Goal: Complete application form

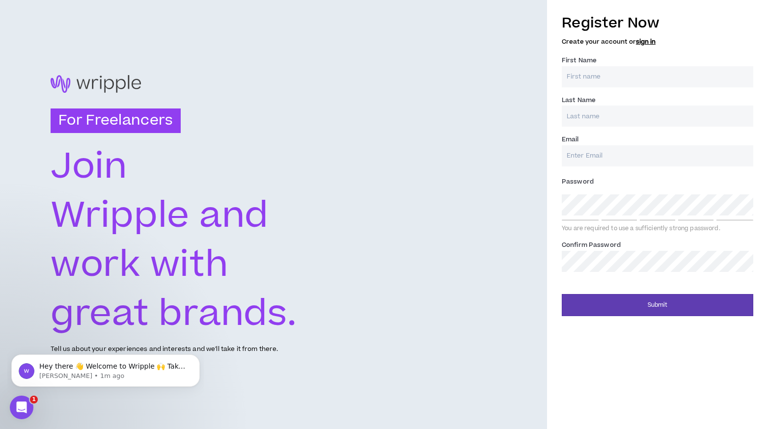
click at [606, 73] on input "First Name *" at bounding box center [658, 76] width 192 height 21
type input "[PERSON_NAME]"
type input "Agarwal"
type input "[PERSON_NAME][EMAIL_ADDRESS][DOMAIN_NAME]"
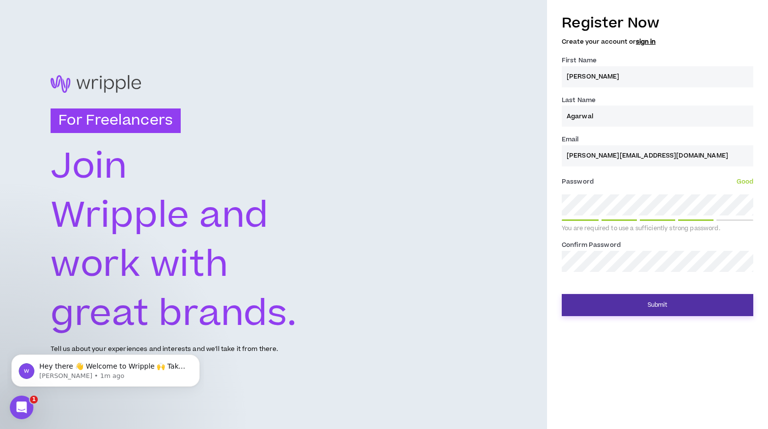
click at [643, 300] on button "Submit" at bounding box center [658, 305] width 192 height 22
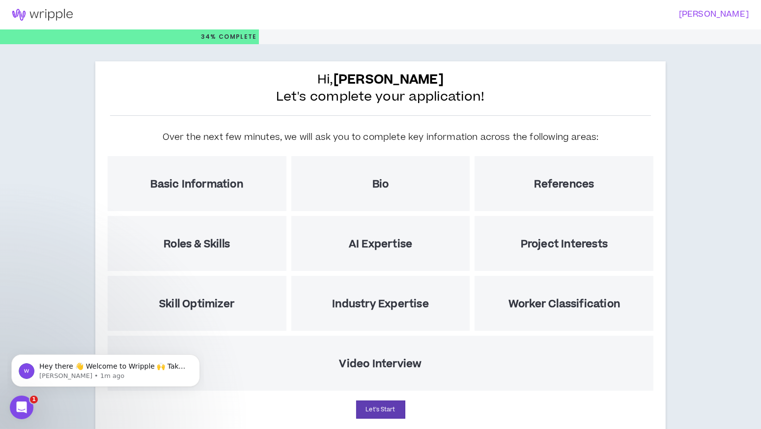
scroll to position [30, 0]
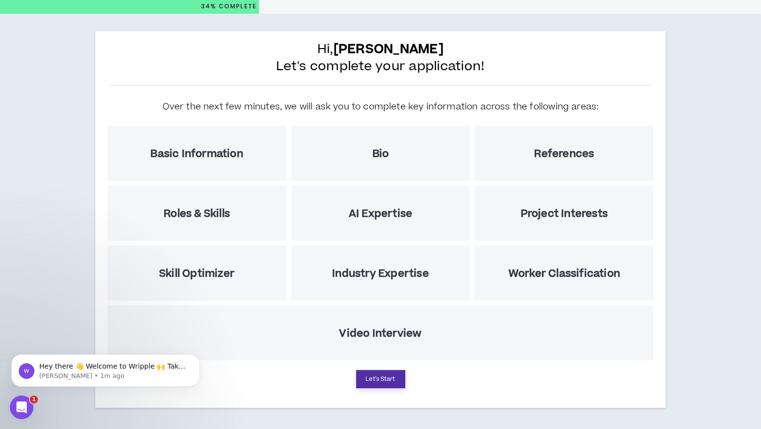
click at [385, 379] on button "Let's Start" at bounding box center [380, 379] width 49 height 18
select select "US"
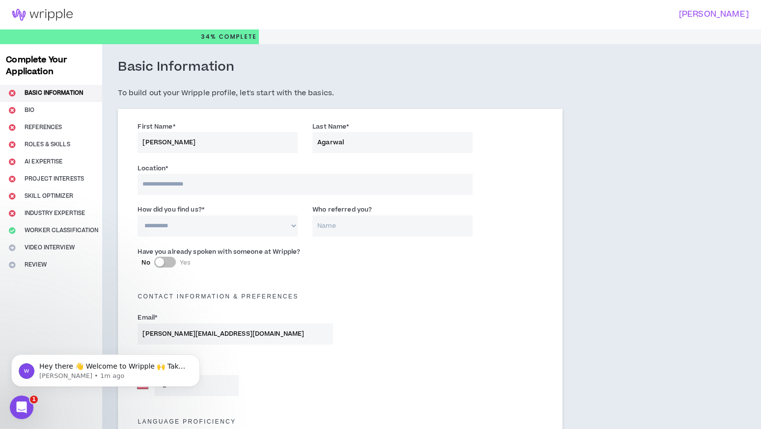
click at [194, 185] on input at bounding box center [305, 184] width 335 height 21
type input "*********"
click at [207, 228] on select "**********" at bounding box center [218, 227] width 160 height 21
select select "*"
click at [138, 217] on select "**********" at bounding box center [218, 227] width 160 height 21
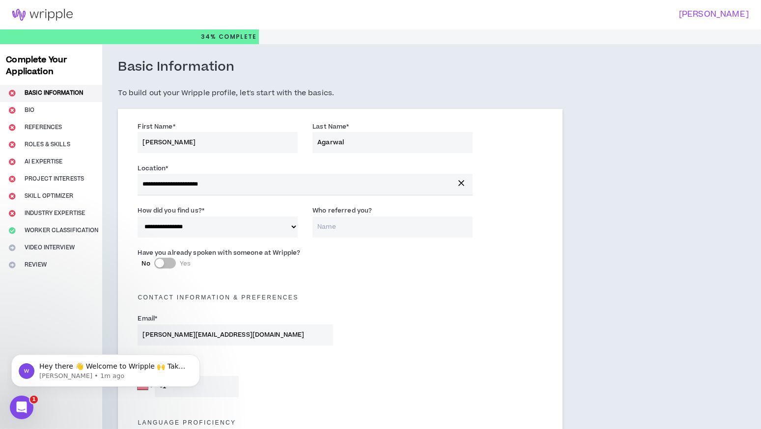
click at [346, 236] on input "Who referred you?" at bounding box center [392, 227] width 160 height 21
click at [355, 229] on input "Who referred you?" at bounding box center [392, 227] width 160 height 21
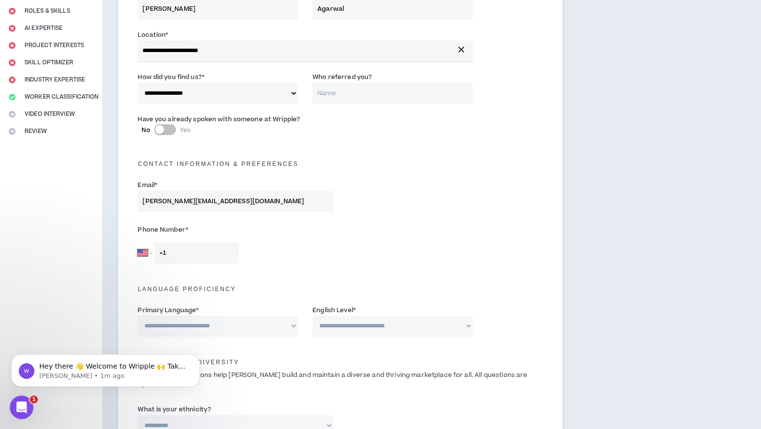
scroll to position [134, 0]
click at [148, 253] on select "Afghanistan Åland Islands Albania Algeria American Samoa Andorra Angola Anguill…" at bounding box center [145, 252] width 15 height 21
click at [142, 252] on select "Afghanistan Åland Islands Albania Algeria American Samoa Andorra Angola Anguill…" at bounding box center [145, 252] width 15 height 21
click at [149, 254] on select "Afghanistan Åland Islands Albania Algeria American Samoa Andorra Angola Anguill…" at bounding box center [145, 252] width 15 height 21
click at [168, 253] on input "+1" at bounding box center [197, 252] width 84 height 21
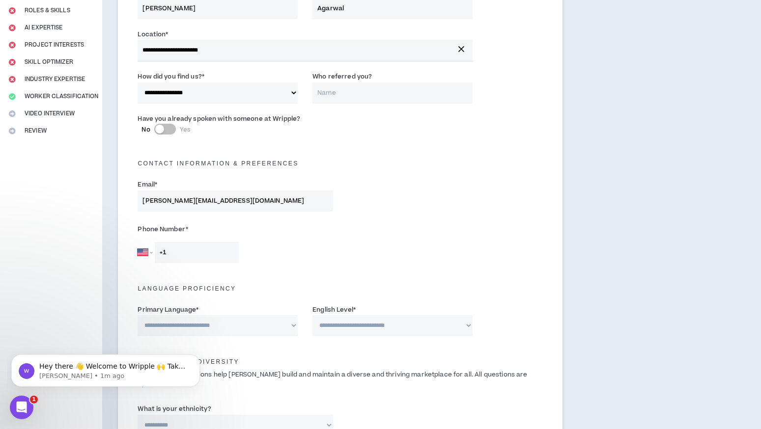
type input "+1"
click at [152, 250] on select "Afghanistan Åland Islands Albania Algeria American Samoa Andorra Angola Anguill…" at bounding box center [145, 252] width 15 height 21
click at [148, 252] on select "Afghanistan Åland Islands Albania Algeria American Samoa Andorra Angola Anguill…" at bounding box center [145, 252] width 15 height 21
select select "IN"
click at [138, 242] on select "Afghanistan Åland Islands Albania Algeria American Samoa Andorra Angola Anguill…" at bounding box center [145, 252] width 15 height 21
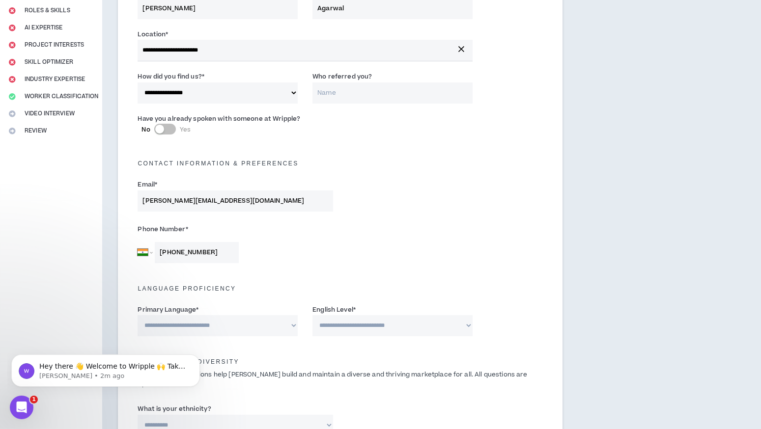
type input "+91 98732 12555"
click at [377, 245] on div "Phone Number * Afghanistan Åland Islands Albania Algeria American Samoa Andorra…" at bounding box center [339, 245] width 419 height 52
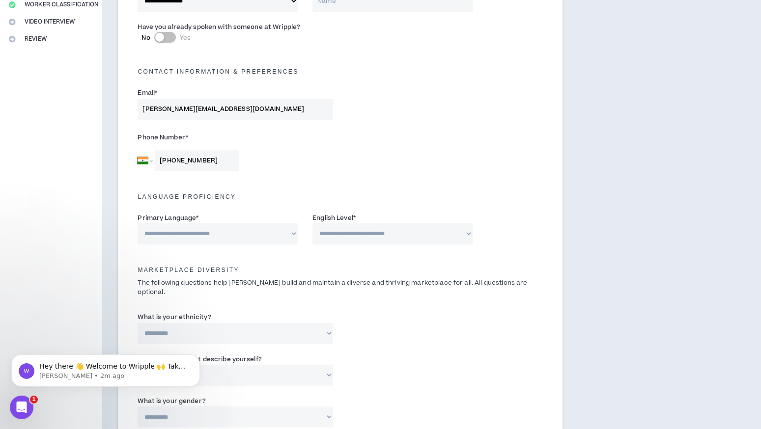
scroll to position [243, 0]
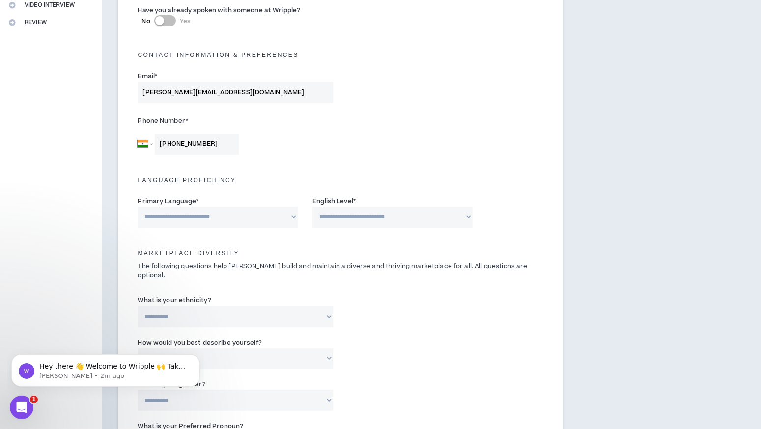
click at [253, 216] on select "**********" at bounding box center [218, 217] width 160 height 21
click at [194, 306] on select "**********" at bounding box center [235, 316] width 195 height 21
click at [231, 214] on select "**********" at bounding box center [218, 217] width 160 height 21
select select "*****"
click at [138, 207] on select "**********" at bounding box center [218, 217] width 160 height 21
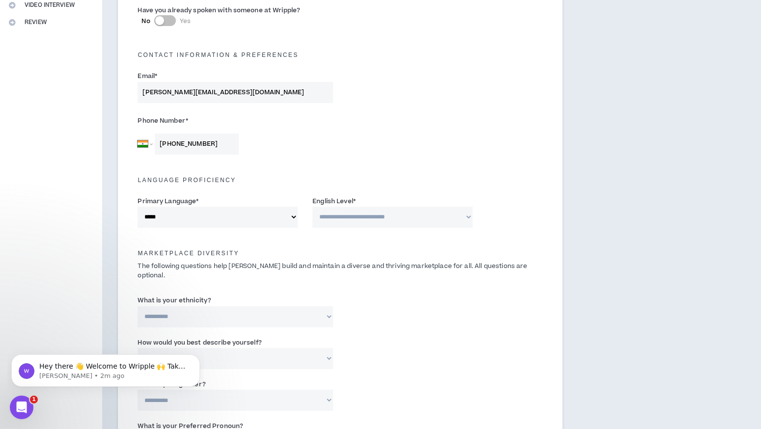
click at [417, 215] on select "**********" at bounding box center [392, 217] width 160 height 21
select select "*"
click at [312, 207] on select "**********" at bounding box center [392, 217] width 160 height 21
click at [457, 156] on div "Phone Number * Afghanistan Åland Islands Albania Algeria American Samoa Andorra…" at bounding box center [339, 137] width 419 height 52
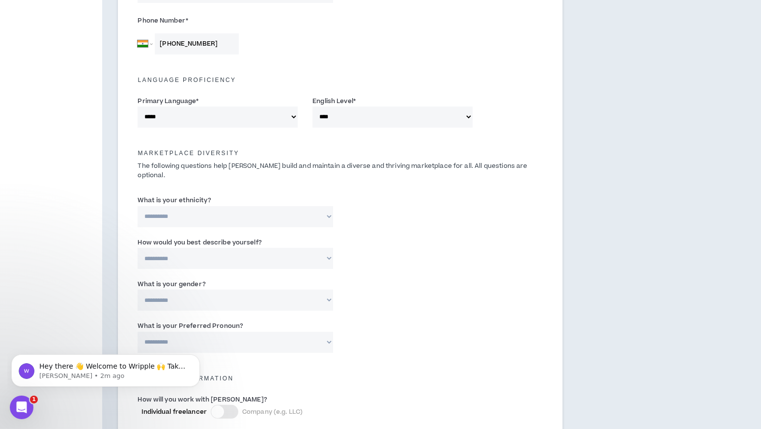
scroll to position [345, 0]
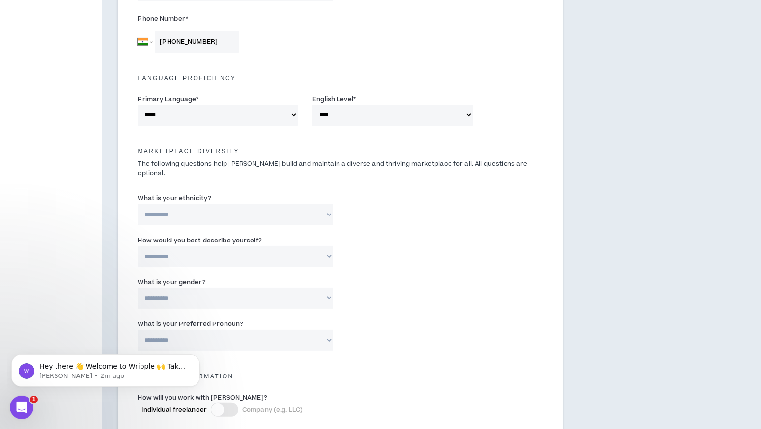
click at [243, 204] on select "**********" at bounding box center [235, 214] width 195 height 21
select select "**********"
click at [138, 204] on select "**********" at bounding box center [235, 214] width 195 height 21
click at [368, 207] on input "Please specify *" at bounding box center [410, 214] width 125 height 21
click at [283, 208] on select "**********" at bounding box center [235, 214] width 195 height 21
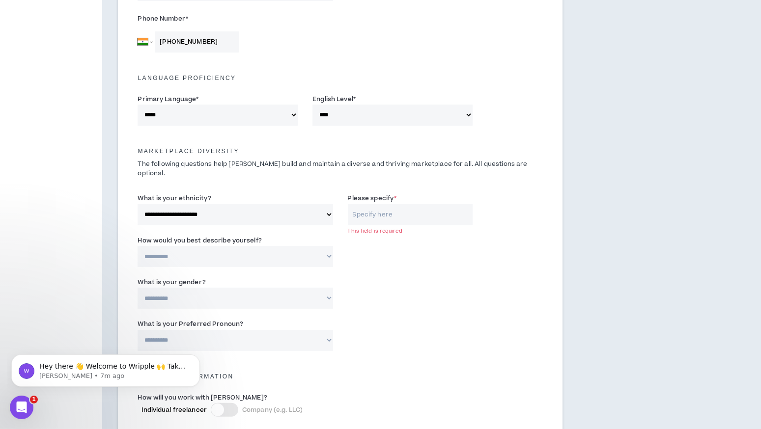
click at [380, 207] on input "Please specify *" at bounding box center [410, 214] width 125 height 21
type input "South Asian"
click at [220, 246] on select "**********" at bounding box center [235, 256] width 195 height 21
select select "*****"
click at [138, 246] on select "**********" at bounding box center [235, 256] width 195 height 21
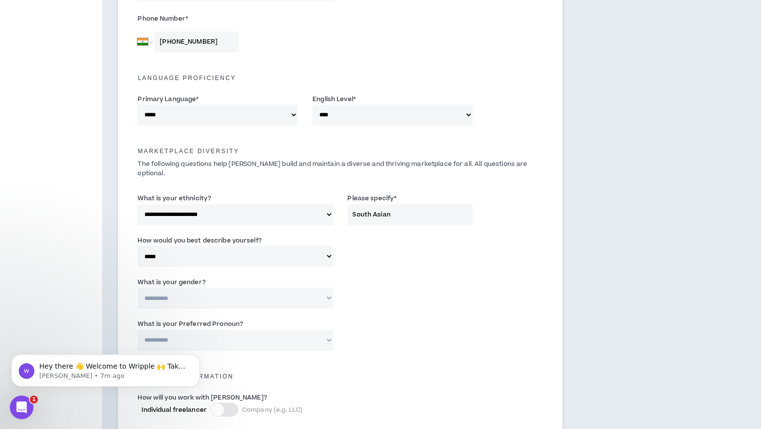
click at [430, 287] on div "**********" at bounding box center [339, 296] width 419 height 42
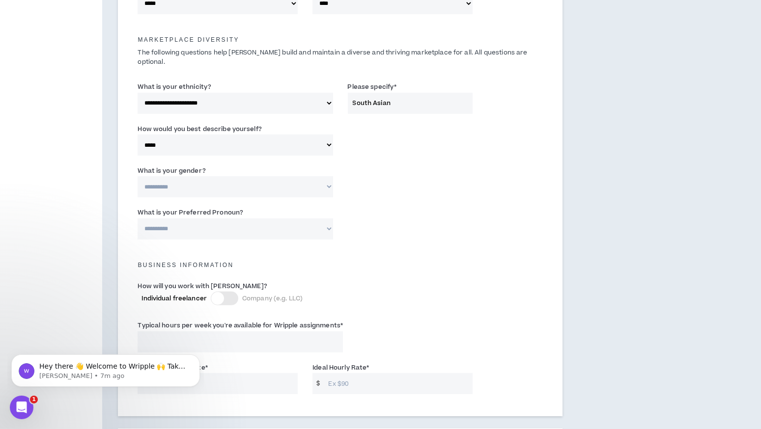
scroll to position [459, 0]
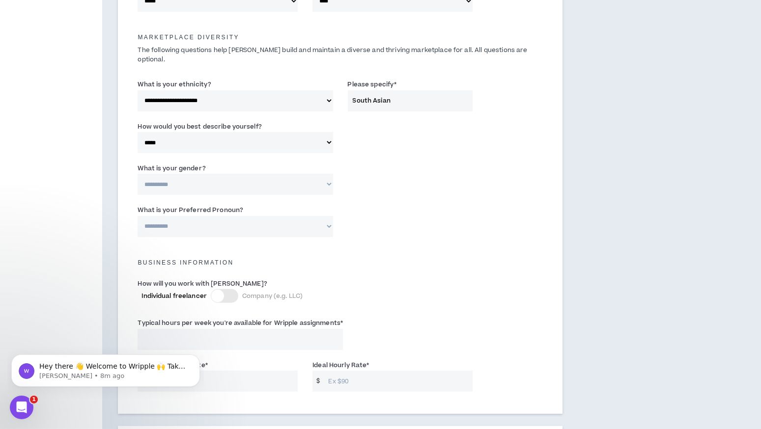
click at [231, 174] on select "**********" at bounding box center [235, 184] width 195 height 21
select select "***"
click at [138, 174] on select "**********" at bounding box center [235, 184] width 195 height 21
click at [235, 218] on select "**********" at bounding box center [235, 226] width 195 height 21
select select "**********"
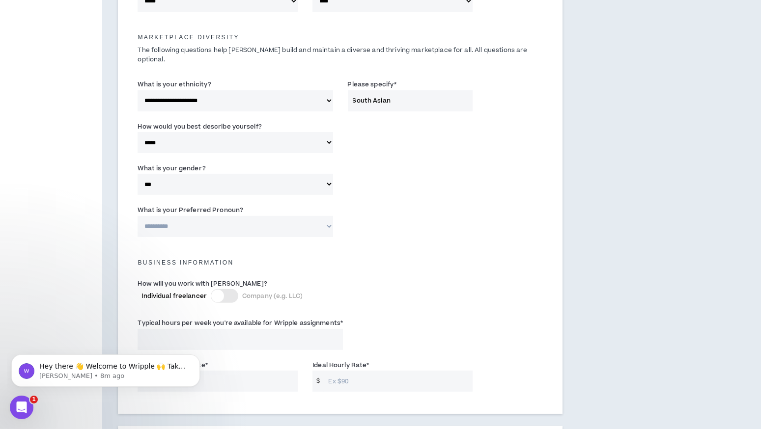
click at [138, 216] on select "**********" at bounding box center [235, 226] width 195 height 21
click at [378, 214] on div "**********" at bounding box center [339, 223] width 419 height 42
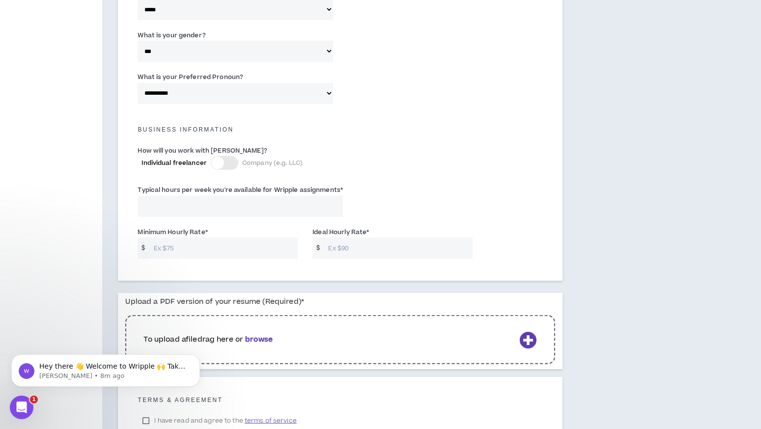
scroll to position [592, 0]
click at [226, 156] on div at bounding box center [225, 163] width 28 height 14
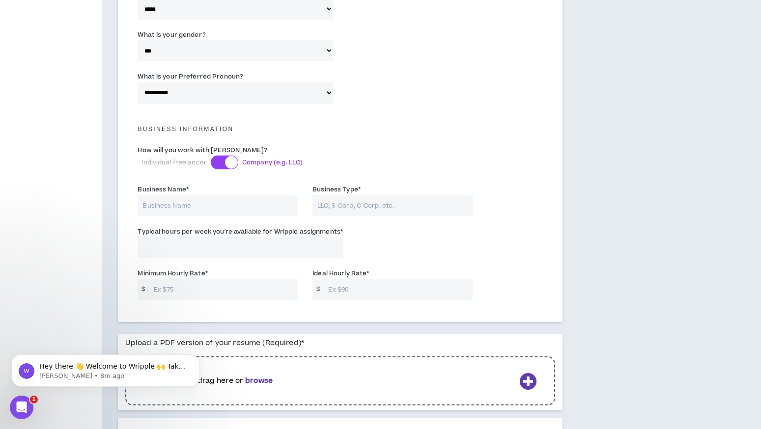
click at [217, 198] on input "Business Name *" at bounding box center [218, 205] width 160 height 21
click at [364, 197] on input "Business Type *" at bounding box center [392, 205] width 160 height 21
click at [235, 195] on input "Business Name *" at bounding box center [218, 205] width 160 height 21
type input "Acropolis Infotech Private Limited"
click at [332, 201] on input "Business Type *" at bounding box center [392, 205] width 160 height 21
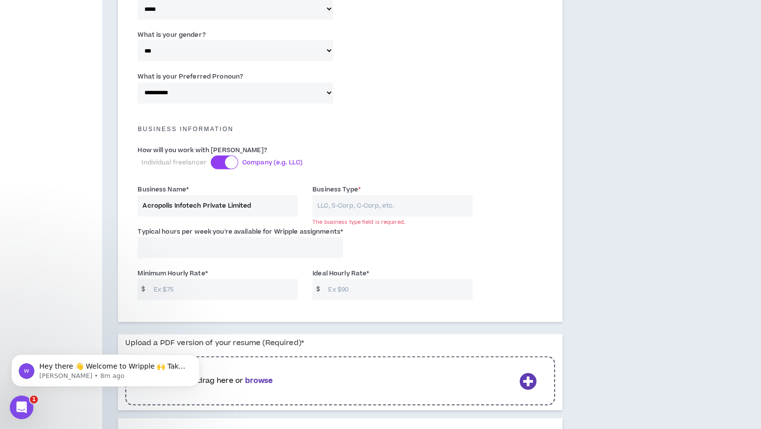
click at [382, 195] on input "Business Type *" at bounding box center [392, 205] width 160 height 21
click at [217, 156] on div at bounding box center [225, 163] width 28 height 14
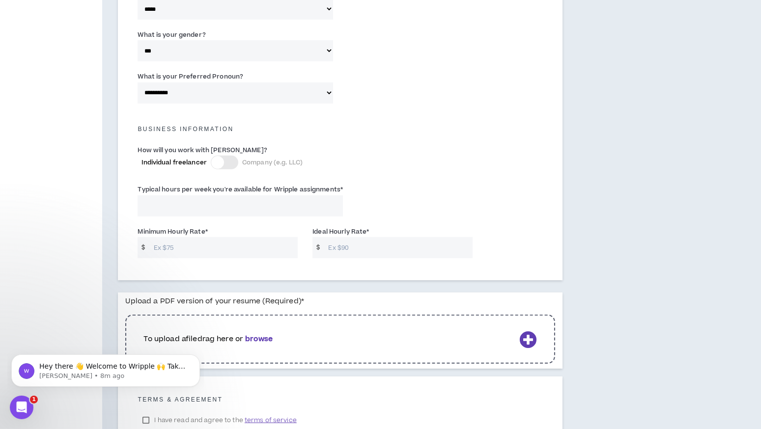
click at [248, 195] on input "Typical hours per week you're available for Wripple assignments *" at bounding box center [240, 205] width 205 height 21
click at [238, 195] on input "Typical hours per week you're available for Wripple assignments *" at bounding box center [240, 205] width 205 height 21
type input "40"
click at [206, 238] on input "Minimum Hourly Rate *" at bounding box center [223, 247] width 149 height 21
type input "100"
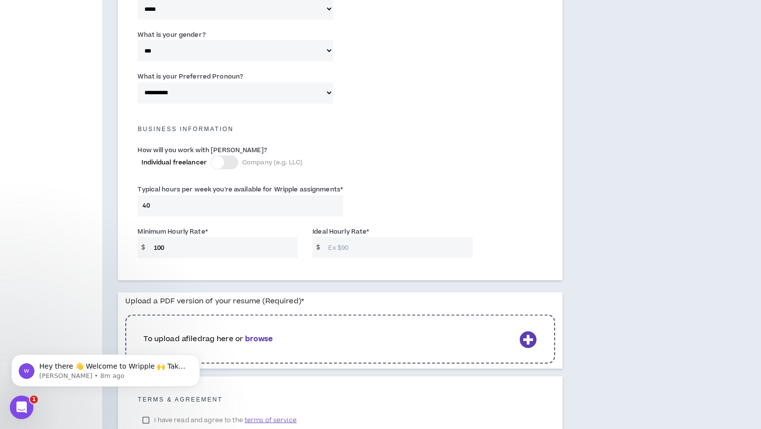
click at [350, 238] on input "Ideal Hourly Rate *" at bounding box center [397, 247] width 149 height 21
type input "250"
click at [468, 208] on div "Typical hours per week you're available for Wripple assignments * 40" at bounding box center [339, 203] width 419 height 42
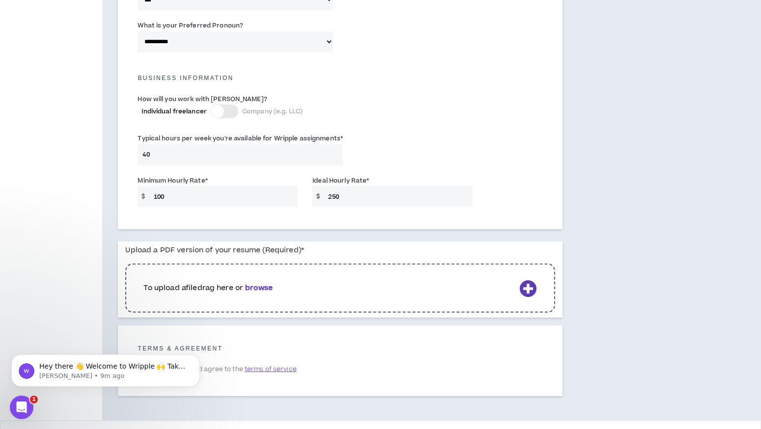
scroll to position [663, 0]
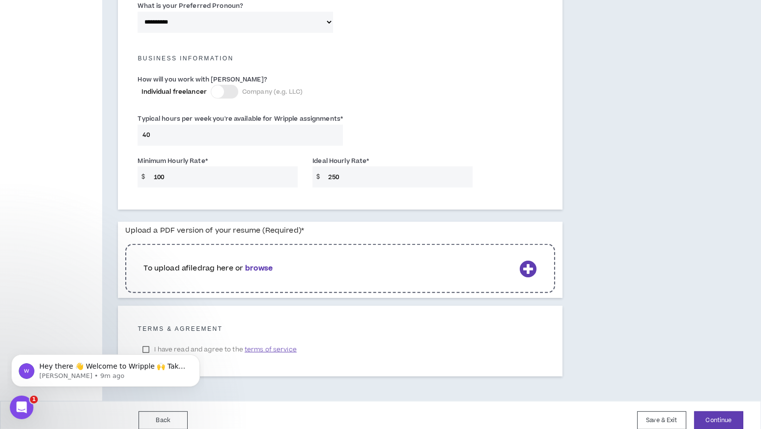
click at [267, 263] on b "browse" at bounding box center [259, 268] width 28 height 10
click at [262, 263] on b "browse" at bounding box center [259, 268] width 28 height 10
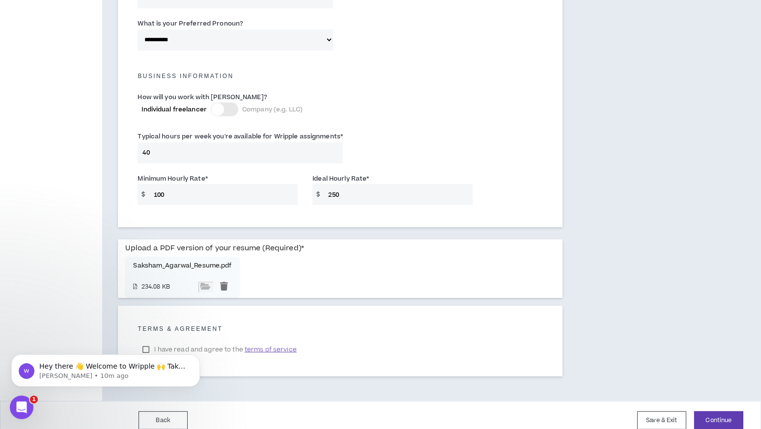
click at [206, 342] on label "I have read and agree to the terms of service" at bounding box center [220, 349] width 164 height 15
click at [708, 412] on button "Continue" at bounding box center [718, 421] width 49 height 18
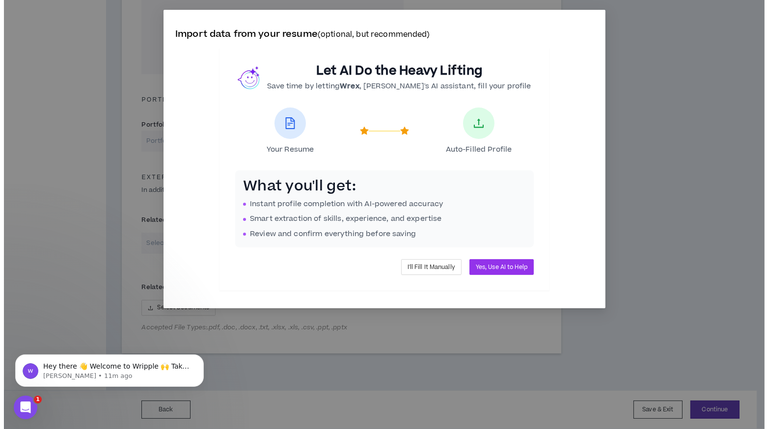
scroll to position [319, 0]
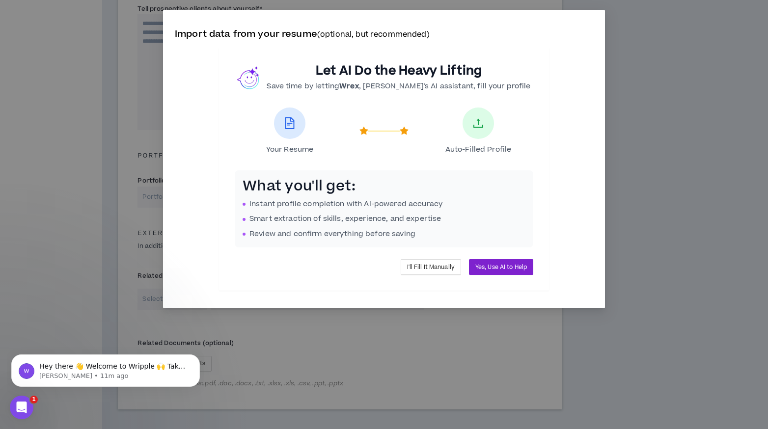
click at [486, 268] on span "Yes, Use AI to Help" at bounding box center [501, 267] width 52 height 9
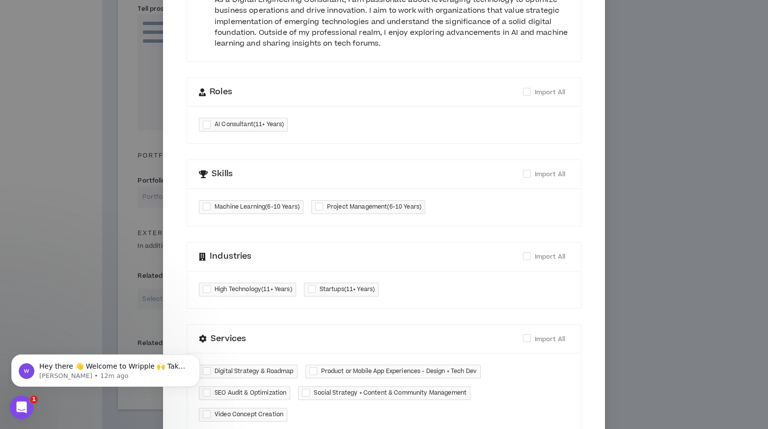
scroll to position [317, 0]
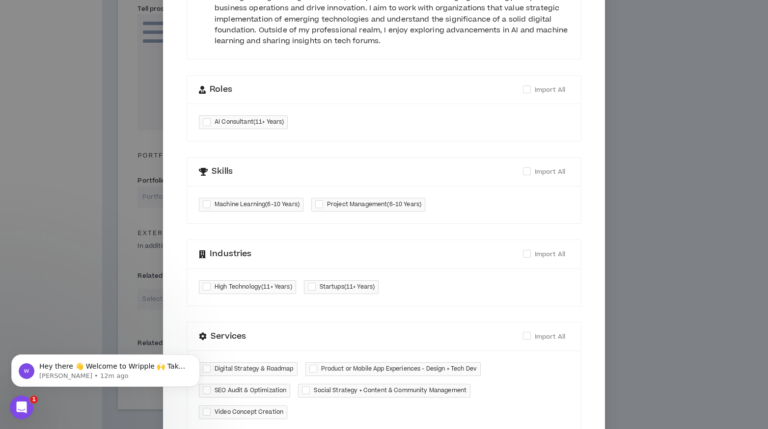
click at [199, 122] on span "AI Consultant ( 11+ Years )" at bounding box center [243, 122] width 89 height 14
checkbox input "****"
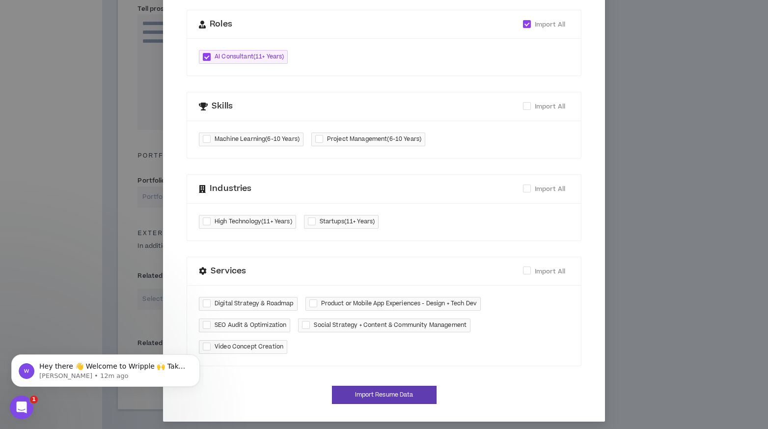
scroll to position [383, 0]
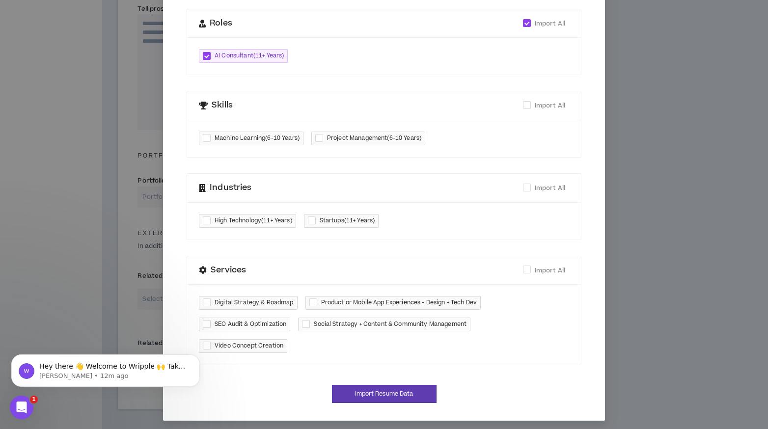
click at [277, 134] on span "Machine Learning ( 6-10 Years )" at bounding box center [257, 139] width 85 height 10
checkbox input "****"
click at [340, 138] on span "Project Management ( 6-10 Years )" at bounding box center [374, 139] width 94 height 10
checkbox input "****"
click at [251, 220] on span "High Technology ( 11+ Years )" at bounding box center [254, 221] width 78 height 10
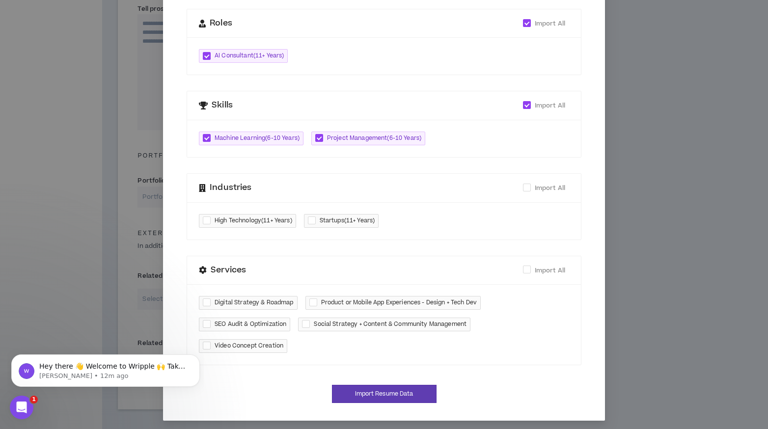
checkbox input "****"
click at [336, 218] on span "Startups ( 11+ Years )" at bounding box center [347, 221] width 55 height 10
checkbox input "****"
click at [258, 304] on span "Digital Strategy & Roadmap" at bounding box center [254, 303] width 79 height 10
checkbox input "****"
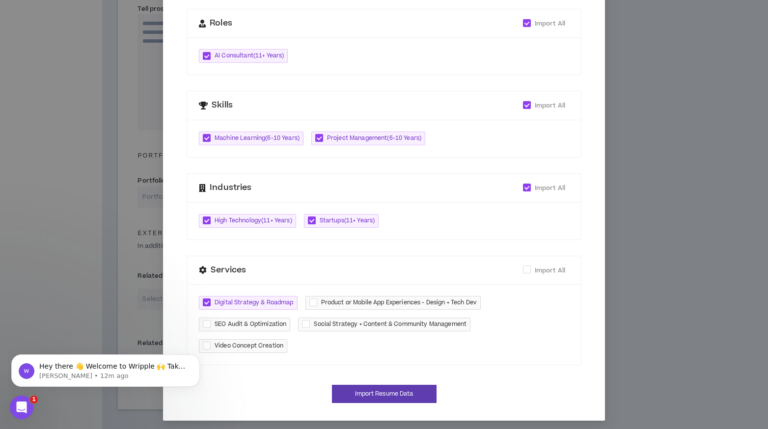
click at [361, 300] on span "Product or Mobile App Experiences - Design + Tech Dev" at bounding box center [399, 303] width 156 height 10
checkbox input "****"
click at [252, 323] on span "SEO Audit & Optimization" at bounding box center [251, 325] width 72 height 10
checkbox input "****"
click at [334, 320] on span "Social Strategy + Content & Community Management" at bounding box center [390, 325] width 153 height 10
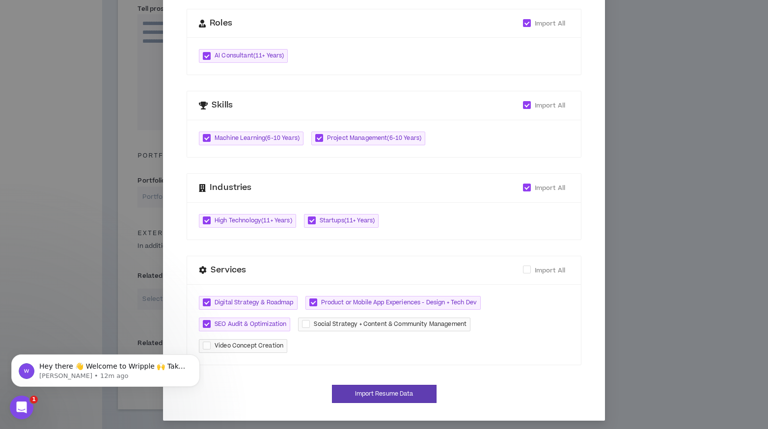
checkbox input "****"
click at [247, 341] on span "Video Concept Creation" at bounding box center [249, 346] width 69 height 10
checkbox input "****"
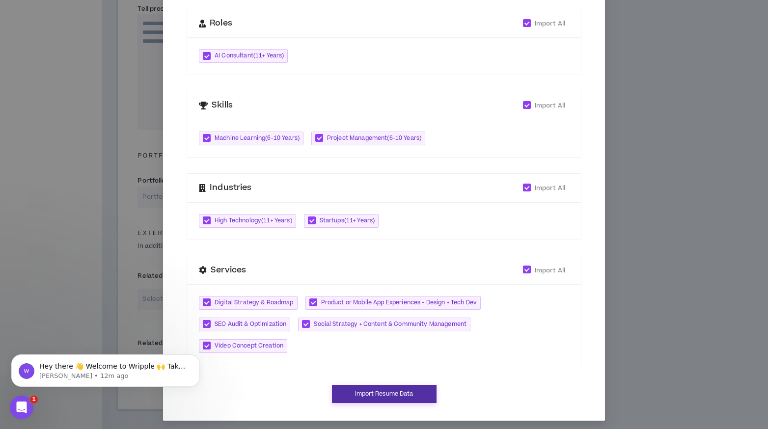
click at [369, 391] on button "Import Resume Data" at bounding box center [384, 394] width 105 height 18
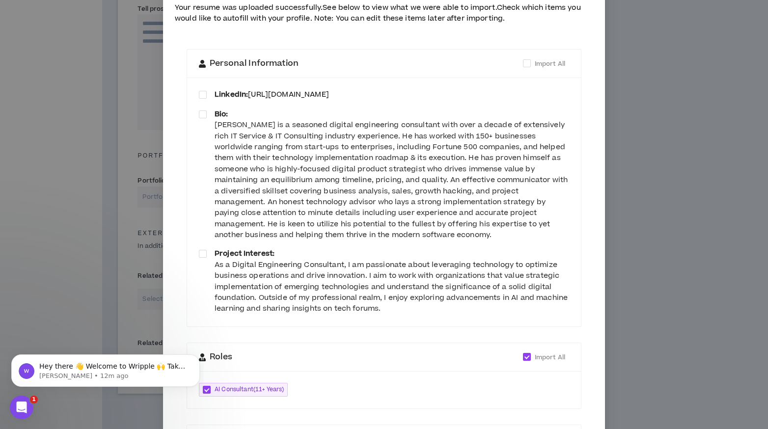
scroll to position [0, 0]
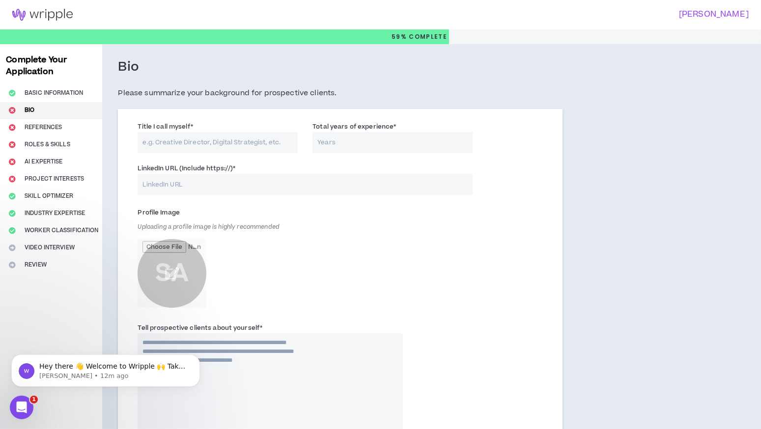
click at [239, 143] on input "Title I call myself *" at bounding box center [218, 142] width 160 height 21
type input "Tech Advisor and Business Consultant"
click at [366, 136] on input "Total years of experience *" at bounding box center [392, 142] width 160 height 21
type input "12"
click at [249, 185] on input "LinkedIn URL (Include https://) *" at bounding box center [305, 184] width 335 height 21
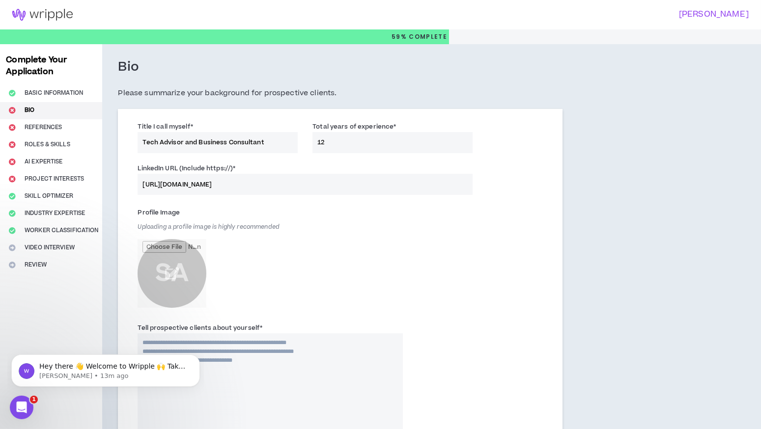
type input "https://linkedin.com/in/consultsaksham"
click at [176, 279] on input "file" at bounding box center [172, 273] width 69 height 69
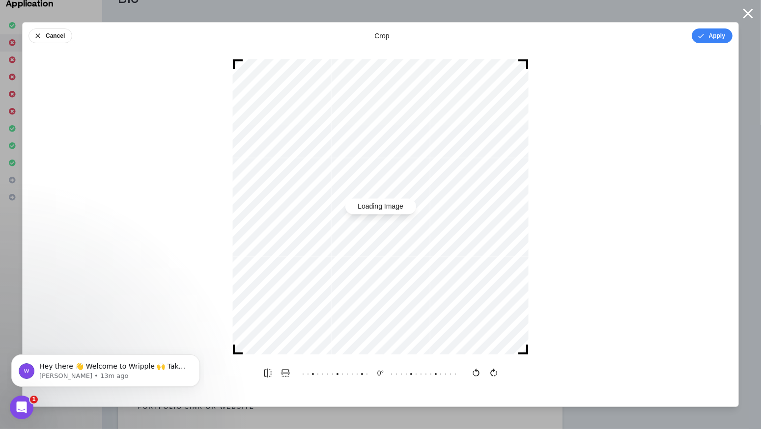
scroll to position [36, 0]
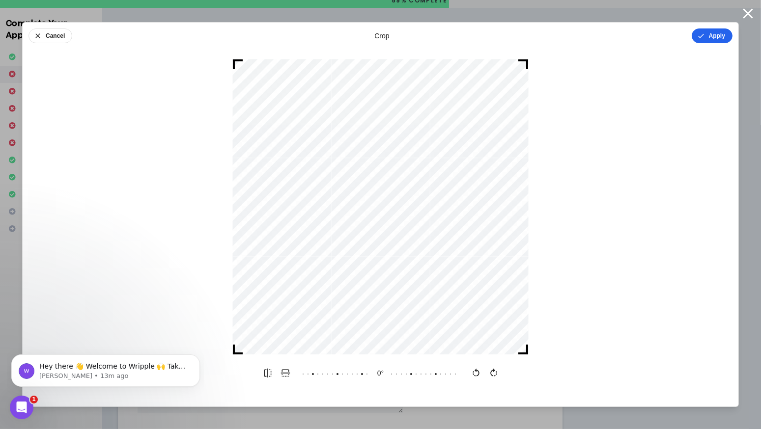
click at [710, 32] on button "Apply" at bounding box center [712, 35] width 41 height 15
click at [717, 39] on button "Done" at bounding box center [717, 35] width 29 height 15
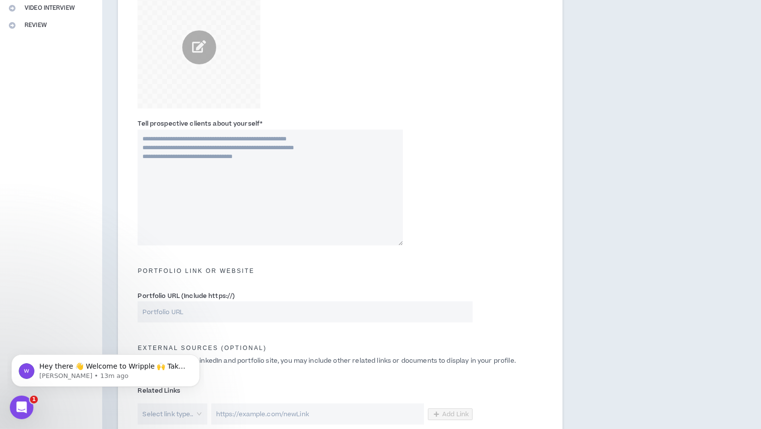
scroll to position [244, 0]
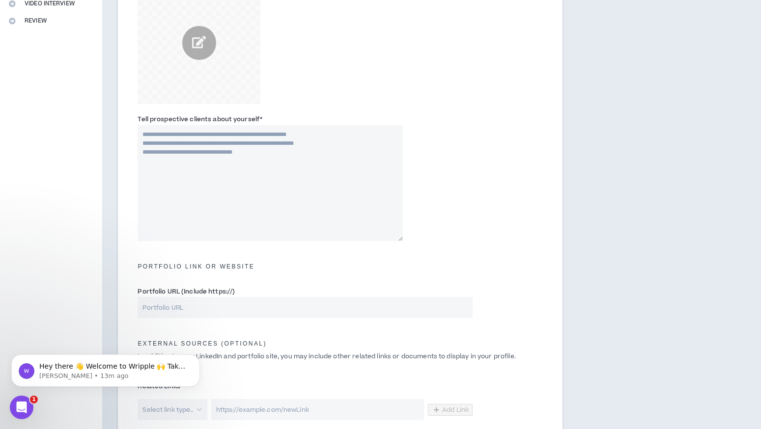
click at [274, 169] on textarea "Tell prospective clients about yourself *" at bounding box center [270, 183] width 265 height 116
click at [453, 198] on div "Tell prospective clients about yourself * This field is required." at bounding box center [339, 179] width 419 height 137
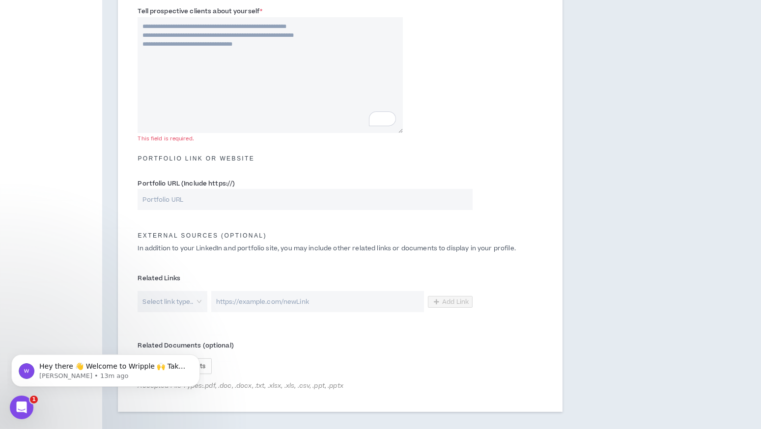
scroll to position [355, 0]
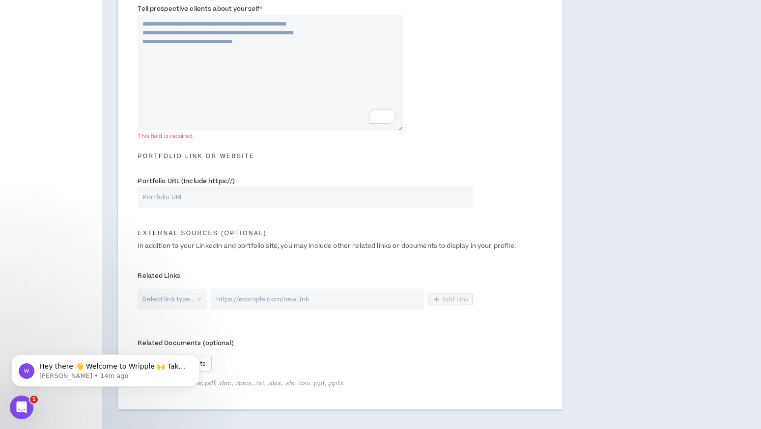
click at [419, 188] on input "Portfolio URL (Include https://)" at bounding box center [305, 197] width 335 height 21
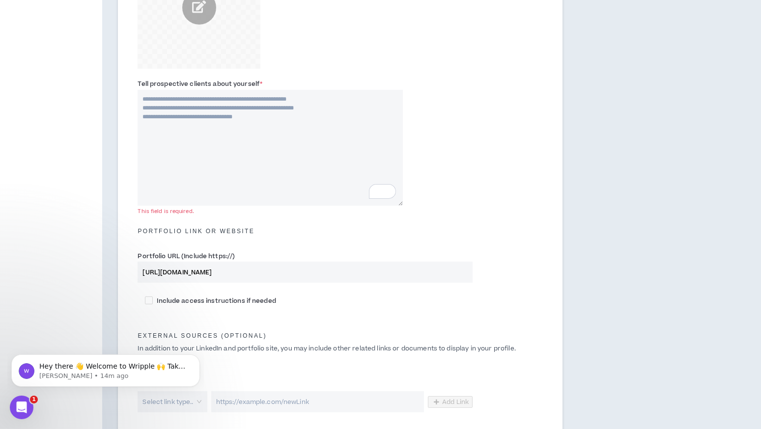
scroll to position [278, 0]
type input "https://consultsaksham.com"
click at [254, 156] on textarea "Tell prospective clients about yourself *" at bounding box center [270, 149] width 265 height 116
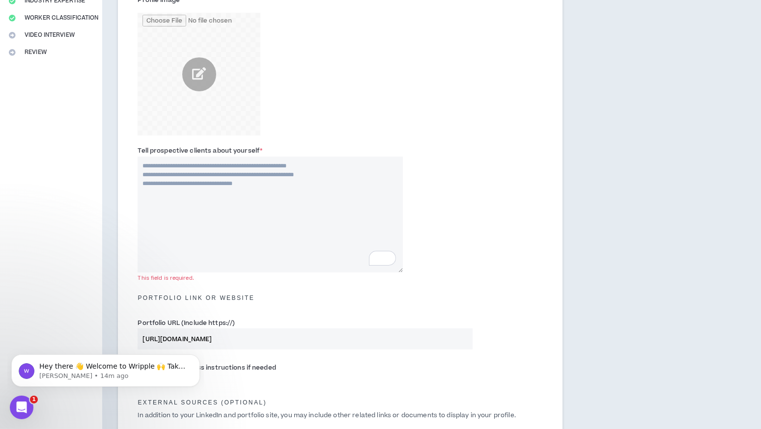
scroll to position [213, 0]
type textarea "**********"
click at [489, 186] on div "**********" at bounding box center [339, 210] width 419 height 137
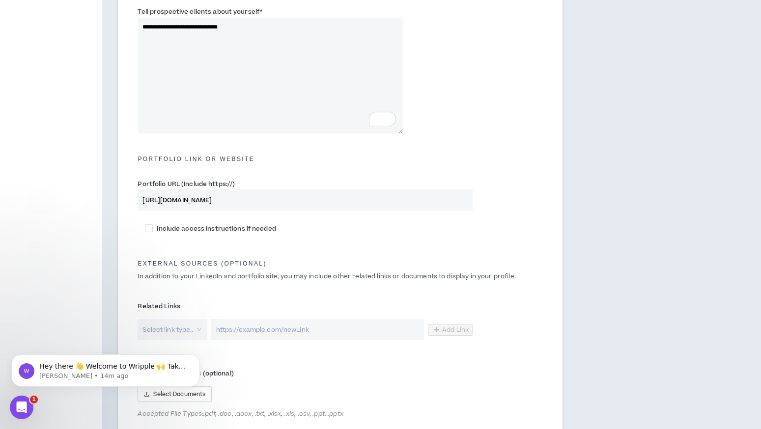
scroll to position [437, 0]
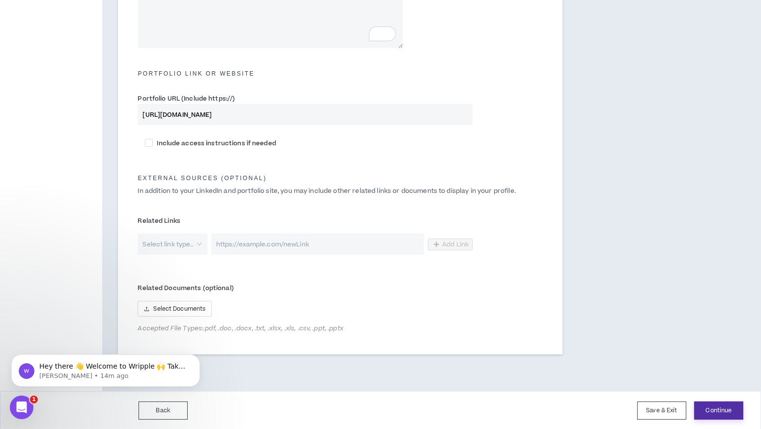
click at [728, 409] on button "Continue" at bounding box center [718, 411] width 49 height 18
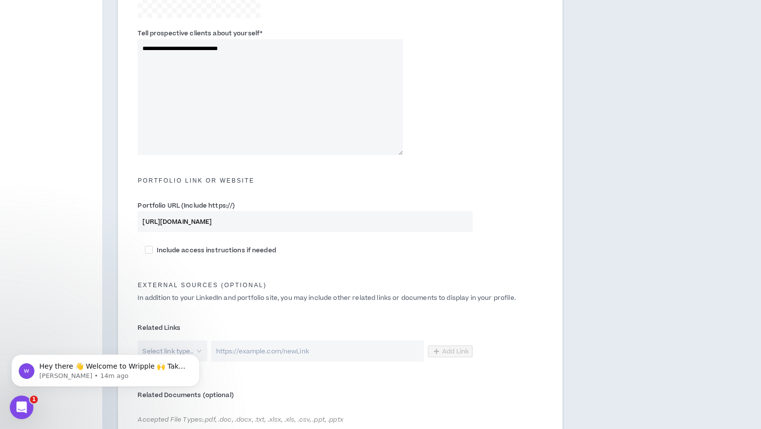
scroll to position [342, 0]
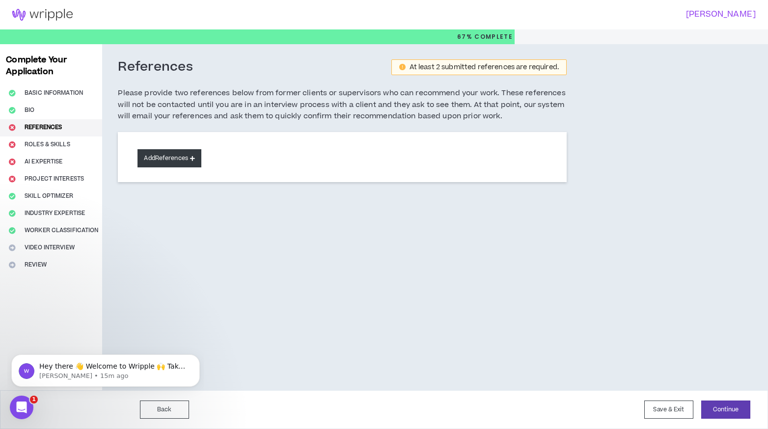
click at [180, 158] on button "Add References" at bounding box center [170, 158] width 64 height 18
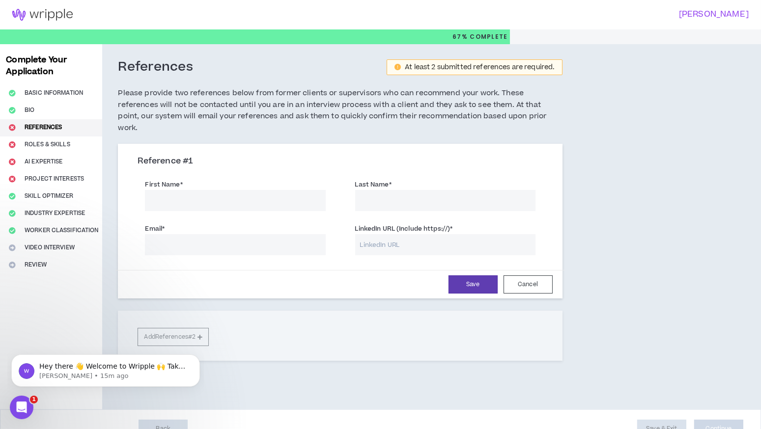
click at [241, 192] on input "First Name *" at bounding box center [235, 200] width 180 height 21
type input "Vinay"
type input "Navria"
click at [168, 234] on input "Email *" at bounding box center [235, 244] width 180 height 21
click at [218, 234] on input "Email *" at bounding box center [235, 244] width 180 height 21
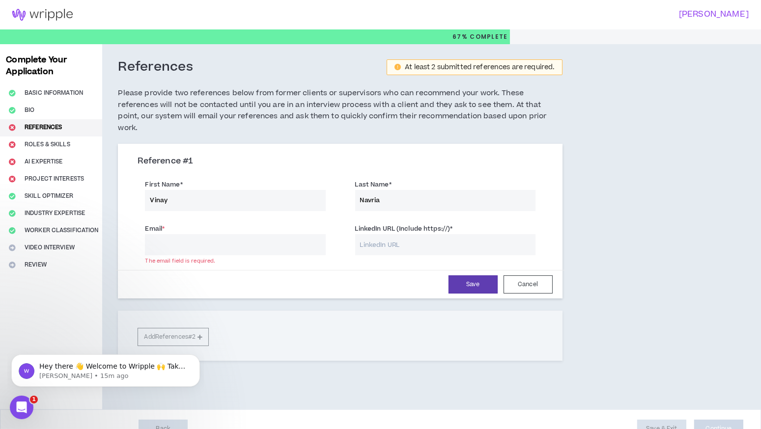
paste input "navriavinay@gmail.com"
type input "navriavinay@gmail.com"
click at [421, 234] on input "LinkedIn URL (Include https://) *" at bounding box center [445, 244] width 180 height 21
paste input "https://www.linkedin.com/in/vinay-navria/"
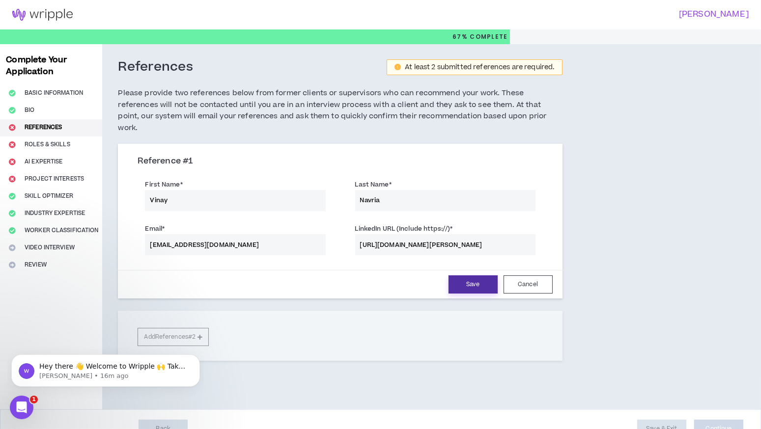
type input "https://www.linkedin.com/in/vinay-navria/"
click at [488, 276] on button "Save" at bounding box center [472, 285] width 49 height 18
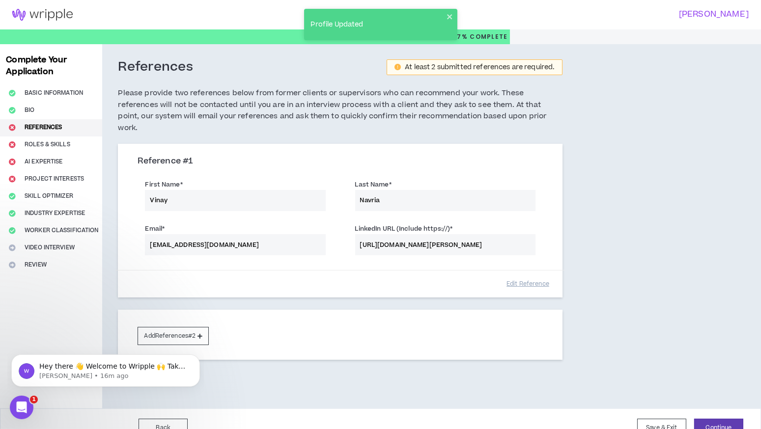
scroll to position [4, 0]
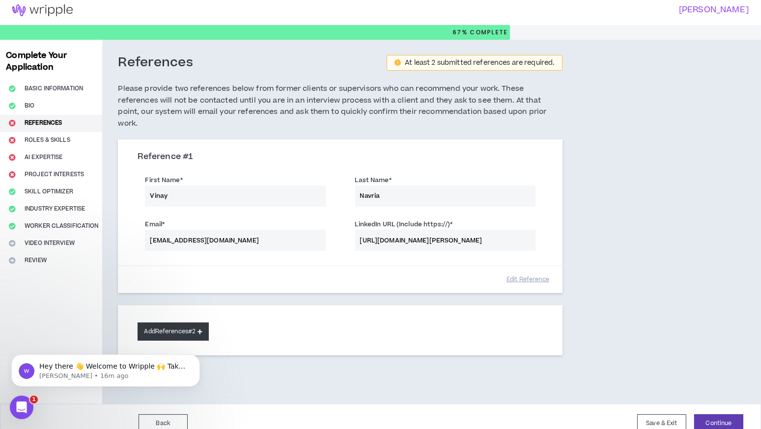
click at [186, 323] on button "Add References #2" at bounding box center [173, 332] width 71 height 18
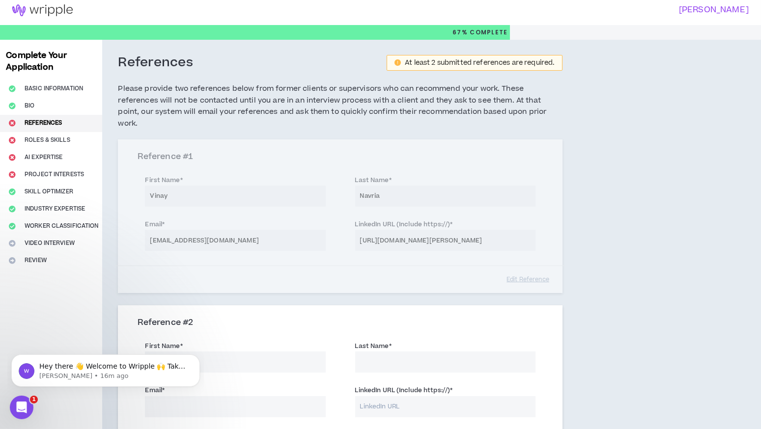
scroll to position [171, 0]
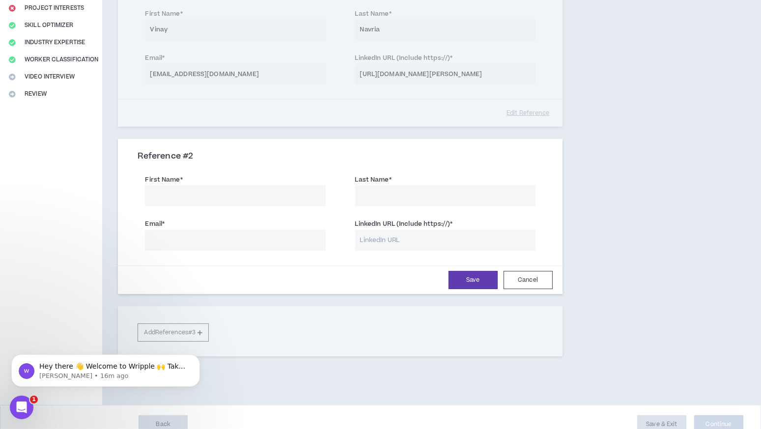
click at [214, 185] on input "First Name *" at bounding box center [235, 195] width 180 height 21
type input "Dhruv"
click at [396, 185] on input "Last Name *" at bounding box center [445, 195] width 180 height 21
type input "Chotani"
paste input "dhruvchotani@gmail.com"
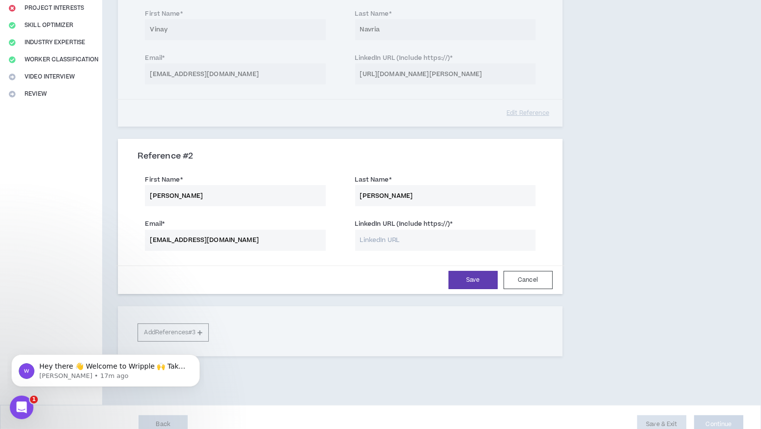
type input "dhruvchotani@gmail.com"
click at [391, 230] on input "LinkedIn URL (Include https://) *" at bounding box center [445, 240] width 180 height 21
paste input "https://www.linkedin.com/in/dhruvchotani/"
type input "https://www.linkedin.com/in/dhruvchotani/"
click at [481, 271] on button "Save" at bounding box center [472, 280] width 49 height 18
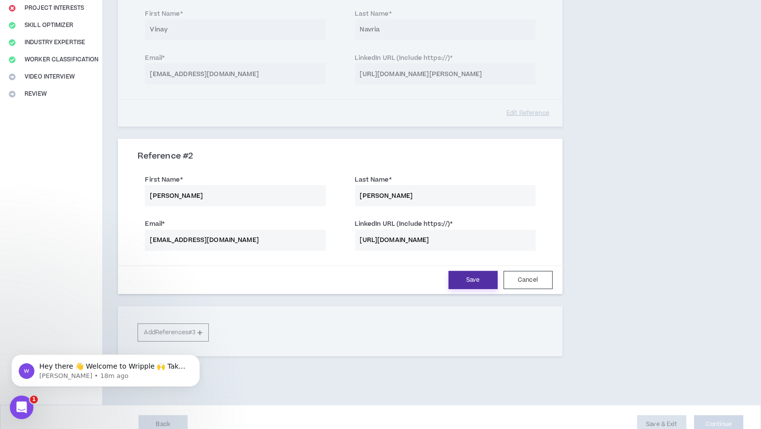
scroll to position [170, 0]
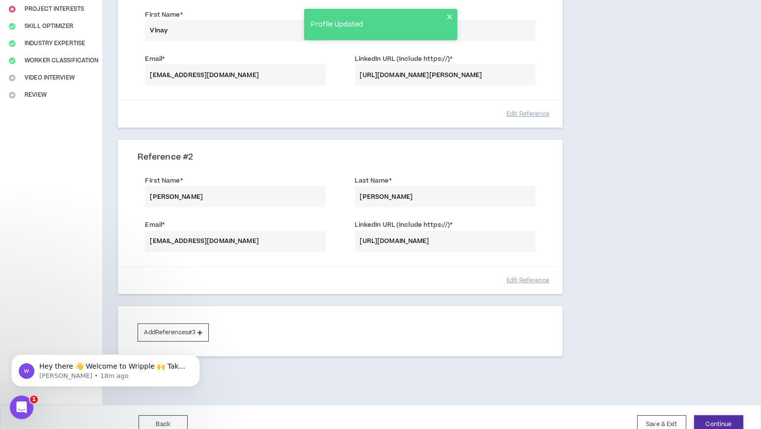
click at [723, 415] on button "Continue" at bounding box center [718, 424] width 49 height 18
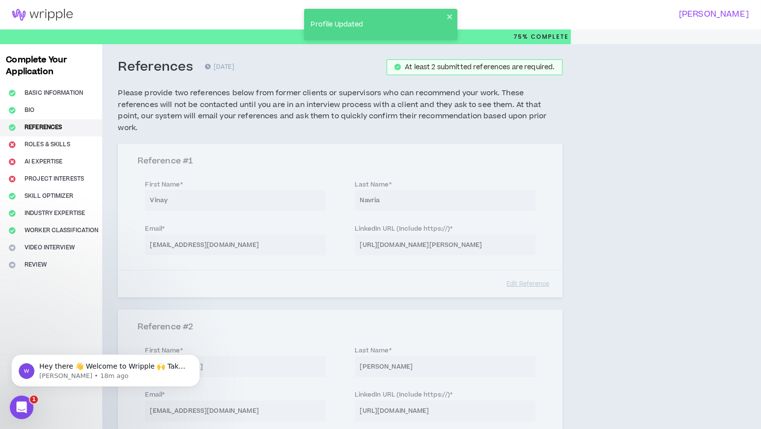
select select "***"
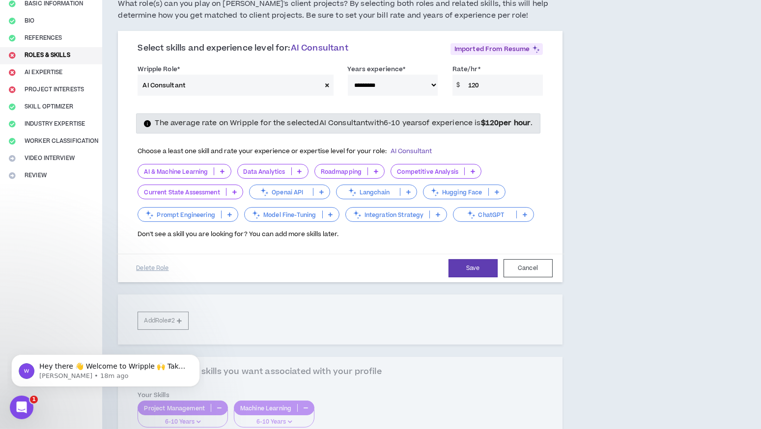
scroll to position [91, 0]
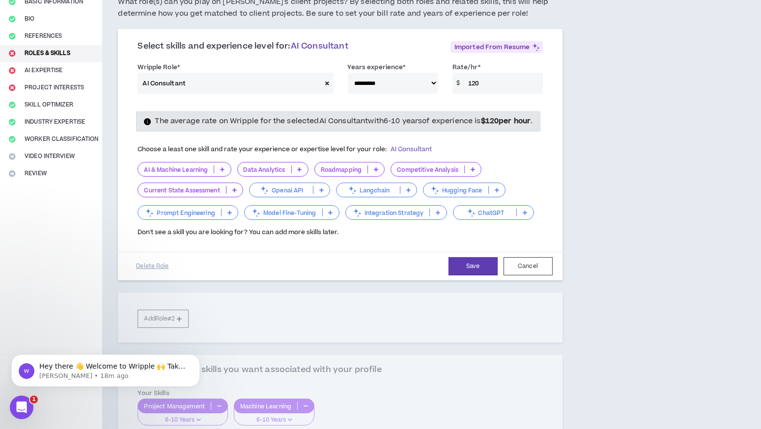
click at [195, 173] on p "AI & Machine Learning" at bounding box center [176, 169] width 76 height 7
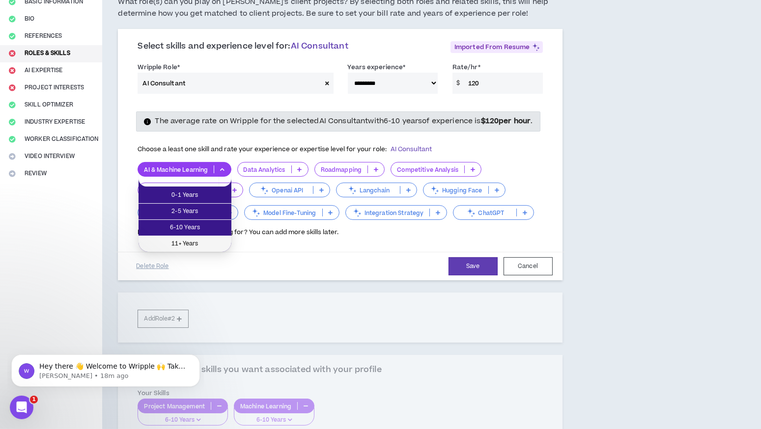
click at [208, 239] on span "11+ Years" at bounding box center [184, 244] width 81 height 11
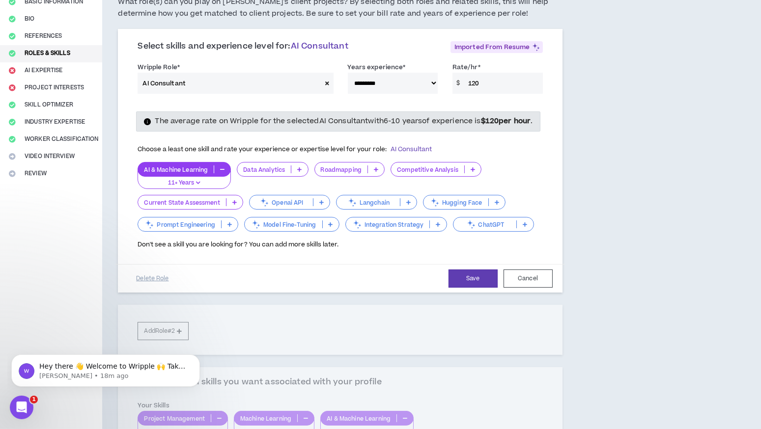
click at [304, 173] on p at bounding box center [299, 170] width 16 height 8
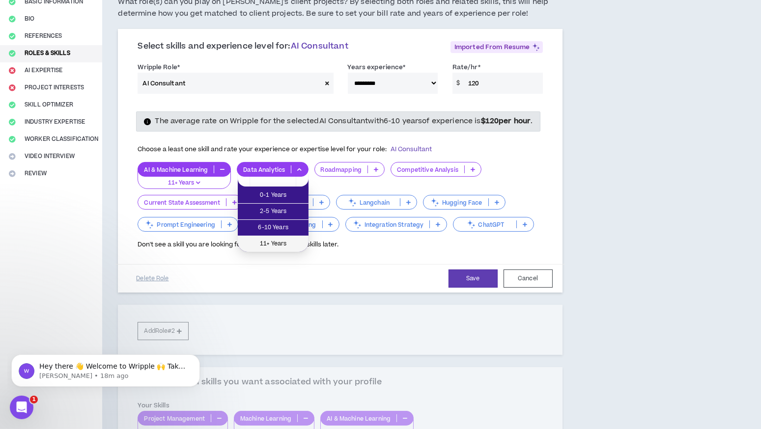
click at [281, 245] on span "11+ Years" at bounding box center [273, 244] width 59 height 11
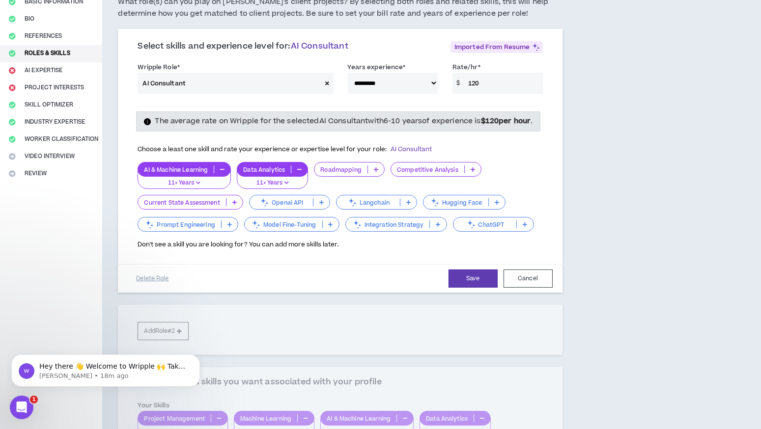
click at [374, 172] on icon at bounding box center [376, 169] width 4 height 5
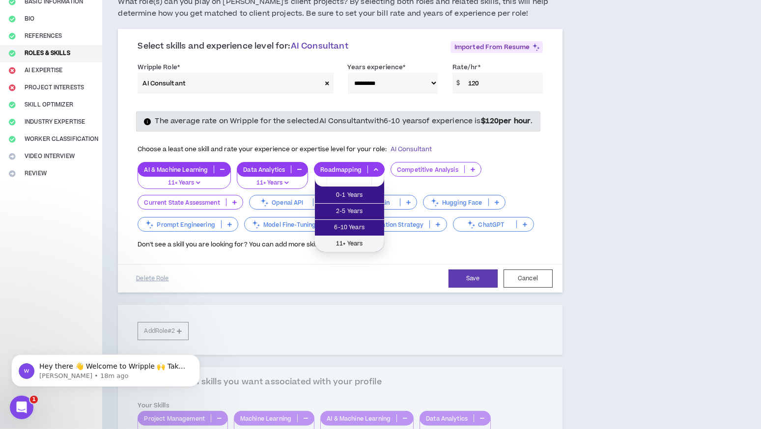
click at [351, 242] on span "11+ Years" at bounding box center [349, 244] width 57 height 11
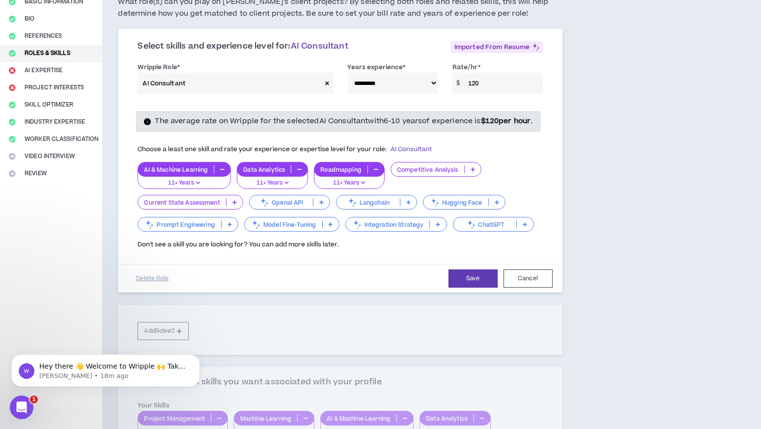
click at [471, 172] on icon at bounding box center [472, 169] width 4 height 5
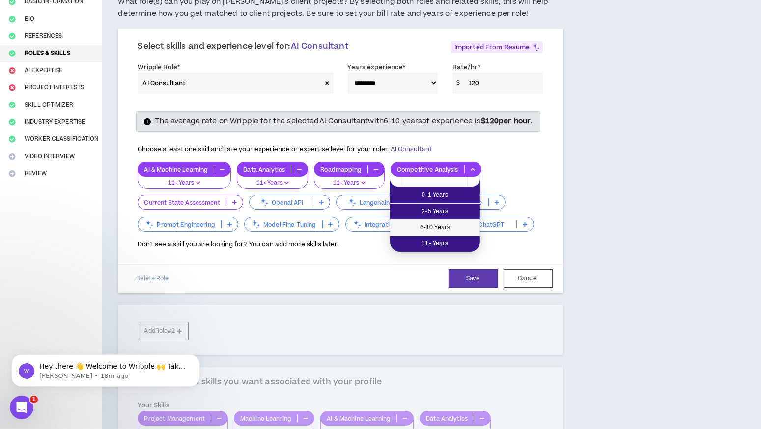
click at [443, 223] on span "6-10 Years" at bounding box center [435, 227] width 78 height 11
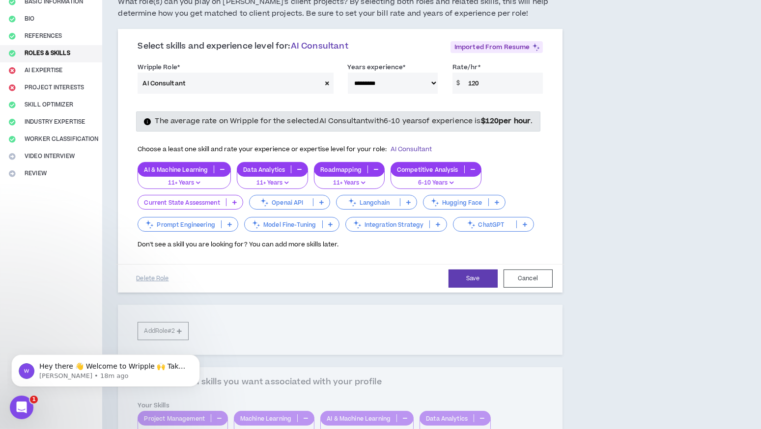
click at [234, 205] on icon at bounding box center [234, 202] width 4 height 5
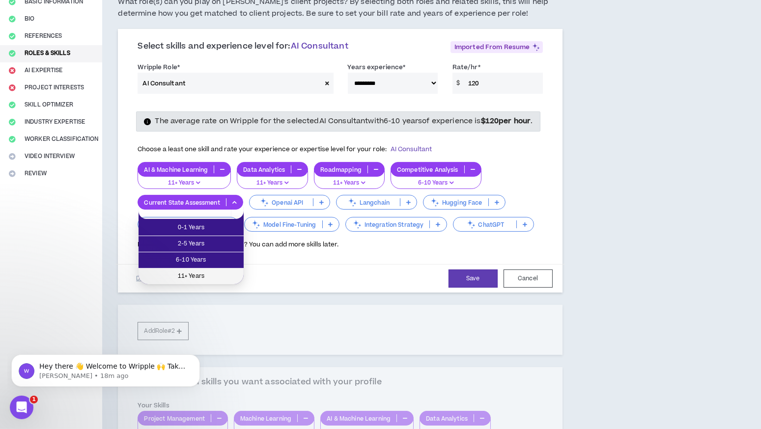
click at [220, 271] on span "11+ Years" at bounding box center [190, 276] width 93 height 11
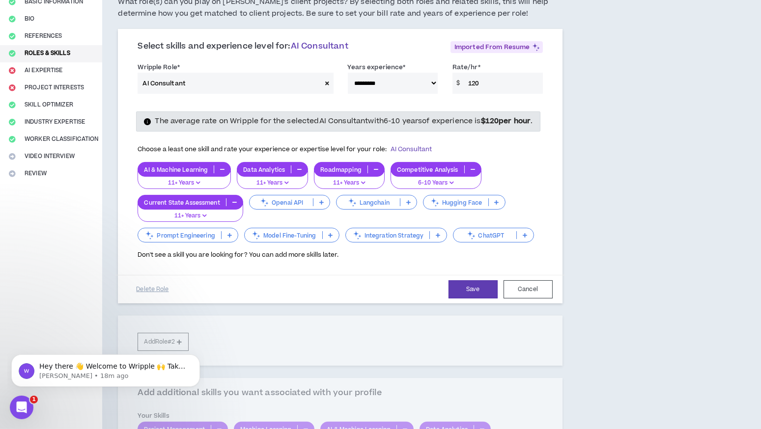
click at [324, 206] on p at bounding box center [321, 202] width 16 height 8
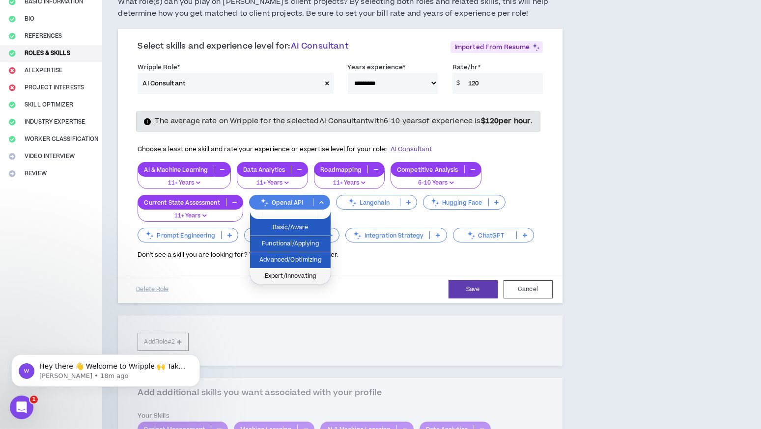
click at [311, 275] on span "Expert/Innovating" at bounding box center [290, 276] width 69 height 11
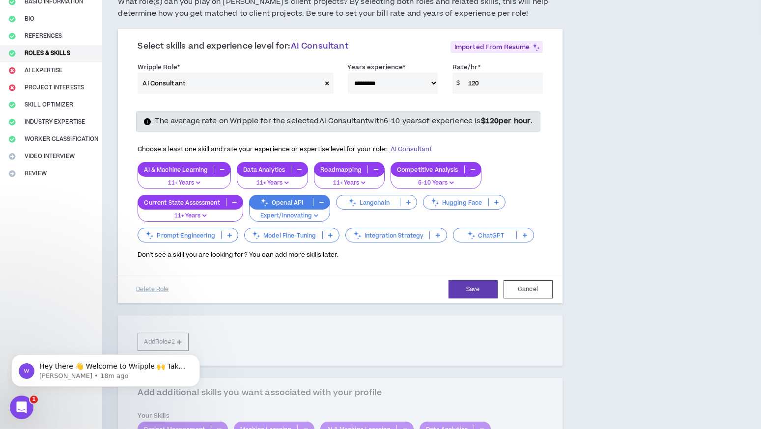
click at [406, 206] on p at bounding box center [408, 202] width 16 height 8
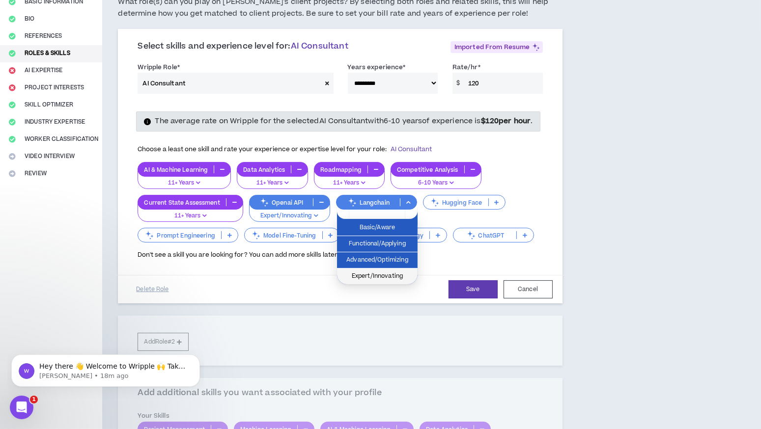
click at [381, 273] on span "Expert/Innovating" at bounding box center [377, 276] width 69 height 11
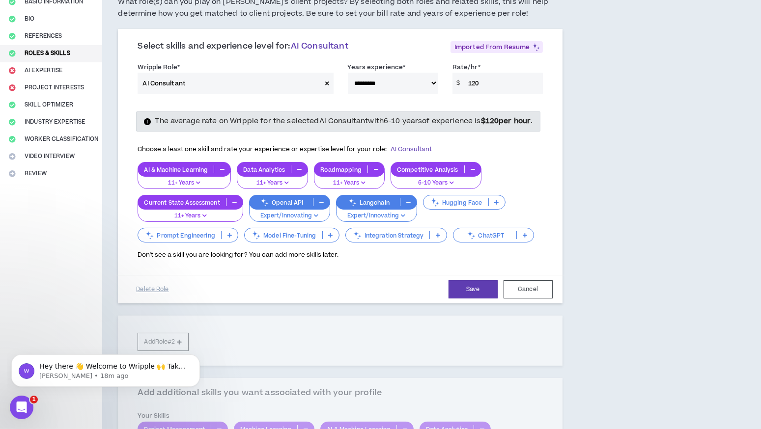
click at [497, 205] on icon at bounding box center [497, 202] width 4 height 5
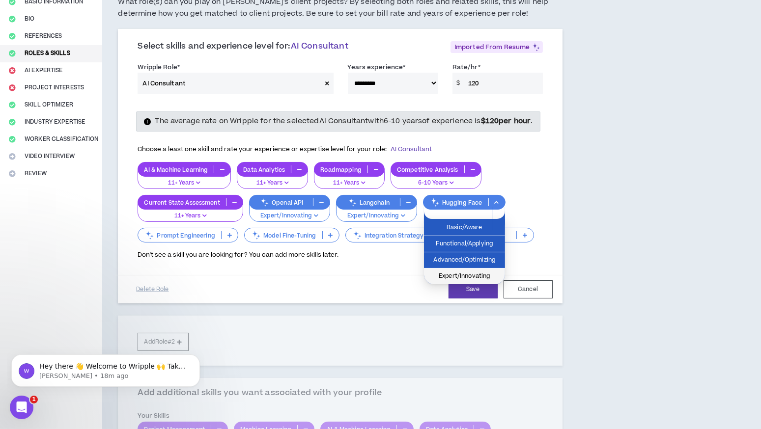
click at [465, 272] on span "Expert/Innovating" at bounding box center [464, 276] width 69 height 11
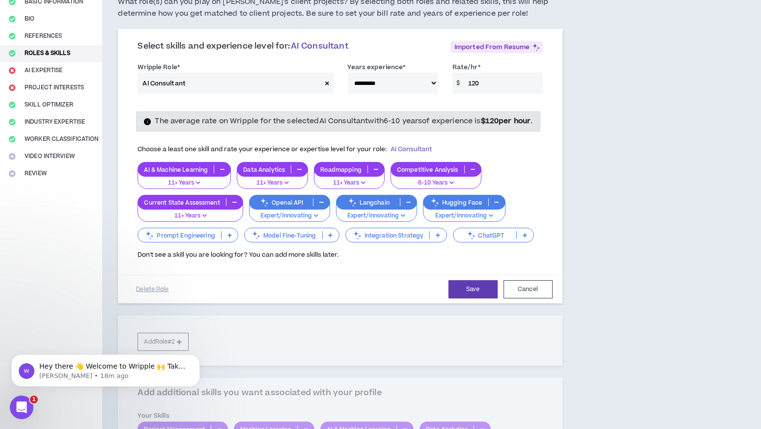
click at [229, 238] on icon at bounding box center [229, 235] width 4 height 5
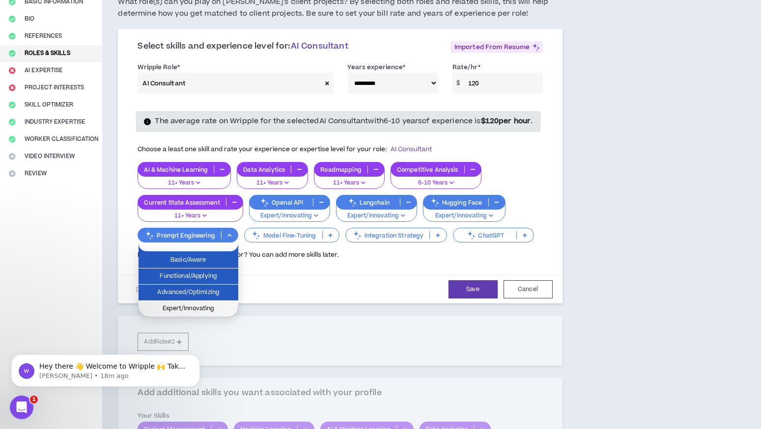
click at [209, 308] on span "Expert/Innovating" at bounding box center [188, 309] width 88 height 11
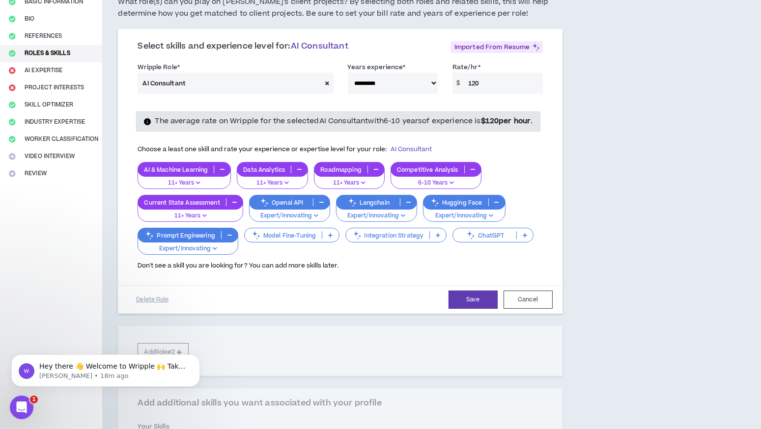
click at [328, 238] on icon at bounding box center [330, 235] width 4 height 5
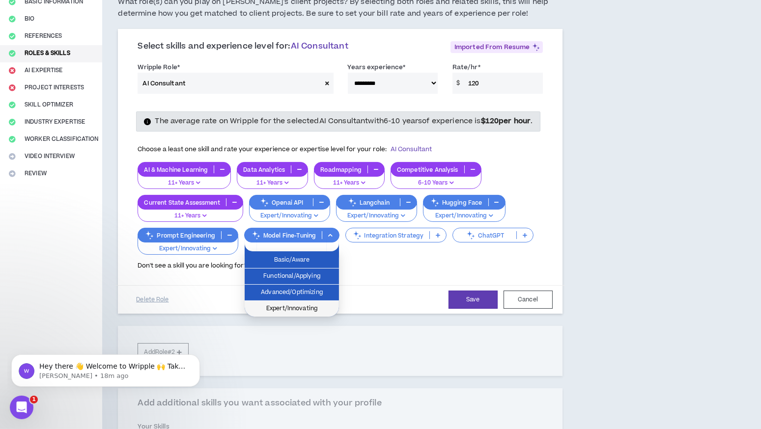
click at [315, 308] on span "Expert/Innovating" at bounding box center [291, 309] width 83 height 11
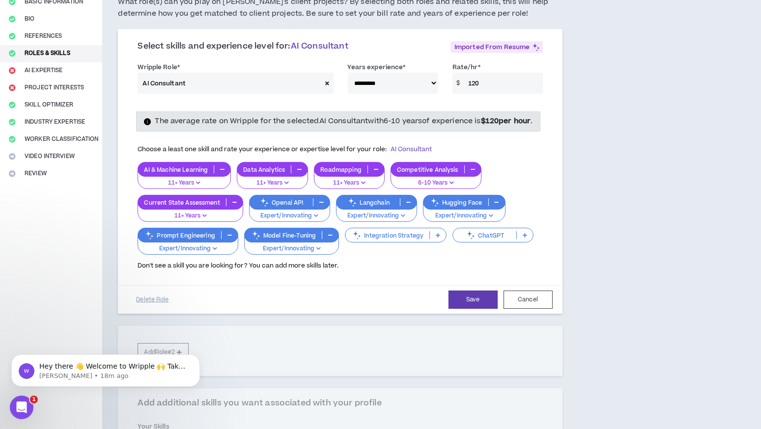
click at [436, 238] on icon at bounding box center [438, 235] width 4 height 5
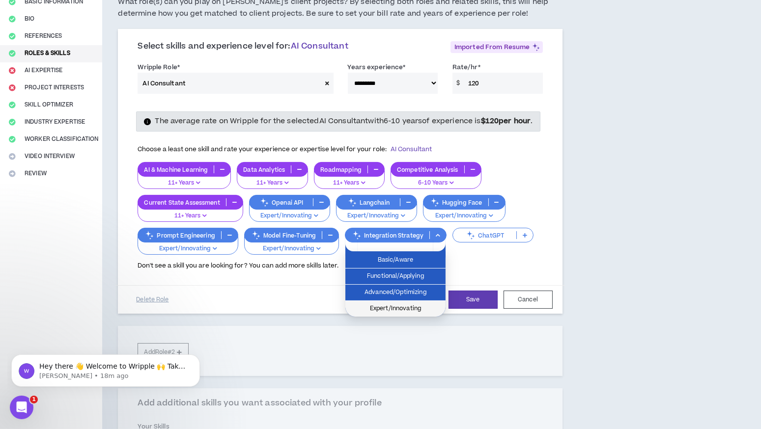
click at [409, 309] on span "Expert/Innovating" at bounding box center [395, 309] width 88 height 11
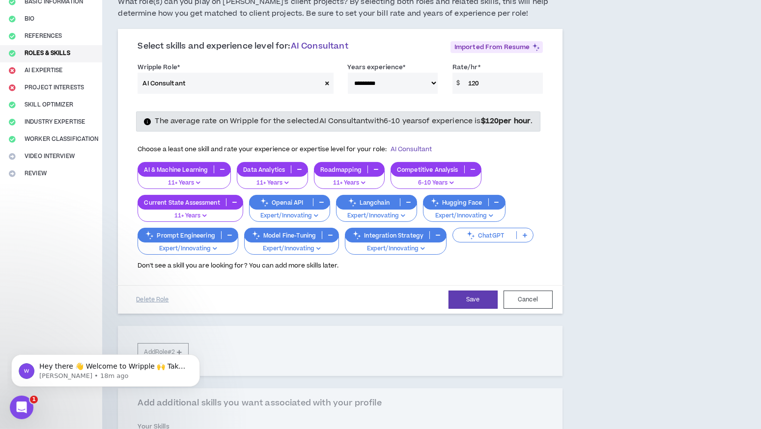
click at [526, 239] on p at bounding box center [525, 235] width 16 height 8
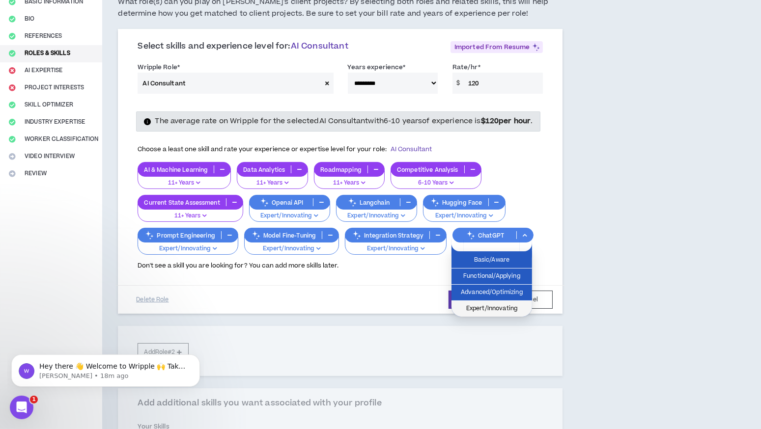
click at [497, 307] on span "Expert/Innovating" at bounding box center [491, 309] width 69 height 11
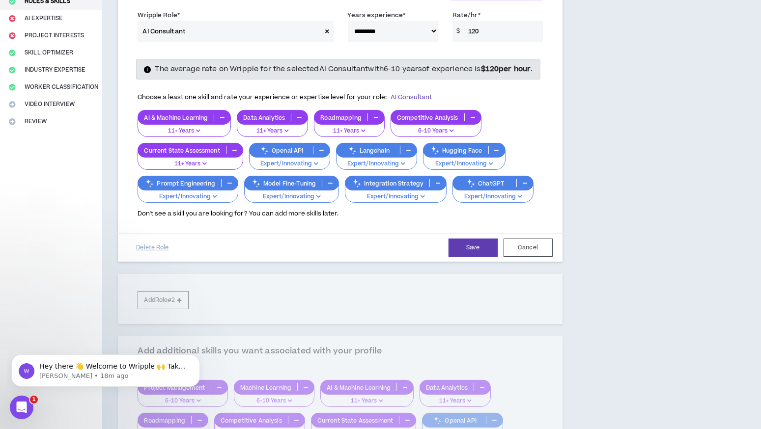
scroll to position [144, 0]
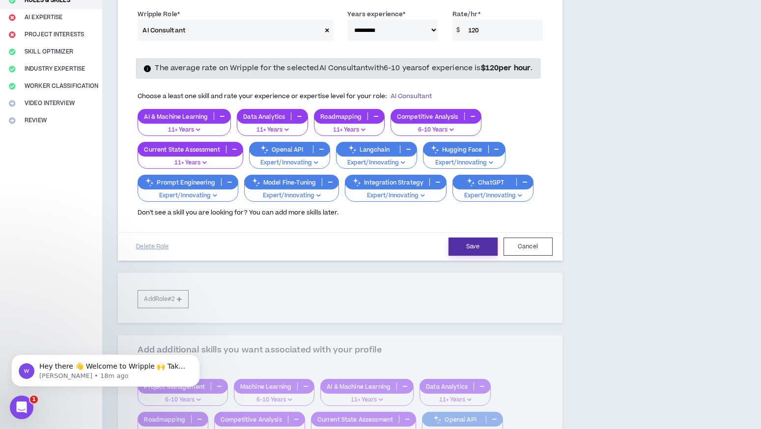
click at [471, 254] on button "Save" at bounding box center [472, 247] width 49 height 18
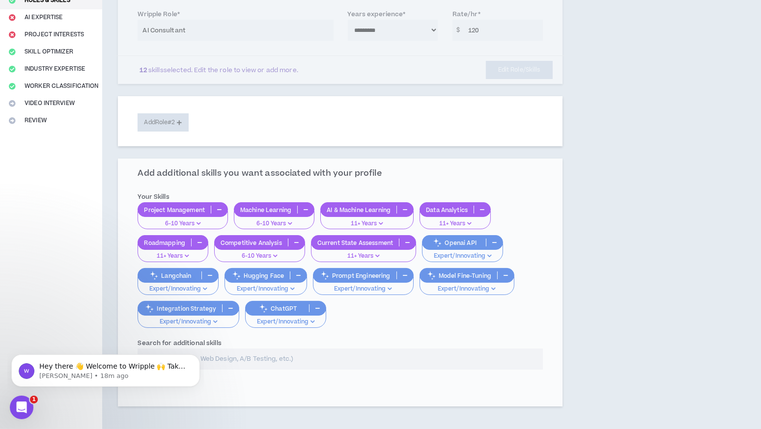
scroll to position [205, 0]
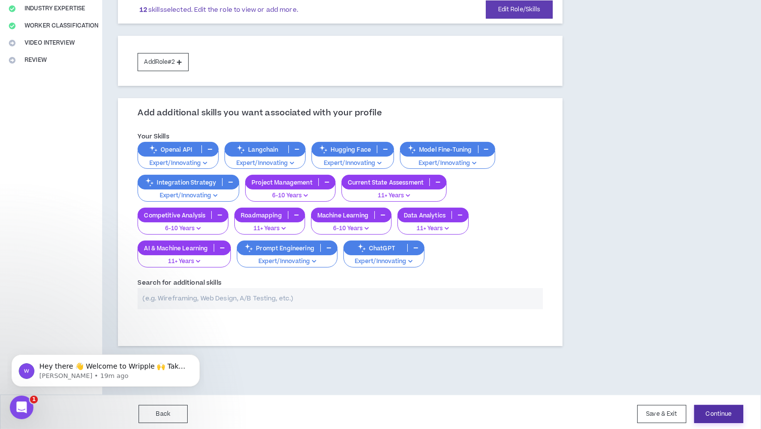
click at [723, 409] on button "Continue" at bounding box center [718, 414] width 49 height 18
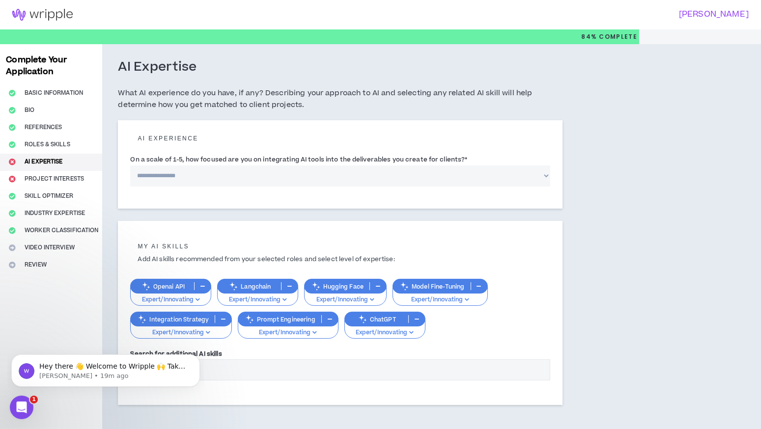
click at [331, 178] on select "**********" at bounding box center [339, 176] width 419 height 21
select select "*"
click at [130, 166] on select "**********" at bounding box center [339, 176] width 419 height 21
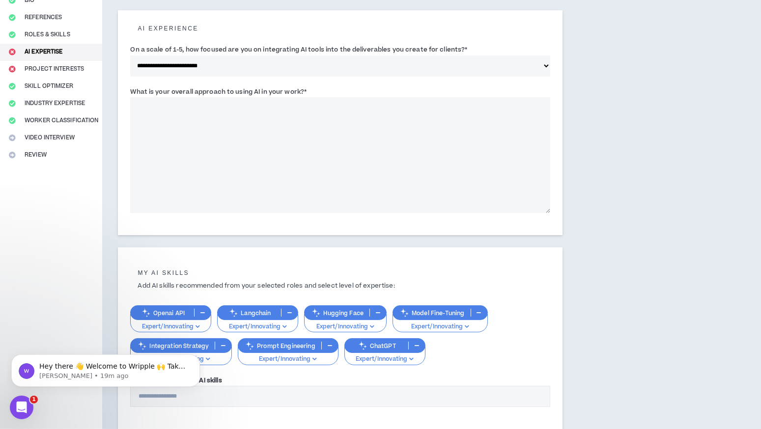
scroll to position [111, 0]
click at [329, 131] on textarea "What is your overall approach to using AI in your work? *" at bounding box center [339, 155] width 419 height 116
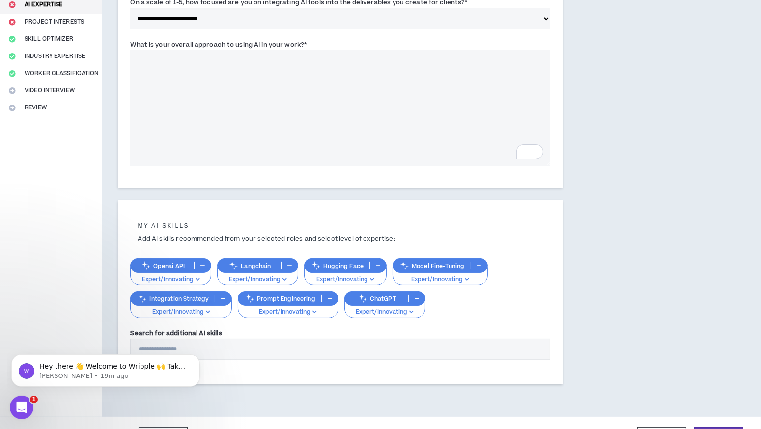
scroll to position [158, 0]
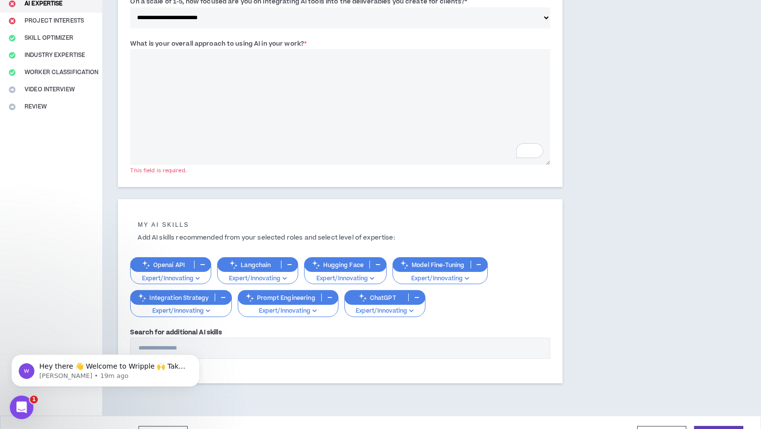
drag, startPoint x: 343, startPoint y: 45, endPoint x: 127, endPoint y: 46, distance: 216.1
click at [127, 46] on div "**********" at bounding box center [340, 74] width 444 height 225
copy label "What is your overall approach to using AI in your work? *"
click at [233, 106] on textarea "What is your overall approach to using AI in your work? *" at bounding box center [339, 107] width 419 height 116
paste textarea "**********"
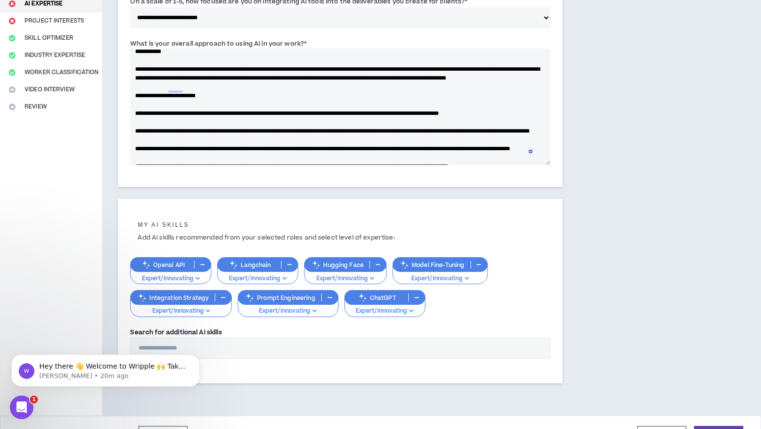
scroll to position [7, 0]
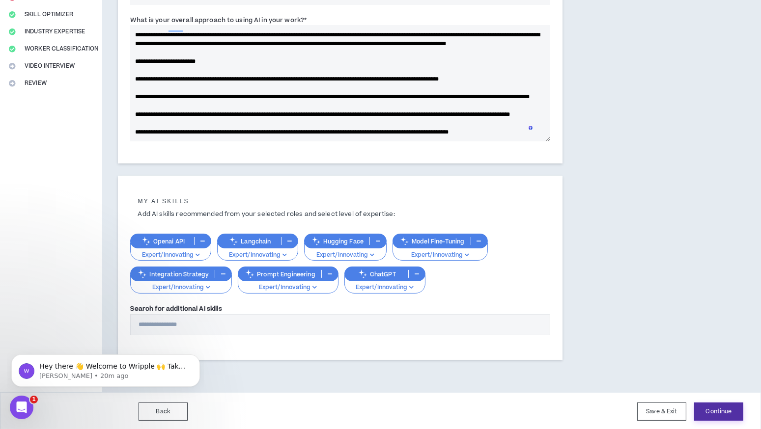
type textarea "**********"
click at [719, 413] on button "Continue" at bounding box center [718, 412] width 49 height 18
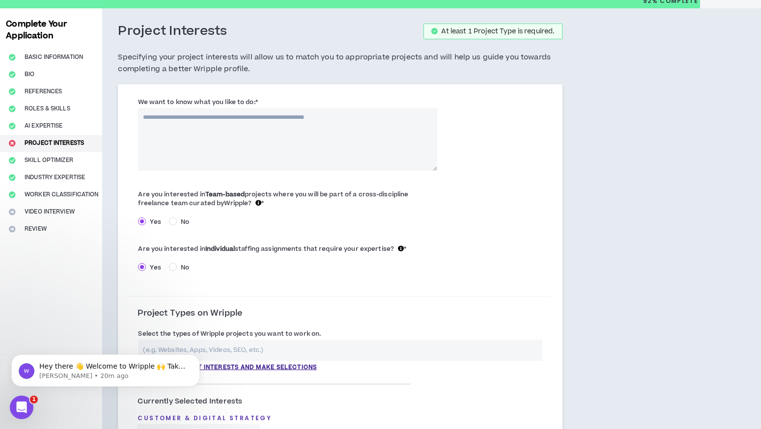
drag, startPoint x: 265, startPoint y: 100, endPoint x: 127, endPoint y: 103, distance: 138.5
click at [127, 103] on div "We want to know what you like to do: * Are you interested in Team-based project…" at bounding box center [340, 355] width 444 height 543
copy label "We want to know what you like to do: *"
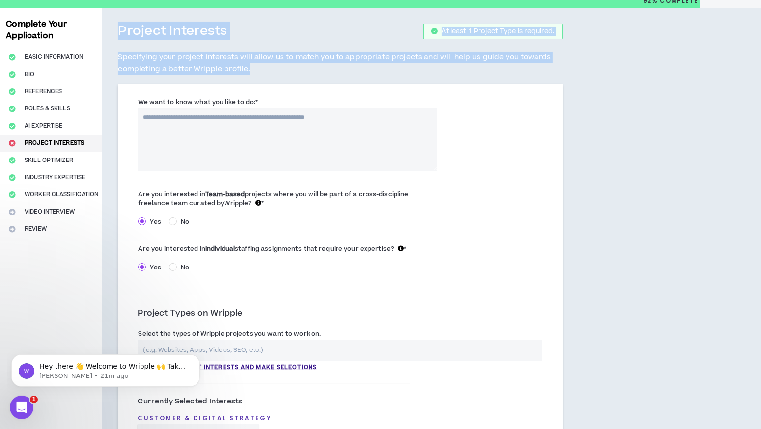
drag, startPoint x: 115, startPoint y: 29, endPoint x: 291, endPoint y: 74, distance: 181.3
copy div "Project Interests At least 1 Project Type is required. Specifying your project …"
drag, startPoint x: 266, startPoint y: 102, endPoint x: 130, endPoint y: 100, distance: 136.1
click at [130, 100] on div "We want to know what you like to do: *" at bounding box center [287, 134] width 315 height 74
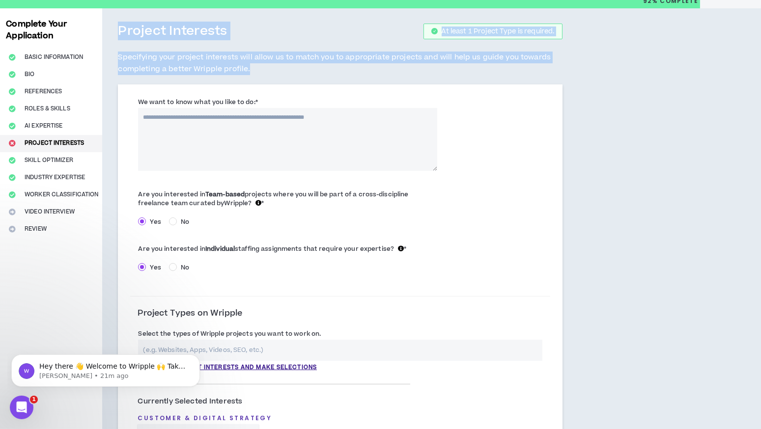
copy label "We want to know what you like to do: *"
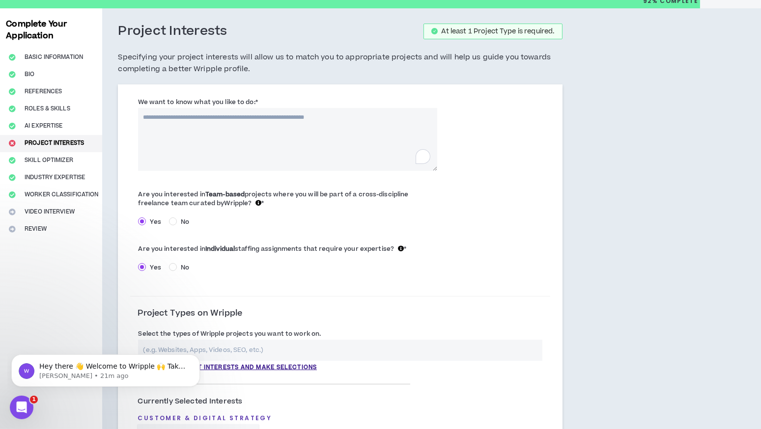
drag, startPoint x: 360, startPoint y: 117, endPoint x: 146, endPoint y: 117, distance: 214.1
click at [146, 117] on textarea "We want to know what you like to do: *" at bounding box center [287, 139] width 299 height 63
drag, startPoint x: 146, startPoint y: 117, endPoint x: 365, endPoint y: 112, distance: 219.1
click at [365, 112] on textarea "We want to know what you like to do: *" at bounding box center [287, 139] width 299 height 63
paste textarea "**********"
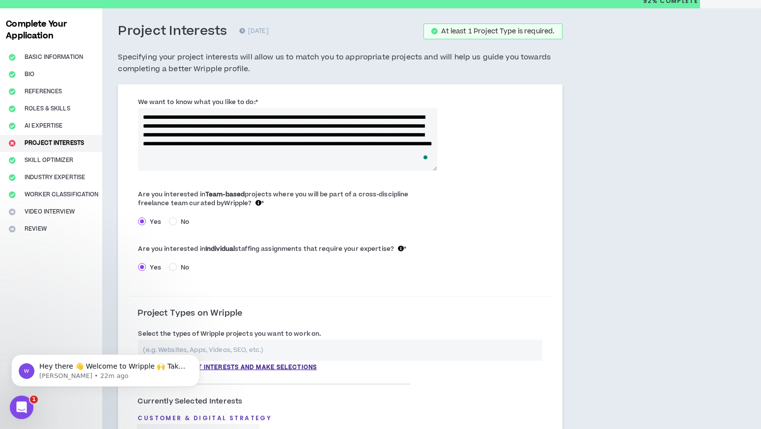
click at [390, 117] on textarea "**********" at bounding box center [287, 139] width 299 height 63
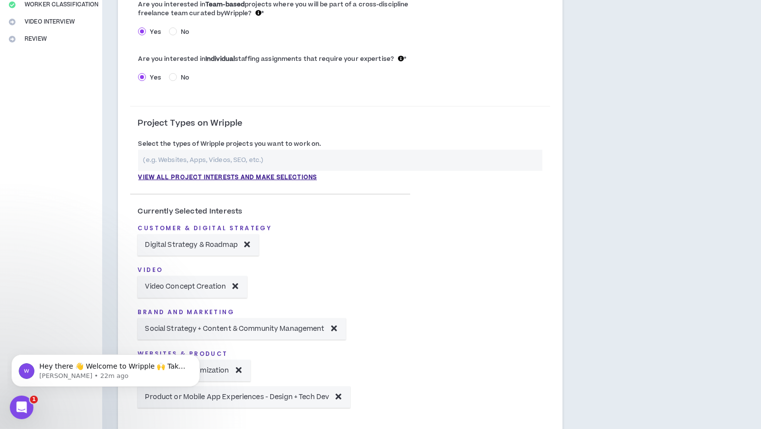
scroll to position [248, 0]
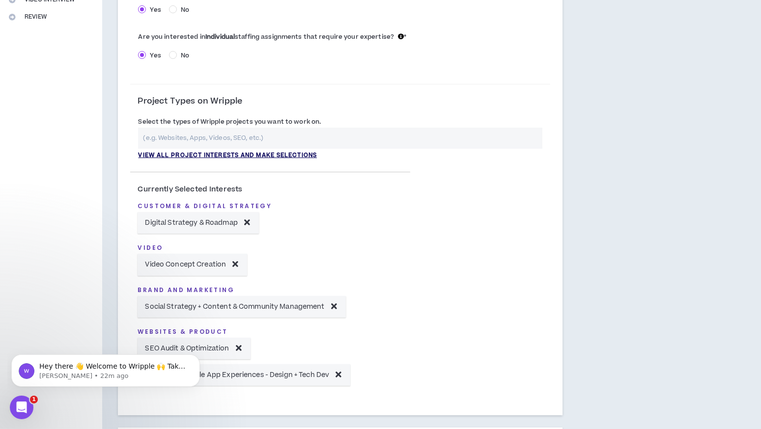
type textarea "**********"
click at [258, 155] on p "View all project interests and make selections" at bounding box center [227, 155] width 179 height 9
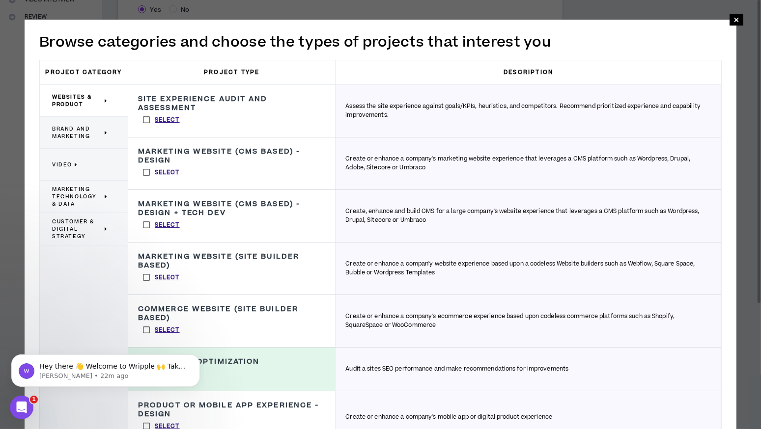
click at [144, 119] on label "Select" at bounding box center [161, 119] width 47 height 15
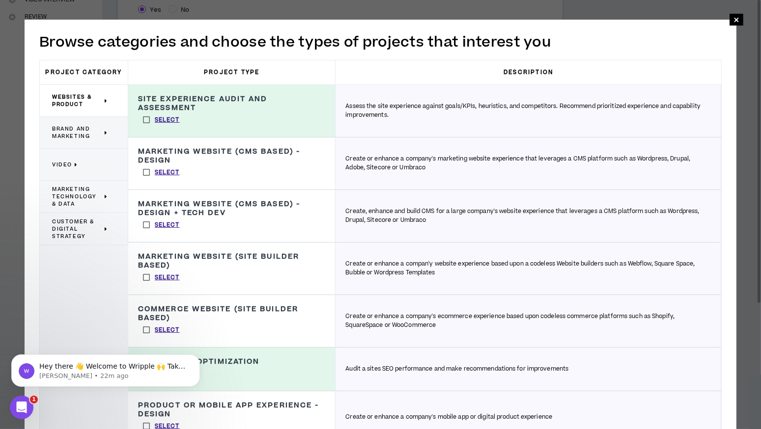
click at [108, 104] on icon at bounding box center [106, 100] width 3 height 7
click at [102, 138] on span "Brand and Marketing" at bounding box center [77, 132] width 50 height 15
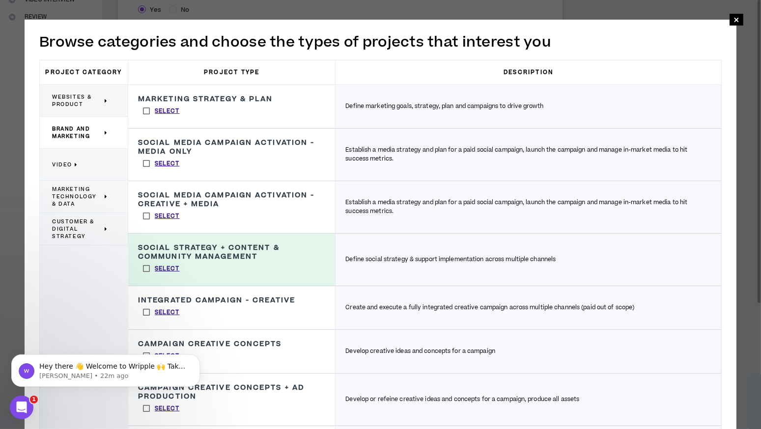
click at [108, 103] on div "Websites & Product" at bounding box center [84, 101] width 88 height 32
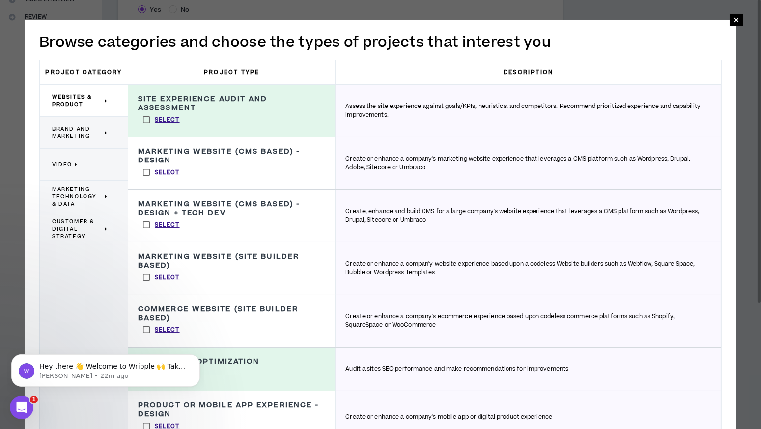
click at [146, 173] on label "Select" at bounding box center [161, 172] width 47 height 15
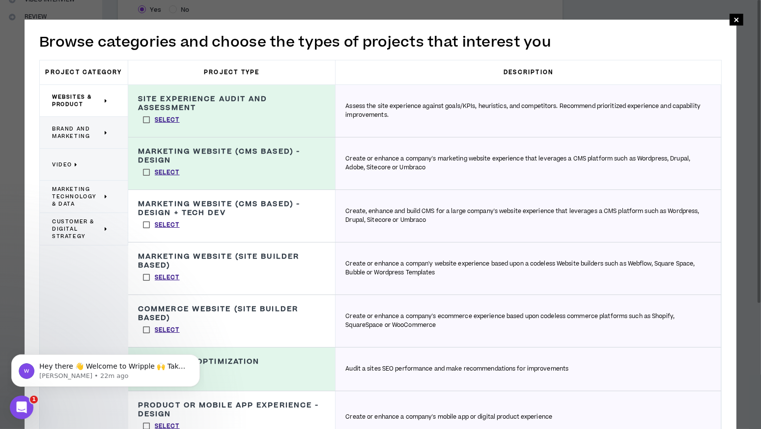
click at [146, 223] on label "Select" at bounding box center [161, 225] width 47 height 15
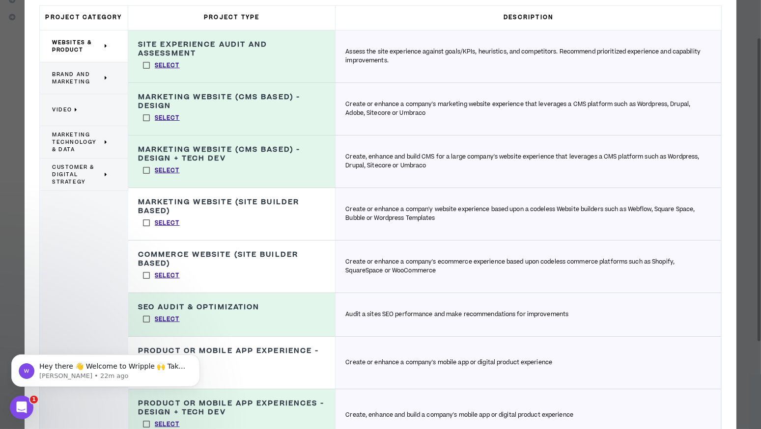
click at [146, 224] on label "Select" at bounding box center [161, 223] width 47 height 15
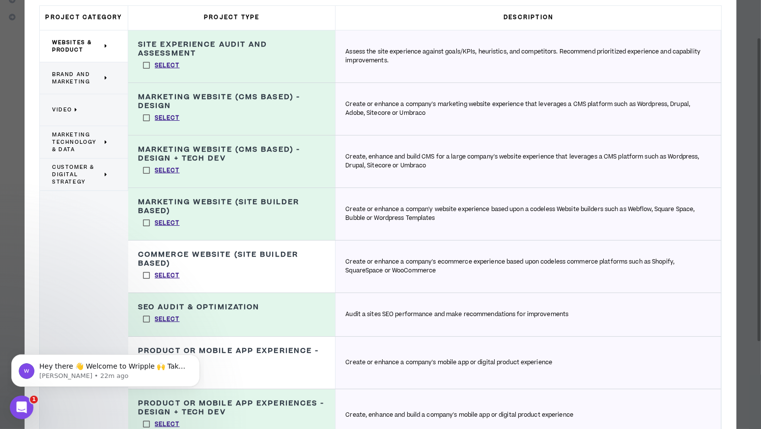
click at [144, 276] on label "Select" at bounding box center [161, 275] width 47 height 15
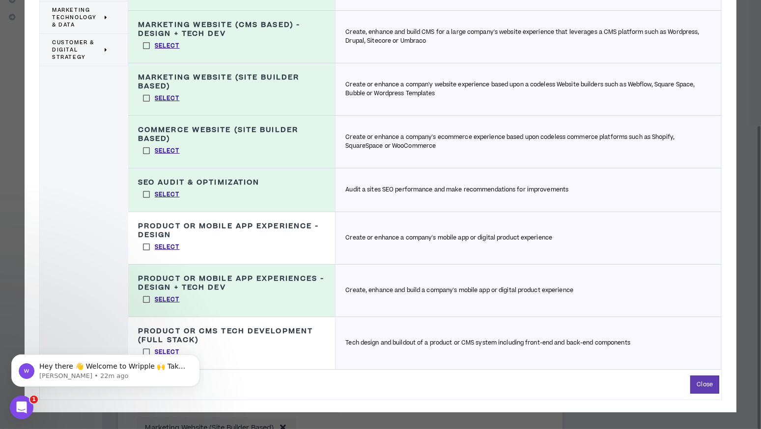
click at [146, 244] on label "Select" at bounding box center [161, 247] width 47 height 15
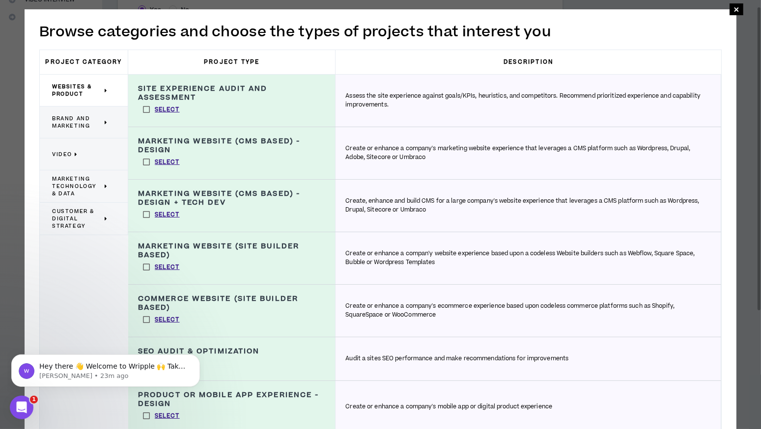
click at [144, 158] on label "Select" at bounding box center [161, 162] width 47 height 15
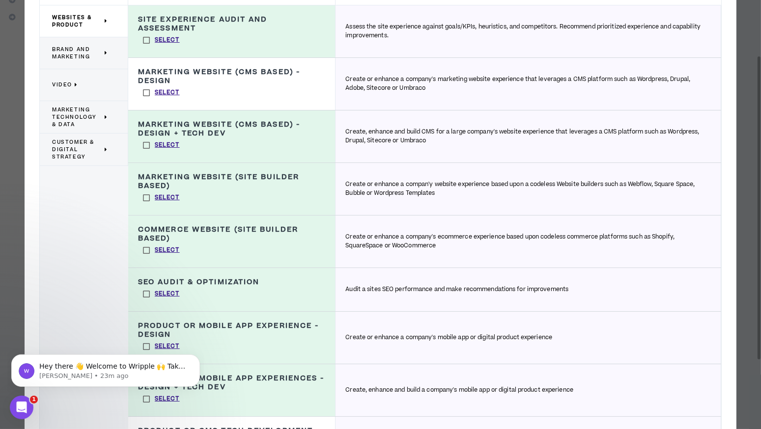
click at [147, 197] on label "Select" at bounding box center [161, 198] width 47 height 15
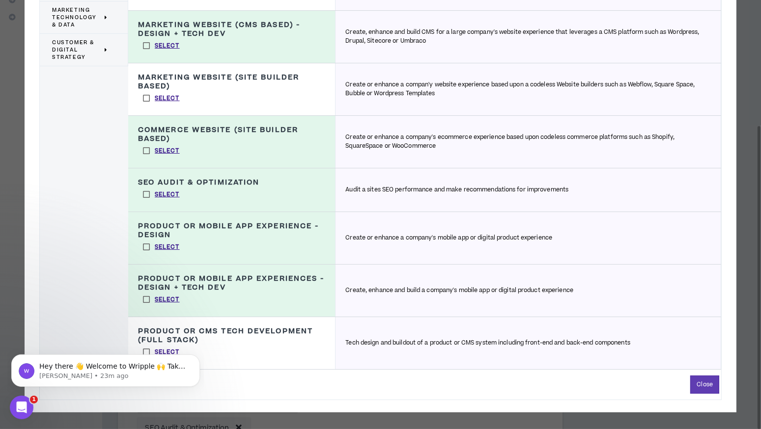
click at [147, 151] on label "Select" at bounding box center [161, 150] width 47 height 15
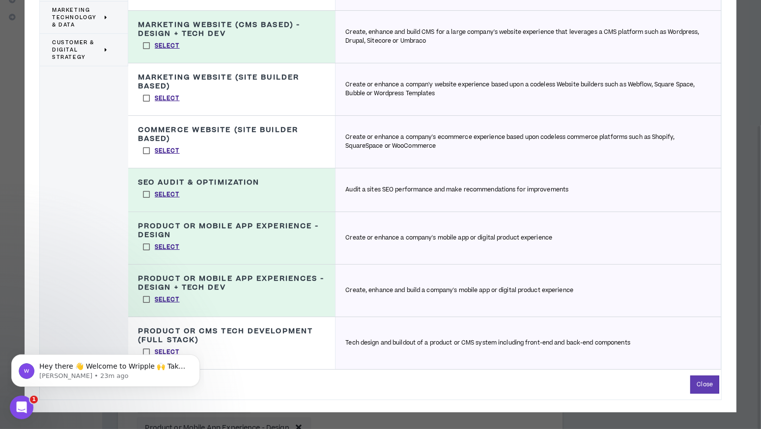
click at [146, 350] on body "Hey there 👋 Welcome to Wripple 🙌 Take a look around! If you have any questions,…" at bounding box center [105, 367] width 189 height 61
click at [148, 347] on body "Hey there 👋 Welcome to Wripple 🙌 Take a look around! If you have any questions,…" at bounding box center [105, 367] width 189 height 61
click at [146, 350] on body "Hey there 👋 Welcome to Wripple 🙌 Take a look around! If you have any questions,…" at bounding box center [105, 367] width 189 height 61
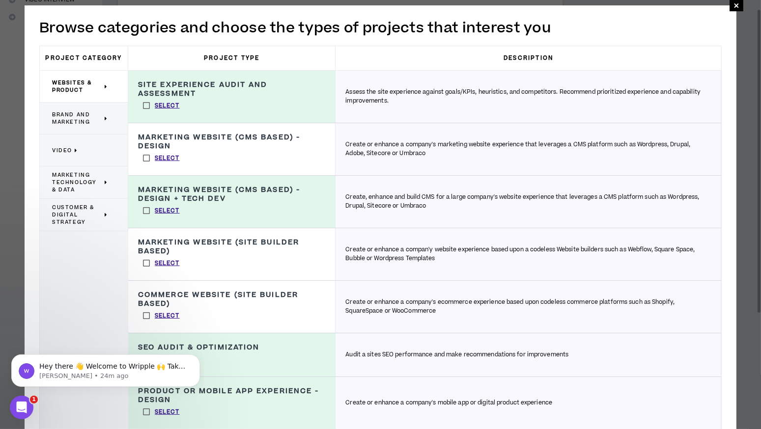
click at [149, 105] on label "Select" at bounding box center [161, 105] width 47 height 15
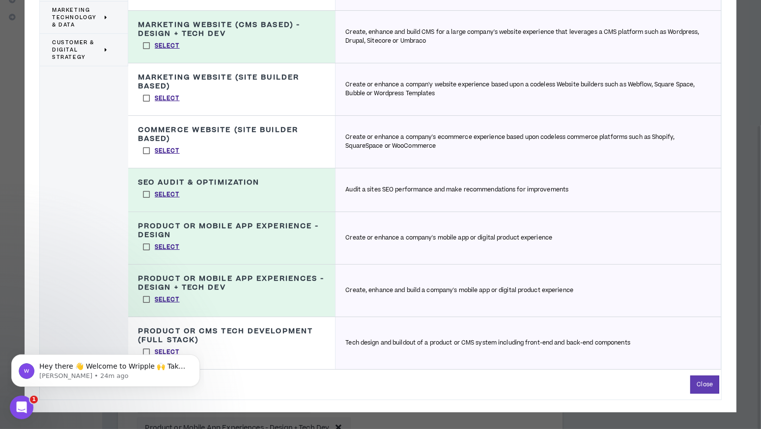
click at [147, 350] on body "Hey there 👋 Welcome to Wripple 🙌 Take a look around! If you have any questions,…" at bounding box center [105, 367] width 189 height 61
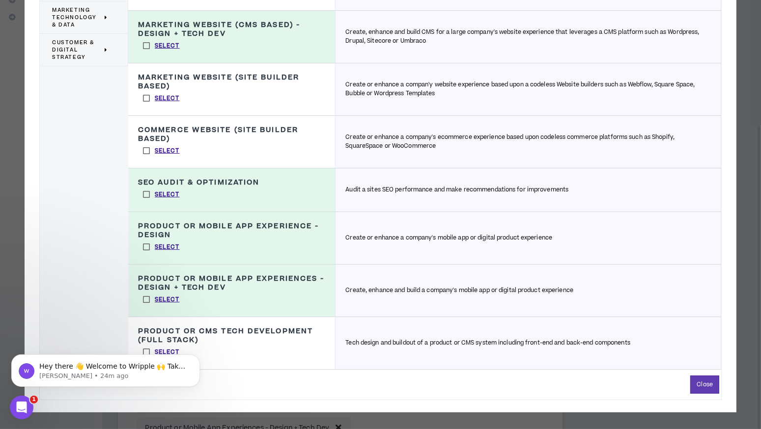
click at [164, 348] on body "Hey there 👋 Welcome to Wripple 🙌 Take a look around! If you have any questions,…" at bounding box center [105, 367] width 189 height 61
click at [171, 349] on body "Hey there 👋 Welcome to Wripple 🙌 Take a look around! If you have any questions,…" at bounding box center [105, 367] width 189 height 61
click at [196, 359] on icon "Dismiss notification" at bounding box center [196, 356] width 5 height 5
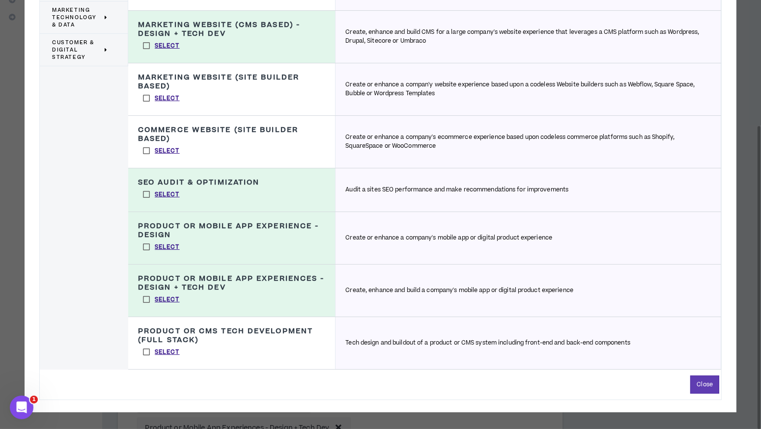
click at [147, 350] on label "Select" at bounding box center [161, 352] width 47 height 15
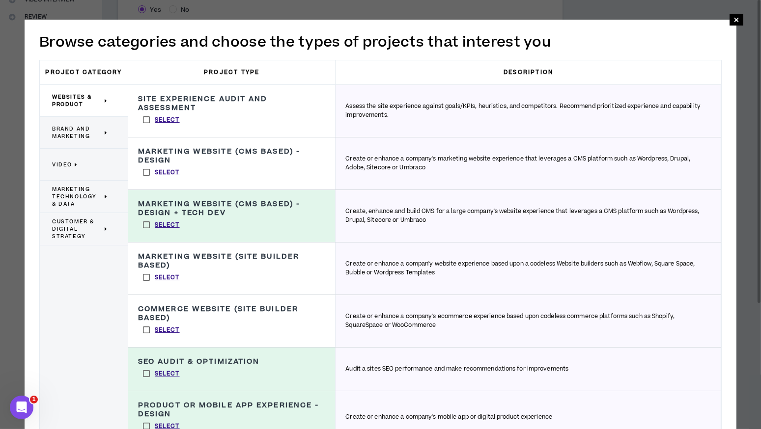
click at [148, 121] on label "Select" at bounding box center [161, 119] width 47 height 15
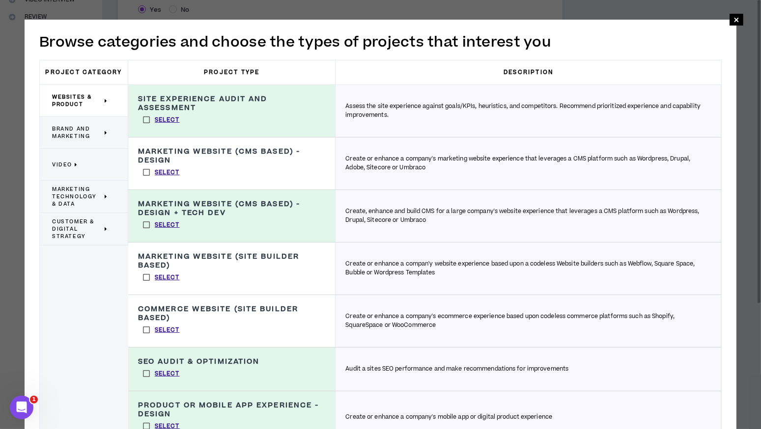
click at [102, 128] on span "Brand and Marketing" at bounding box center [77, 132] width 50 height 15
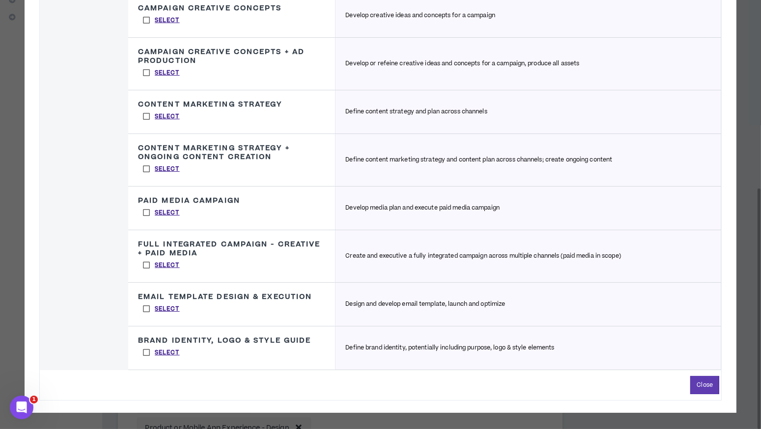
click at [146, 208] on label "Select" at bounding box center [161, 212] width 47 height 15
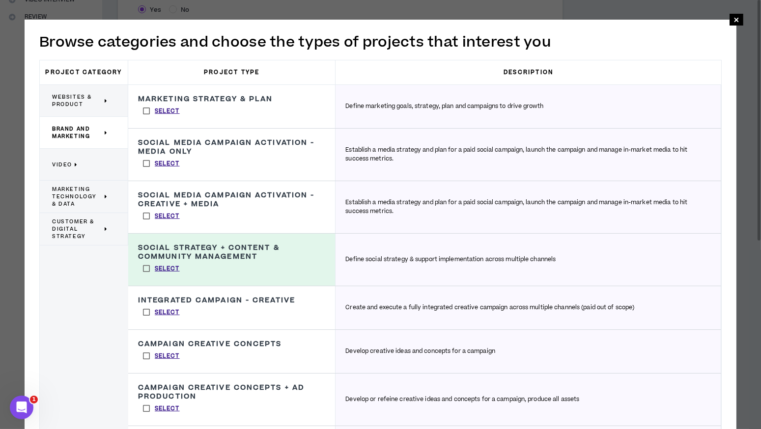
click at [78, 159] on p "Video" at bounding box center [80, 165] width 56 height 22
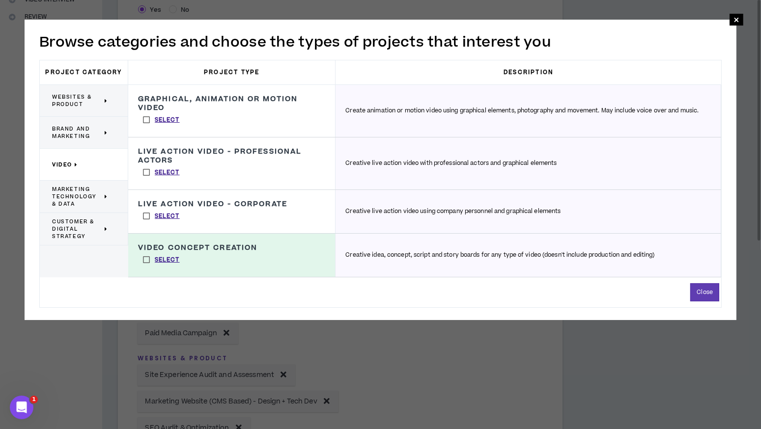
click at [80, 199] on span "Marketing Technology & Data" at bounding box center [77, 197] width 50 height 22
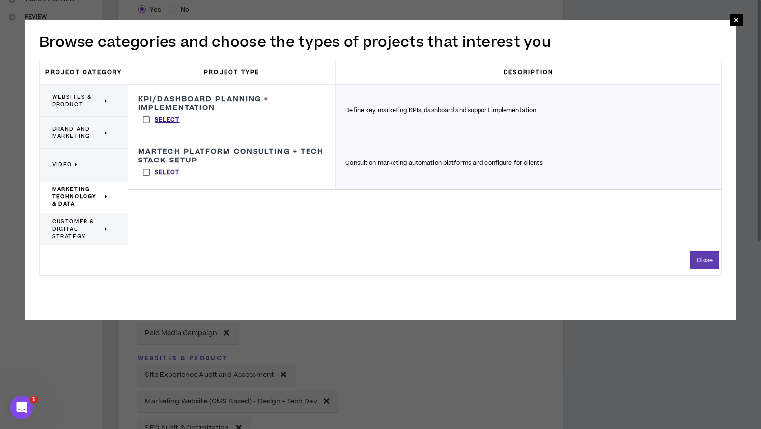
click at [147, 169] on label "Select" at bounding box center [161, 172] width 47 height 15
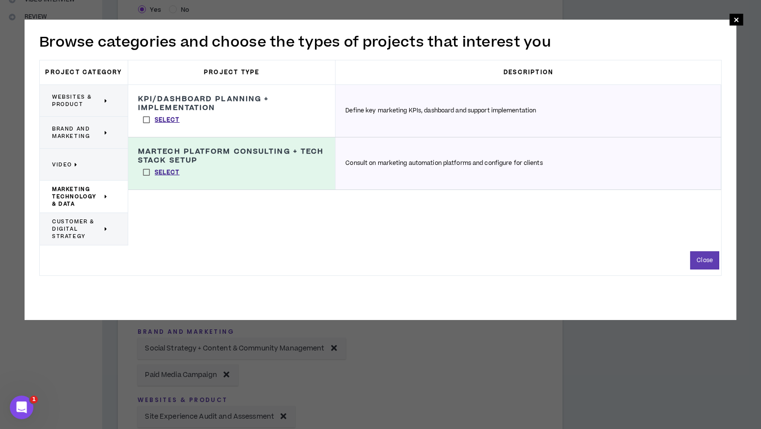
click at [73, 226] on span "Customer & Digital Strategy" at bounding box center [77, 229] width 50 height 22
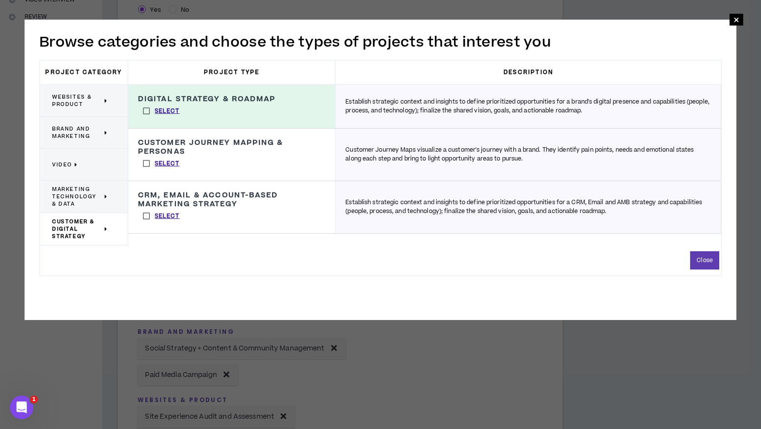
click at [147, 215] on label "Select" at bounding box center [161, 216] width 47 height 15
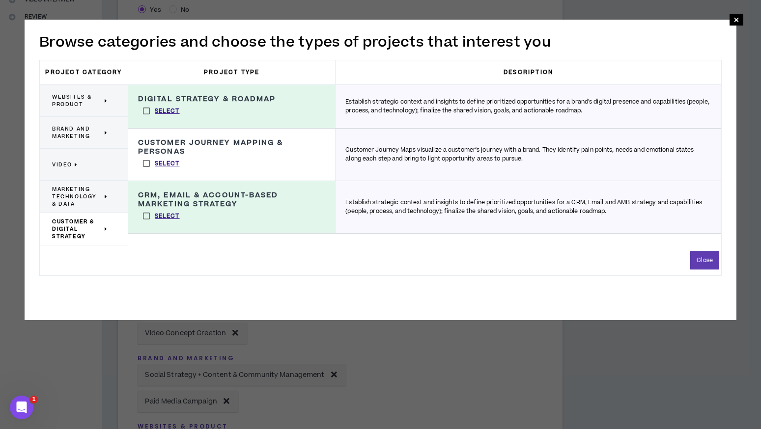
click at [704, 269] on div "**********" at bounding box center [380, 168] width 682 height 216
click at [705, 260] on button "Close" at bounding box center [704, 260] width 29 height 18
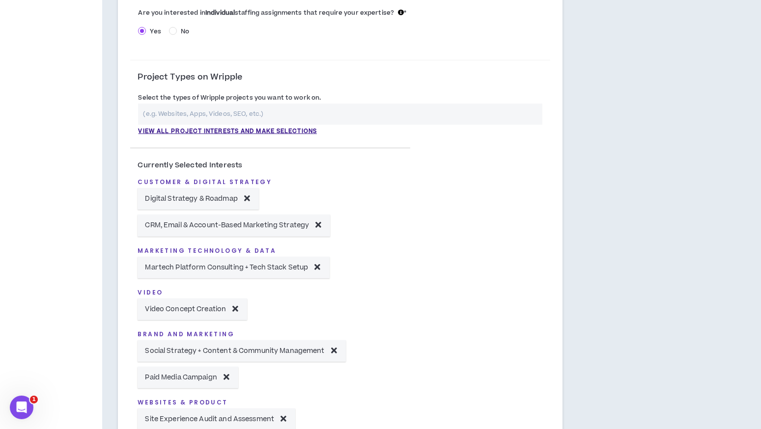
scroll to position [273, 0]
click at [279, 127] on p "View all project interests and make selections" at bounding box center [227, 130] width 179 height 9
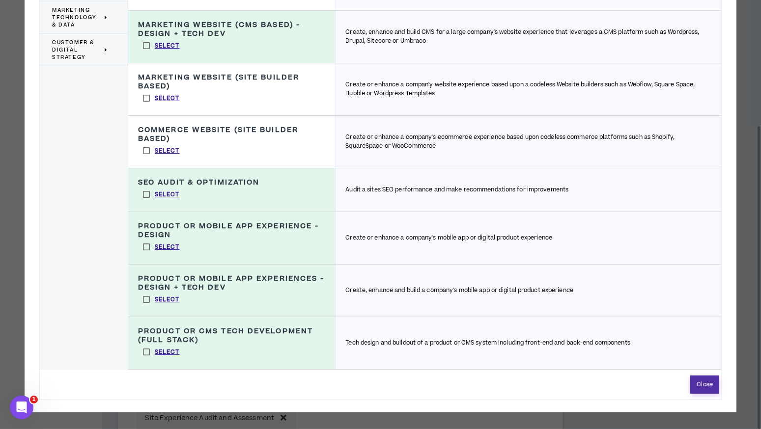
click at [713, 384] on button "Close" at bounding box center [704, 385] width 29 height 18
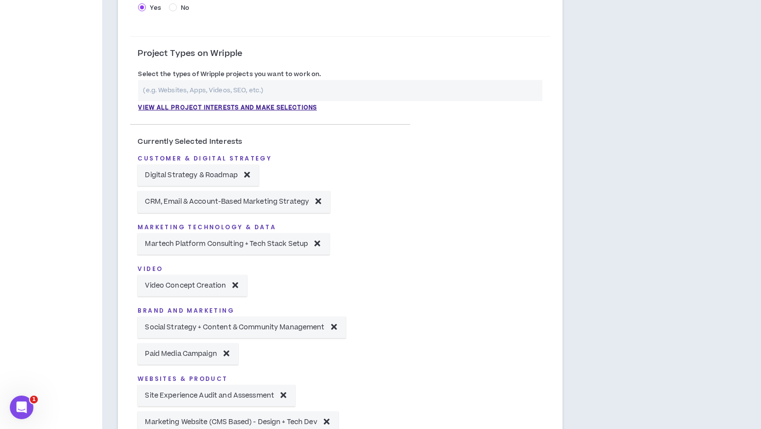
scroll to position [297, 0]
click at [291, 87] on input "text" at bounding box center [340, 89] width 404 height 21
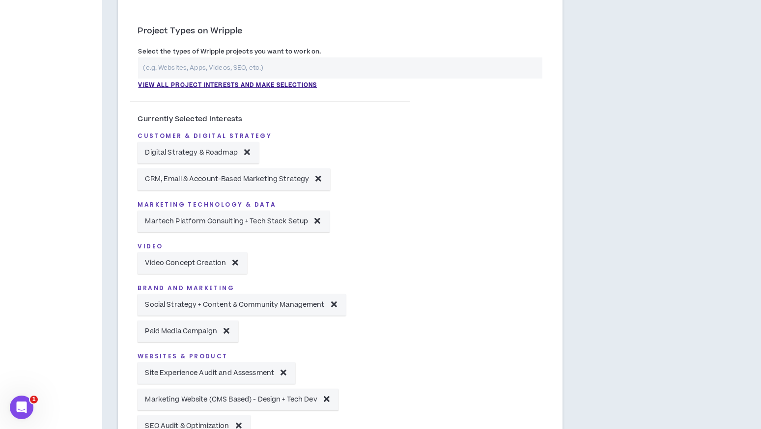
scroll to position [313, 0]
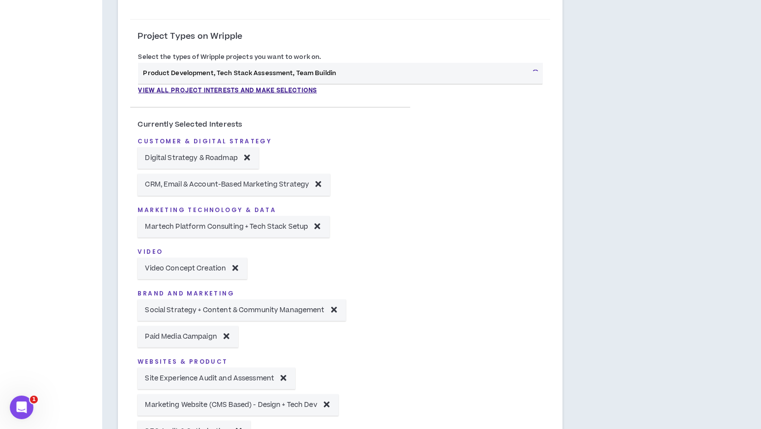
type input "Product Development, Tech Stack Assessment, Team Building"
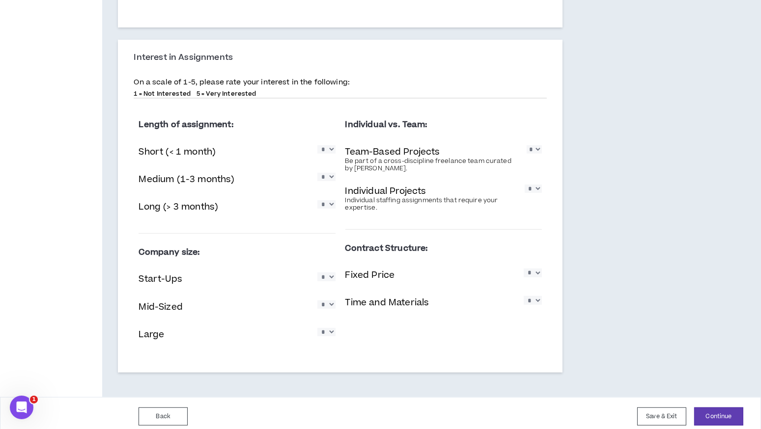
scroll to position [860, 0]
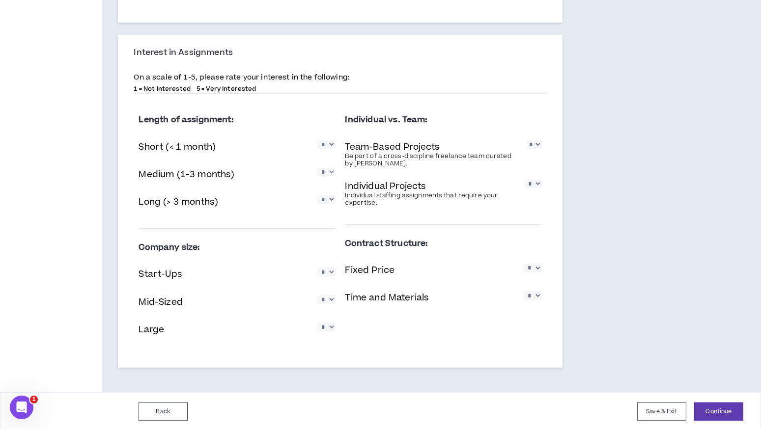
click at [328, 142] on select "* * * * *" at bounding box center [326, 144] width 18 height 8
select select "*"
click at [317, 140] on select "* * * * *" at bounding box center [326, 144] width 18 height 8
click at [326, 172] on select "* * * * *" at bounding box center [326, 172] width 18 height 8
select select "*"
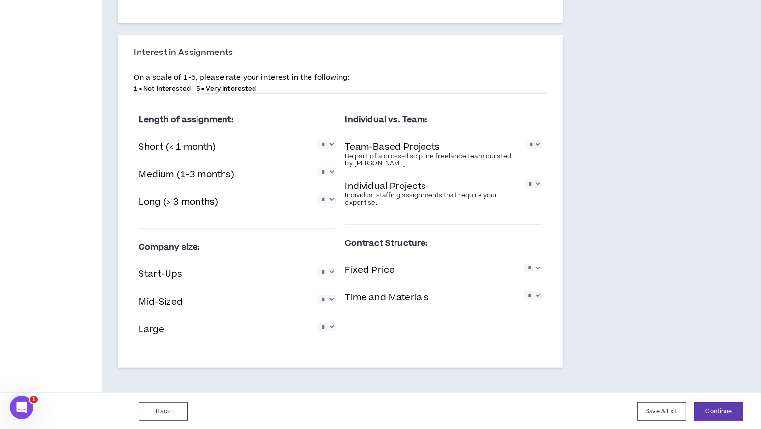
click at [317, 168] on select "* * * * *" at bounding box center [326, 172] width 18 height 8
click at [329, 200] on select "* * * * *" at bounding box center [326, 199] width 18 height 8
select select "*"
click at [317, 195] on select "* * * * *" at bounding box center [326, 199] width 18 height 8
click at [533, 148] on select "* * * * *" at bounding box center [533, 144] width 15 height 8
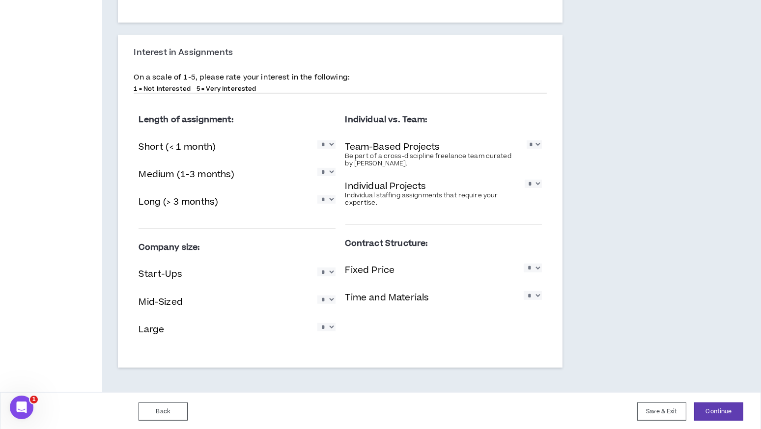
select select "*"
click at [526, 140] on select "* * * * *" at bounding box center [533, 144] width 15 height 8
click at [536, 188] on select "* * * * *" at bounding box center [533, 184] width 17 height 8
select select "*"
click at [525, 180] on select "* * * * *" at bounding box center [533, 184] width 17 height 8
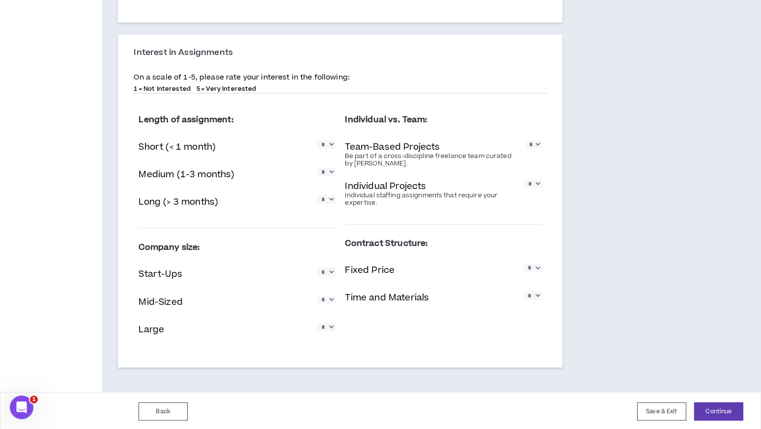
click at [323, 273] on select "* * * * *" at bounding box center [326, 272] width 18 height 8
select select "*"
click at [317, 268] on select "* * * * *" at bounding box center [326, 272] width 18 height 8
click at [328, 304] on select "* * * * *" at bounding box center [326, 300] width 18 height 8
select select "*"
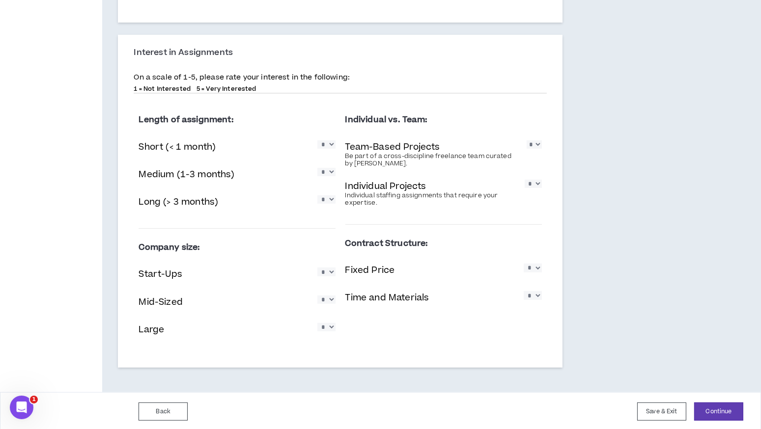
click at [317, 296] on select "* * * * *" at bounding box center [326, 300] width 18 height 8
click at [326, 326] on select "* * * * *" at bounding box center [326, 327] width 18 height 8
select select "*"
click at [317, 323] on select "* * * * *" at bounding box center [326, 327] width 18 height 8
click at [534, 272] on select "* * * * *" at bounding box center [533, 268] width 18 height 8
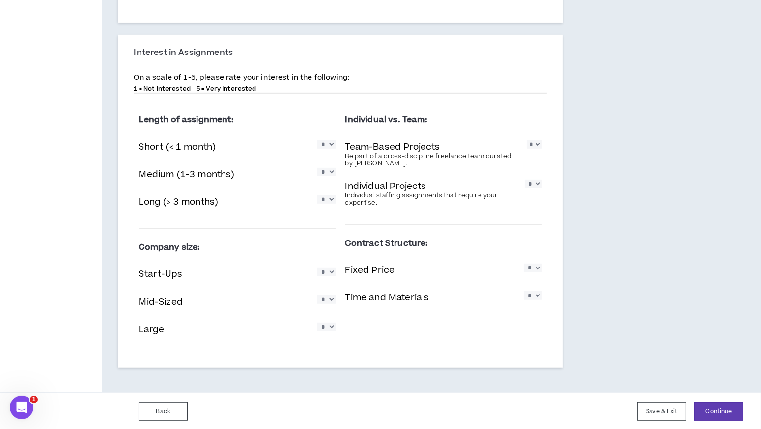
click at [534, 272] on select "* * * * *" at bounding box center [533, 268] width 18 height 8
click at [537, 267] on select "* * * * *" at bounding box center [533, 268] width 18 height 8
select select "*"
click at [524, 264] on select "* * * * *" at bounding box center [533, 268] width 18 height 8
click at [535, 300] on select "* * * * *" at bounding box center [533, 295] width 18 height 8
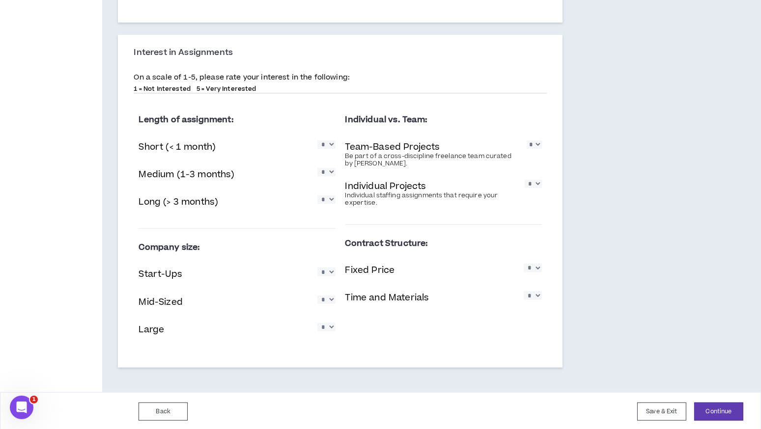
select select "*"
click at [524, 291] on select "* * * * *" at bounding box center [533, 295] width 18 height 8
click at [714, 408] on button "Continue" at bounding box center [718, 412] width 49 height 18
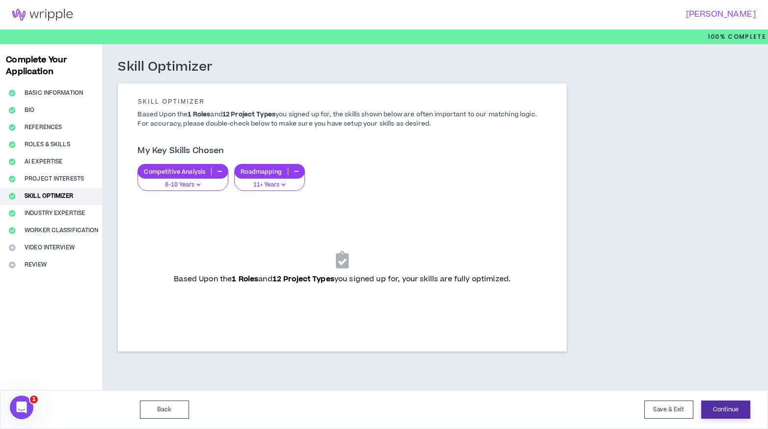
click at [733, 407] on button "Continue" at bounding box center [725, 410] width 49 height 18
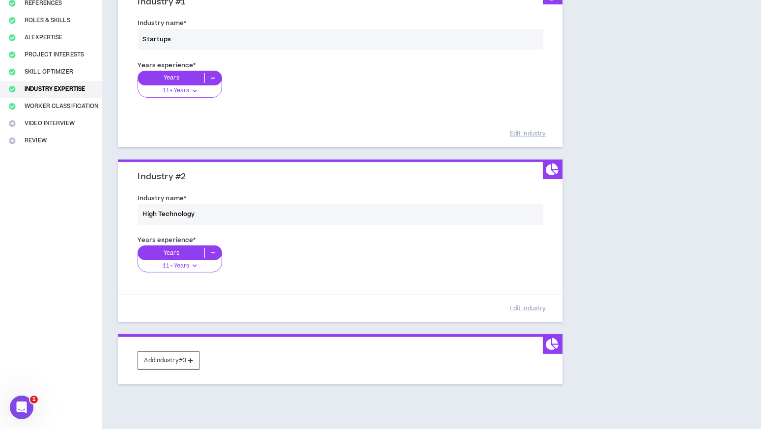
scroll to position [123, 0]
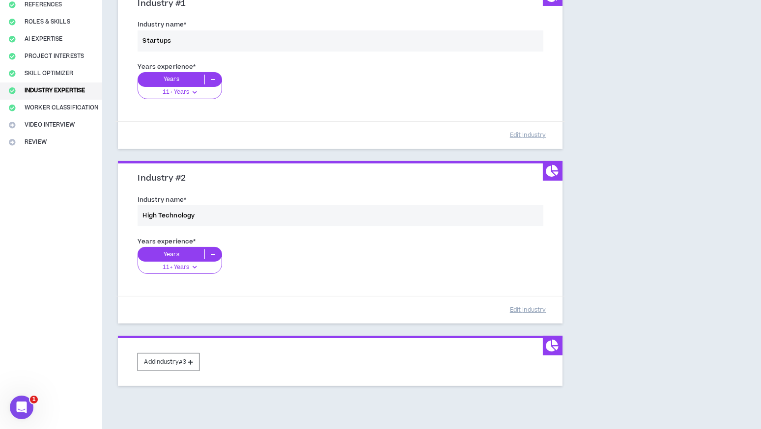
click at [215, 212] on div "Industry name * High Technology" at bounding box center [339, 213] width 419 height 42
drag, startPoint x: 205, startPoint y: 217, endPoint x: 197, endPoint y: 214, distance: 8.9
click at [197, 214] on div "Industry name * High Technology" at bounding box center [339, 213] width 419 height 42
drag, startPoint x: 197, startPoint y: 214, endPoint x: 122, endPoint y: 218, distance: 74.8
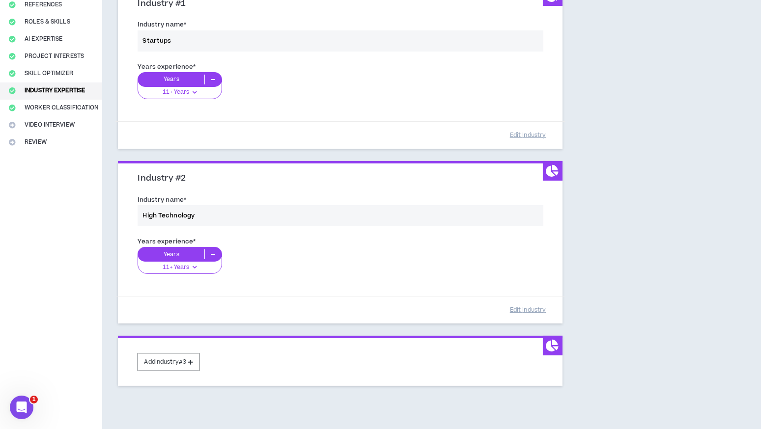
click at [122, 218] on div "Industry #2 Industry name * High Technology Years experience * Years 11+ Years …" at bounding box center [340, 244] width 444 height 160
click at [359, 83] on div "Years experience * Years 11+ Years 0-1 Years 2-5 Years 6-10 Years 11+ Years" at bounding box center [339, 86] width 419 height 55
click at [273, 42] on div "Industry name * Startups" at bounding box center [339, 38] width 419 height 42
click at [183, 36] on div "Industry name * Startups" at bounding box center [339, 38] width 419 height 42
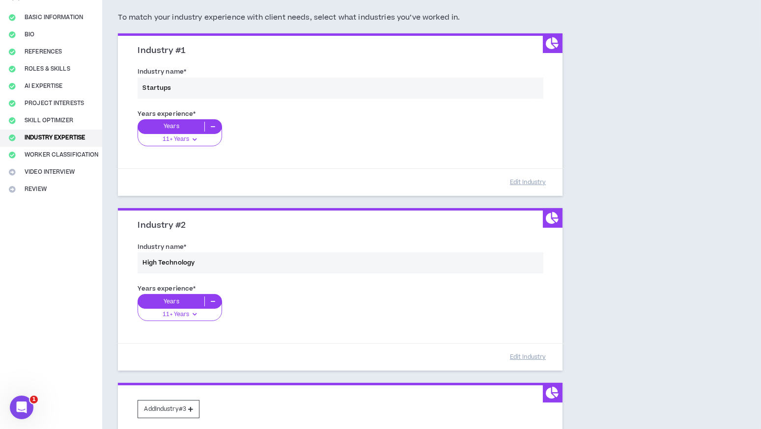
scroll to position [76, 0]
click at [175, 83] on div "Industry name * Startups" at bounding box center [339, 85] width 419 height 42
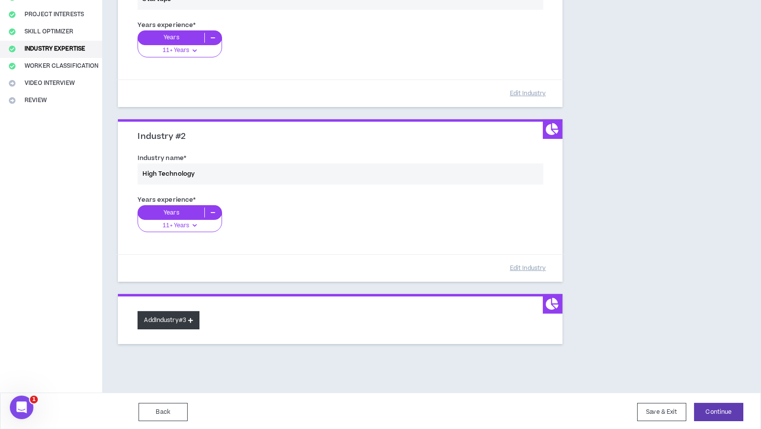
click at [180, 322] on button "Add Industry #3" at bounding box center [169, 320] width 62 height 18
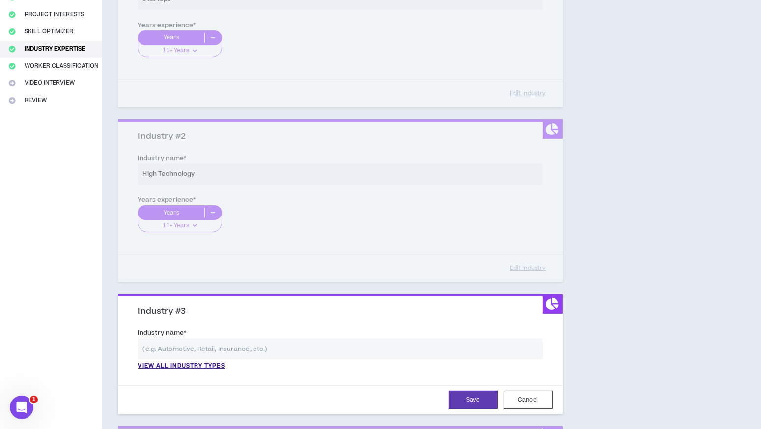
scroll to position [296, 0]
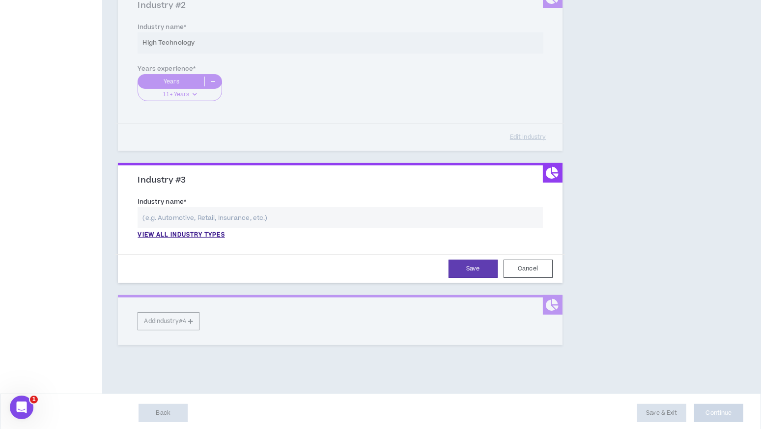
click at [232, 212] on input "text" at bounding box center [340, 217] width 405 height 21
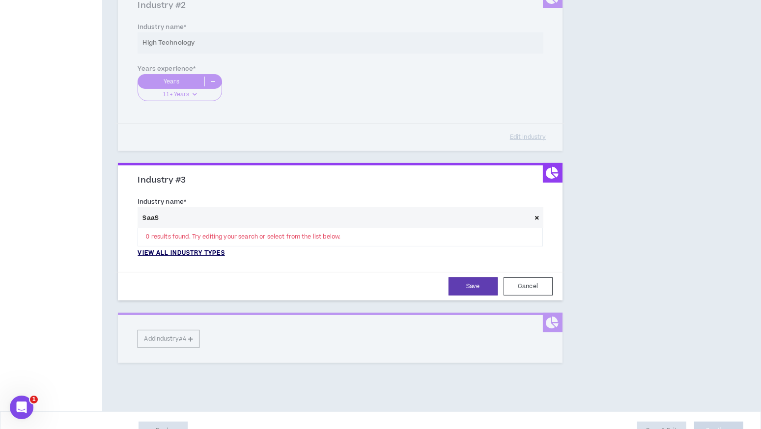
click at [209, 249] on p "View all industry types" at bounding box center [181, 253] width 87 height 9
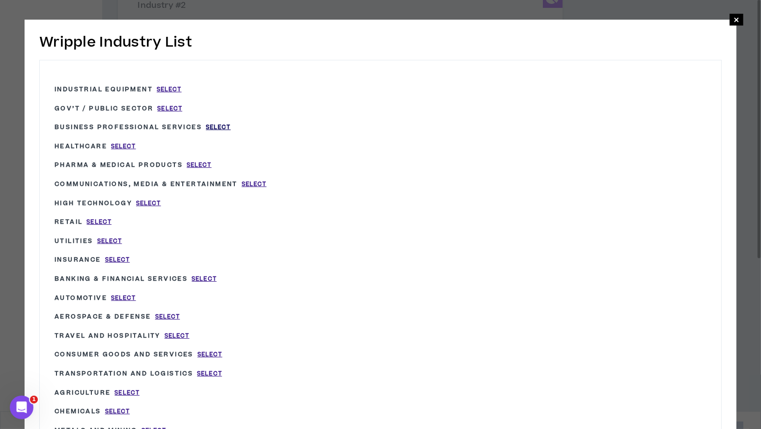
click at [217, 123] on span "Select" at bounding box center [218, 127] width 25 height 8
type input "Business Professional Services"
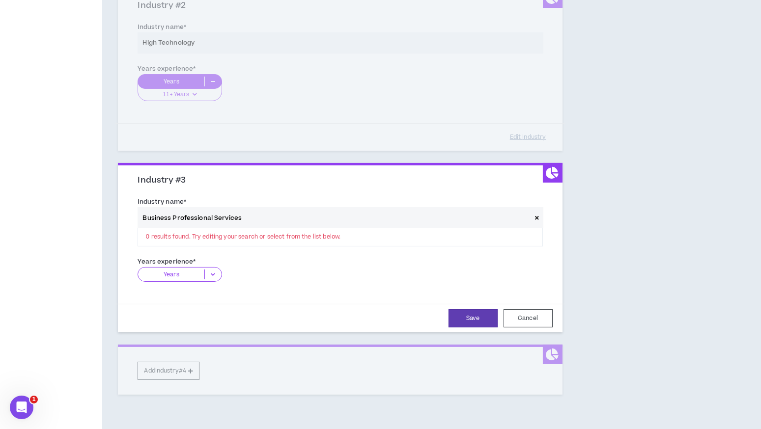
click at [214, 271] on icon at bounding box center [213, 275] width 16 height 10
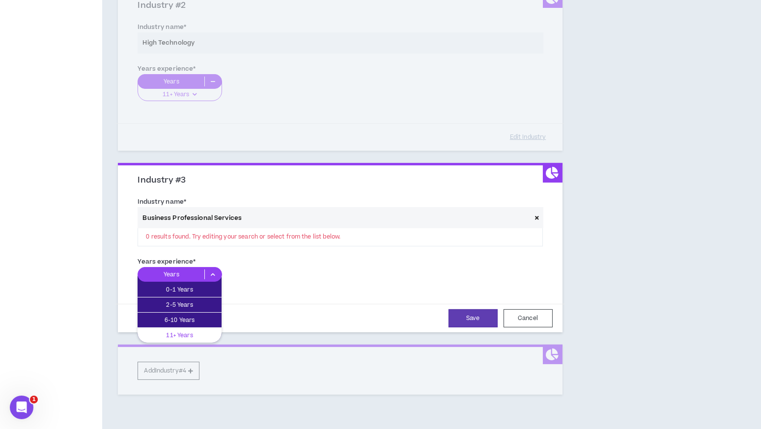
click at [188, 330] on p "11+ Years" at bounding box center [180, 335] width 84 height 11
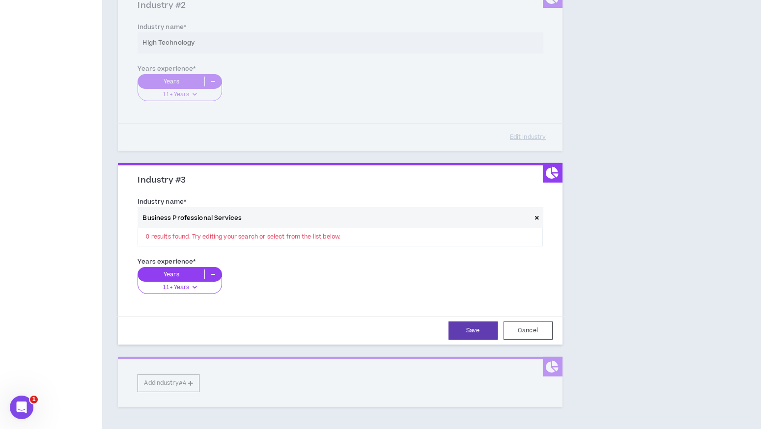
scroll to position [358, 0]
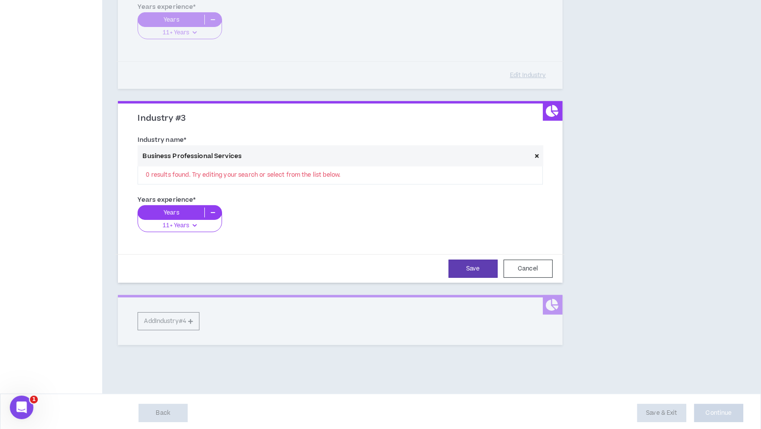
click at [178, 316] on div "Industry #1 Industry name * Startups Years experience * Years 11+ Years 0-1 Yea…" at bounding box center [340, 48] width 444 height 594
click at [482, 261] on button "Save" at bounding box center [472, 269] width 49 height 18
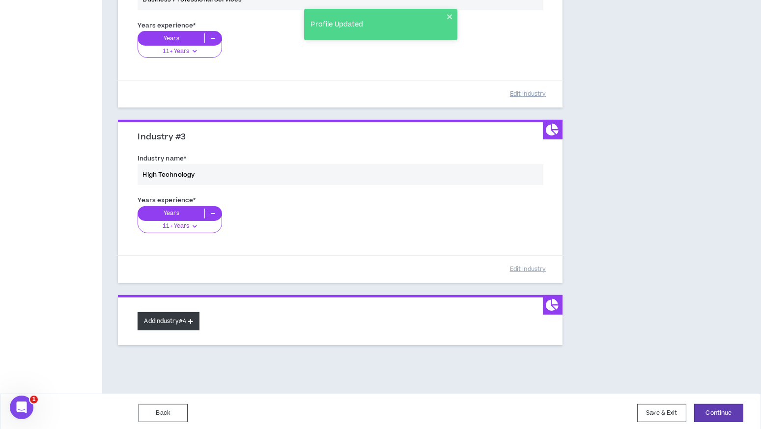
click at [179, 320] on button "Add Industry #4" at bounding box center [169, 321] width 62 height 18
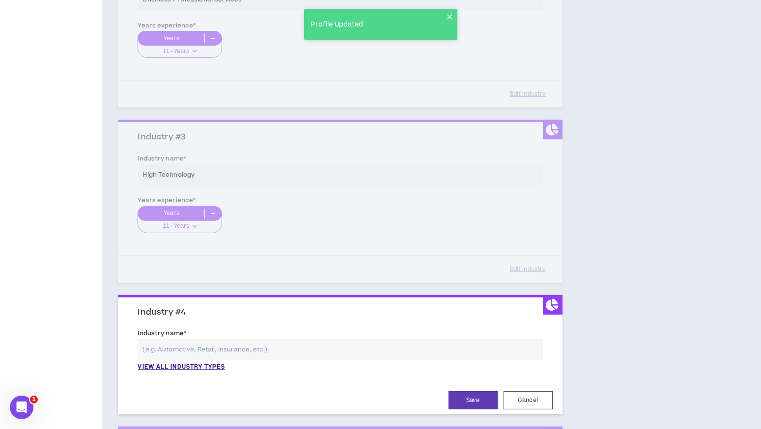
scroll to position [470, 0]
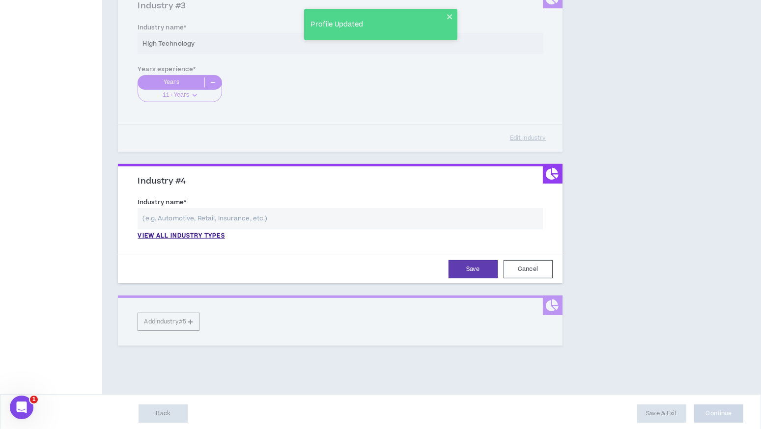
click at [230, 219] on input "text" at bounding box center [340, 218] width 405 height 21
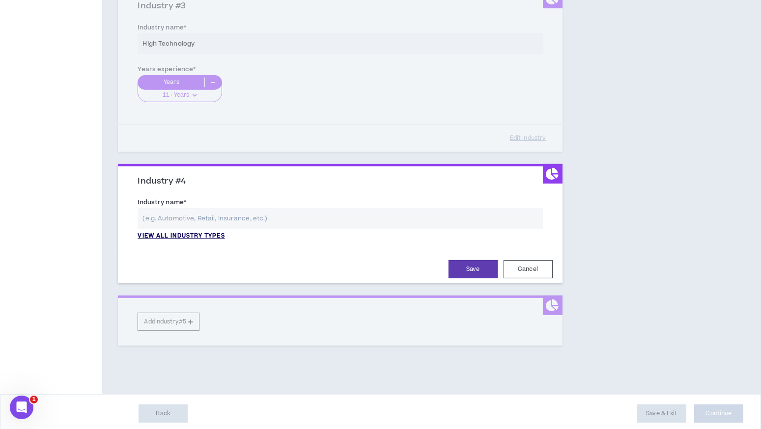
click at [211, 235] on p "View all industry types" at bounding box center [181, 236] width 87 height 9
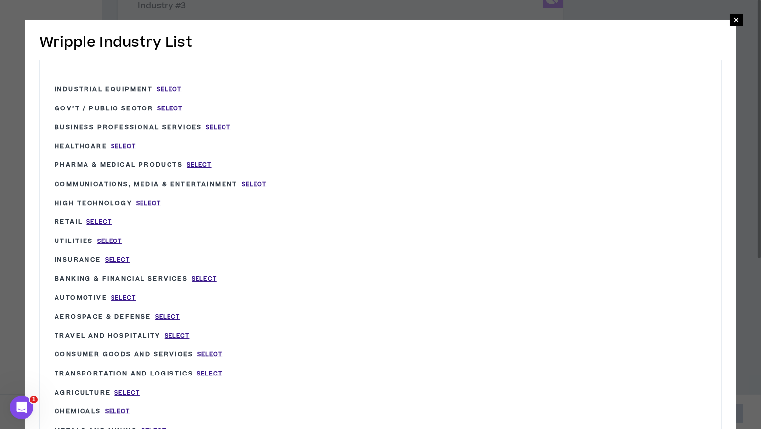
click at [121, 140] on div "Healthcare Select" at bounding box center [191, 146] width 272 height 19
click at [124, 145] on span "Select" at bounding box center [123, 146] width 25 height 8
type input "Healthcare"
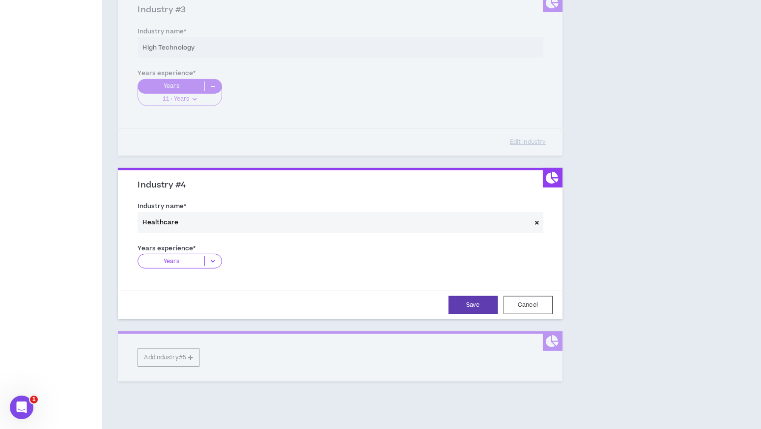
scroll to position [502, 0]
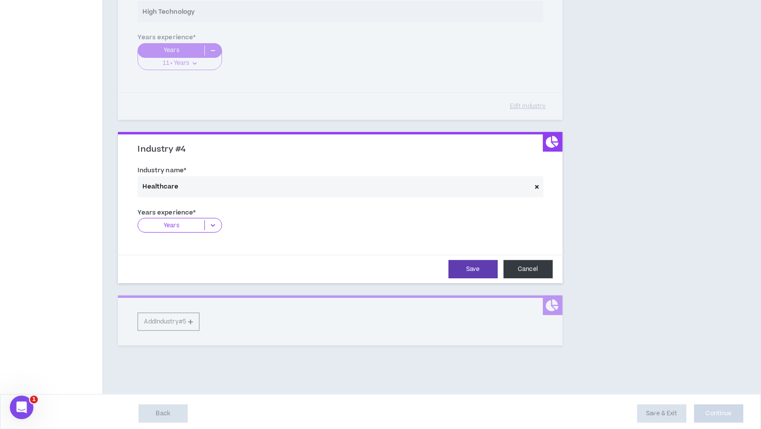
click at [537, 269] on button "Cancel" at bounding box center [527, 269] width 49 height 18
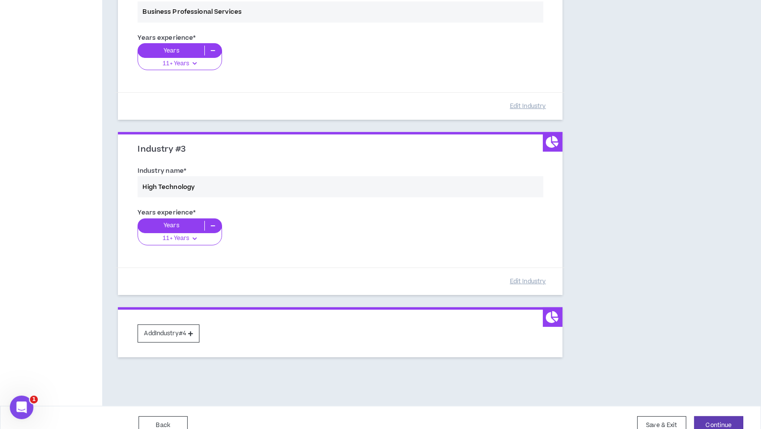
scroll to position [339, 0]
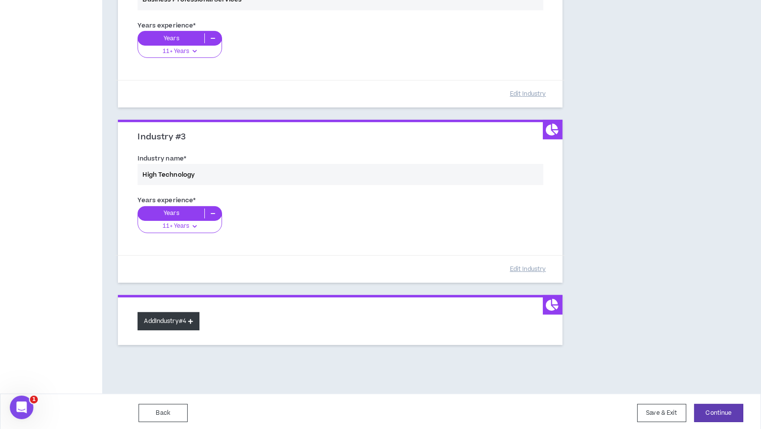
click at [183, 319] on button "Add Industry #4" at bounding box center [169, 321] width 62 height 18
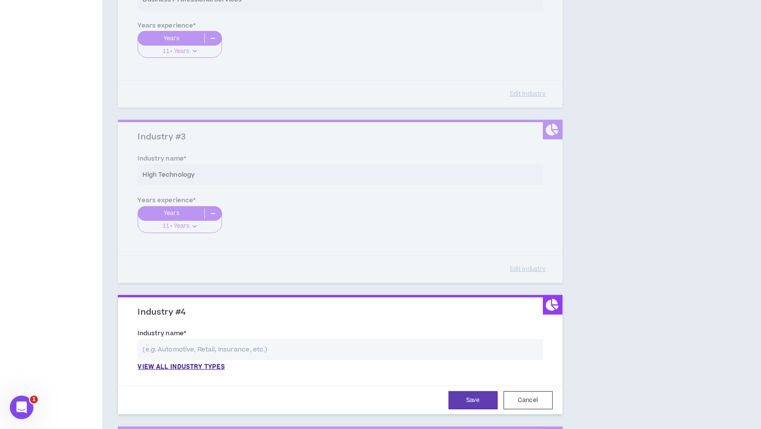
click at [199, 341] on input "text" at bounding box center [340, 349] width 405 height 21
click at [206, 365] on p "View all industry types" at bounding box center [181, 367] width 87 height 9
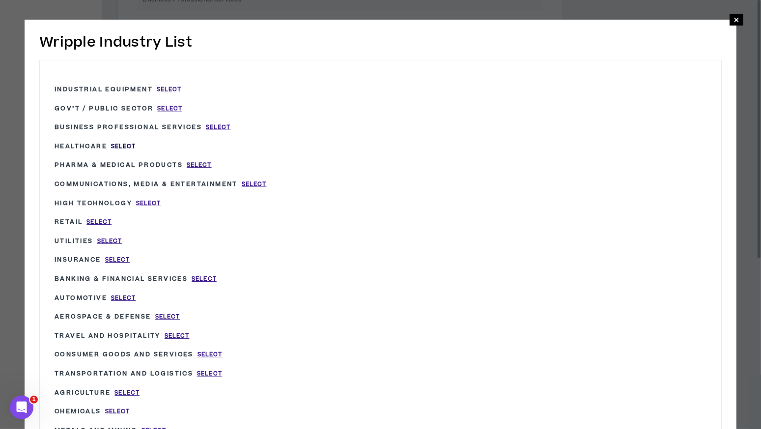
click at [127, 142] on span "Select" at bounding box center [123, 146] width 25 height 8
type input "Healthcare"
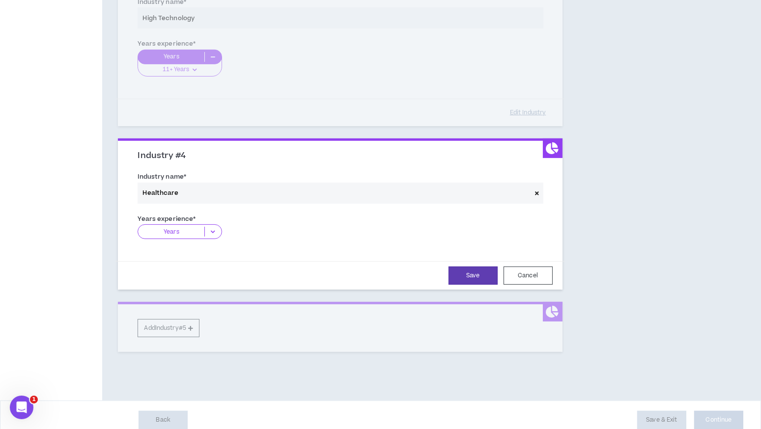
scroll to position [497, 0]
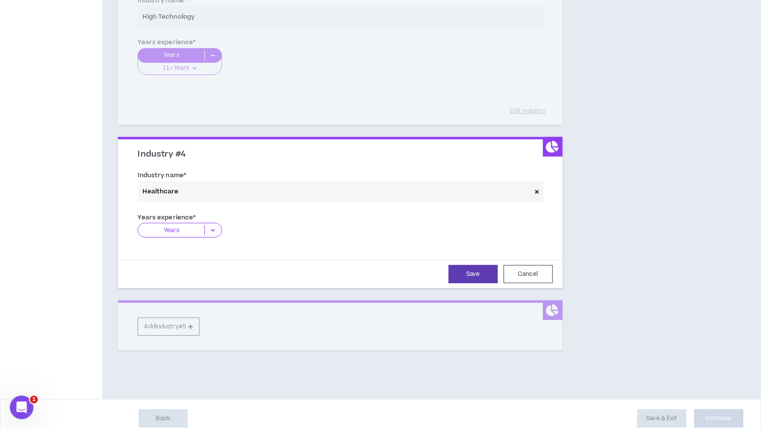
click at [207, 231] on icon at bounding box center [213, 230] width 16 height 10
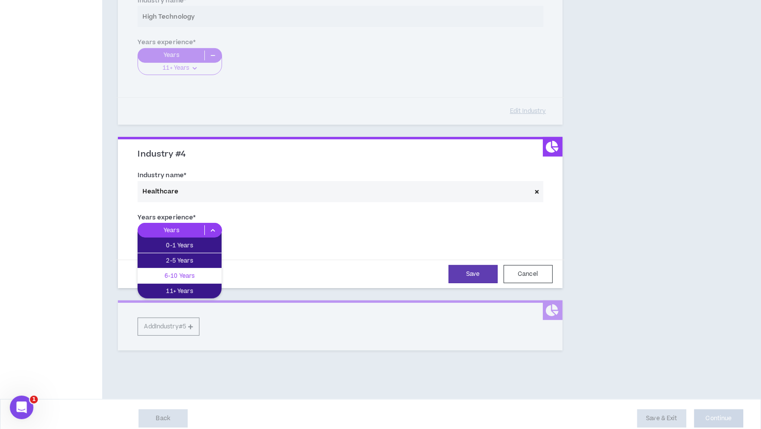
click at [190, 280] on div "6-10 Years" at bounding box center [180, 276] width 84 height 15
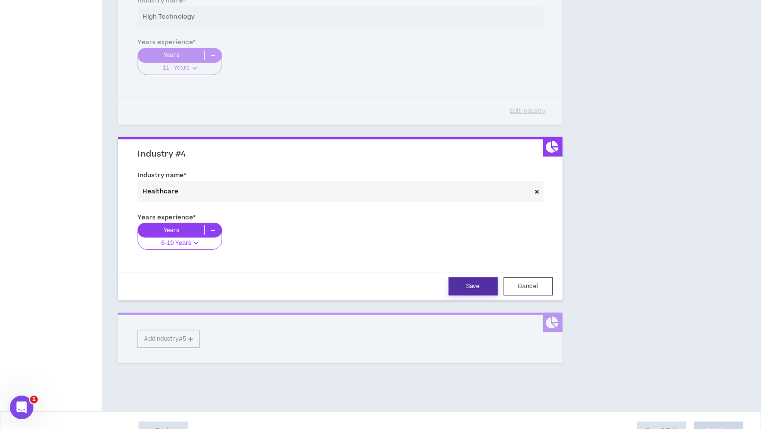
click at [477, 284] on button "Save" at bounding box center [472, 286] width 49 height 18
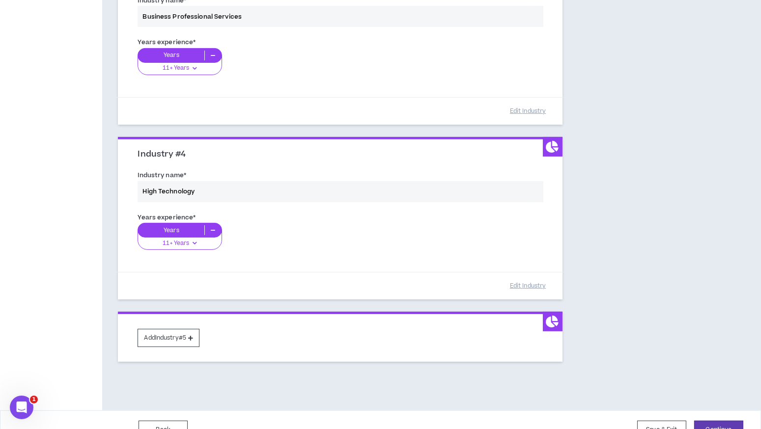
scroll to position [514, 0]
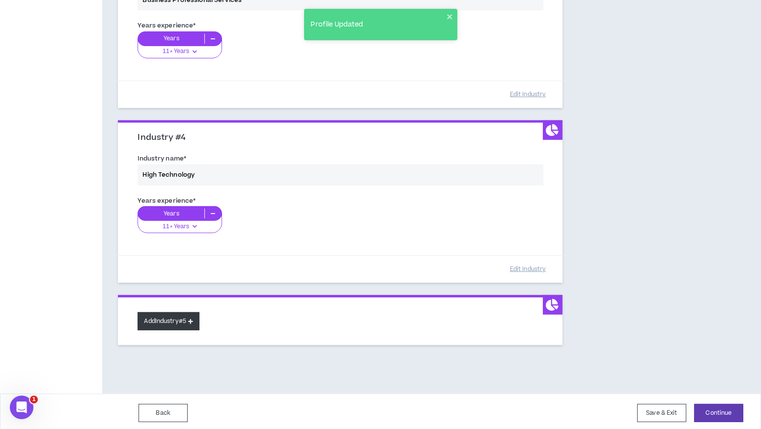
click at [194, 325] on button "Add Industry #5" at bounding box center [169, 321] width 62 height 18
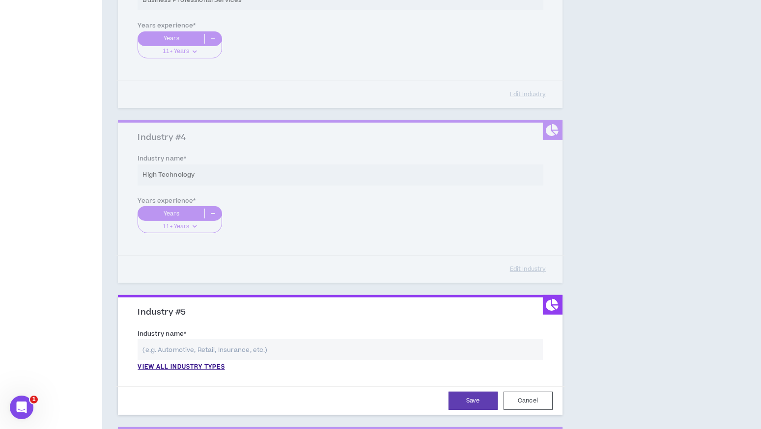
click at [212, 346] on input "text" at bounding box center [340, 349] width 405 height 21
click at [207, 371] on div "Industry name * View all industry types Please select a valid industry." at bounding box center [339, 352] width 419 height 53
click at [211, 367] on p "View all industry types" at bounding box center [181, 367] width 87 height 9
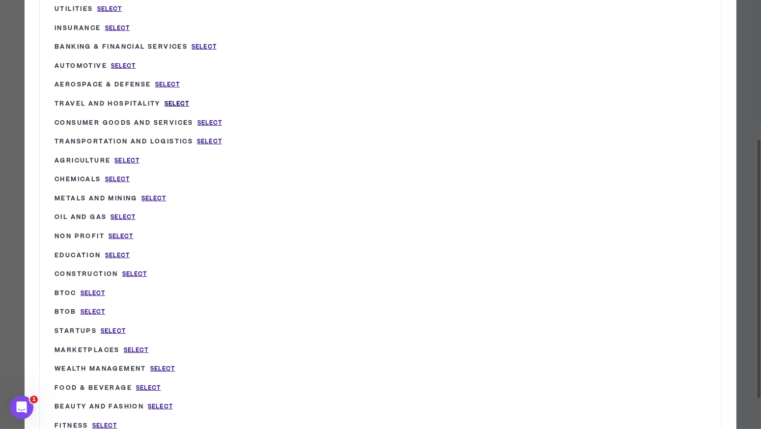
click at [183, 101] on span "Select" at bounding box center [177, 104] width 25 height 8
type input "Travel and Hospitality"
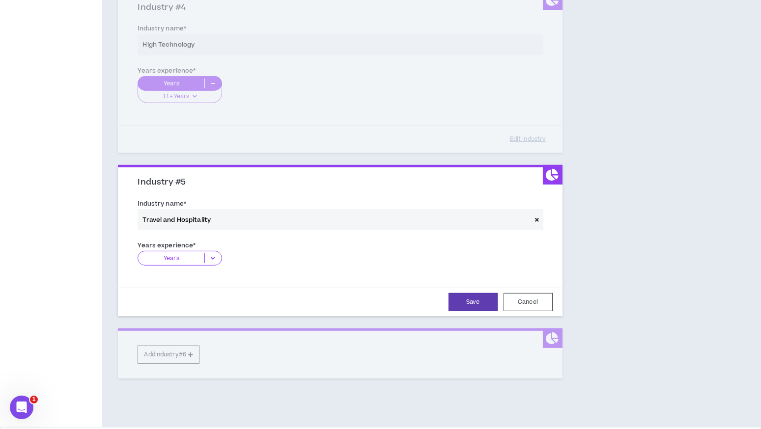
scroll to position [677, 0]
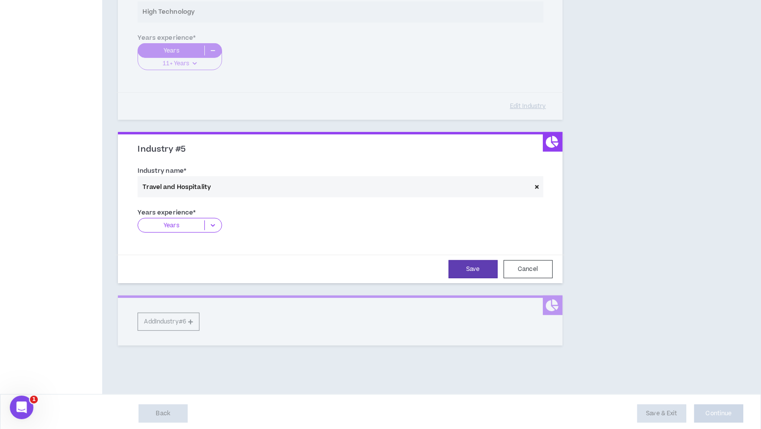
click at [213, 224] on icon at bounding box center [213, 226] width 16 height 10
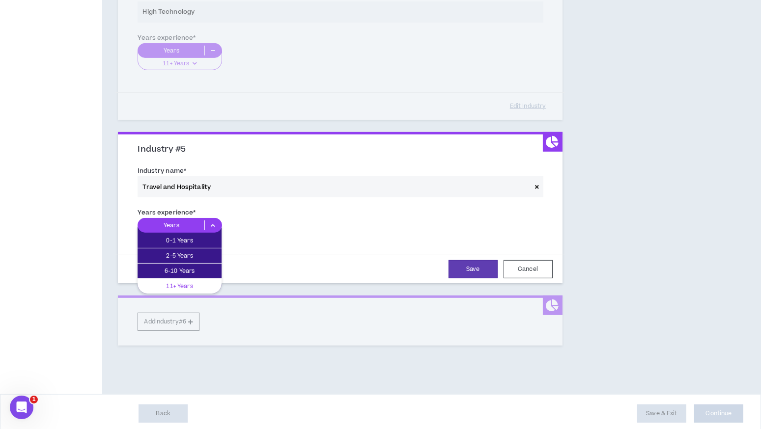
click at [190, 284] on p "11+ Years" at bounding box center [180, 286] width 84 height 11
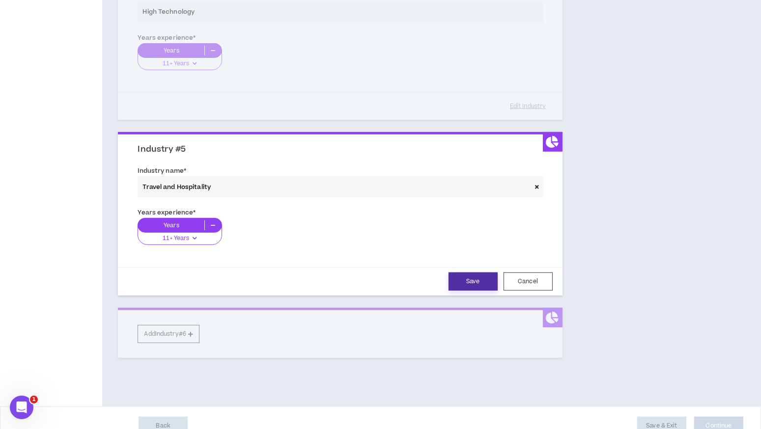
click at [477, 273] on button "Save" at bounding box center [472, 282] width 49 height 18
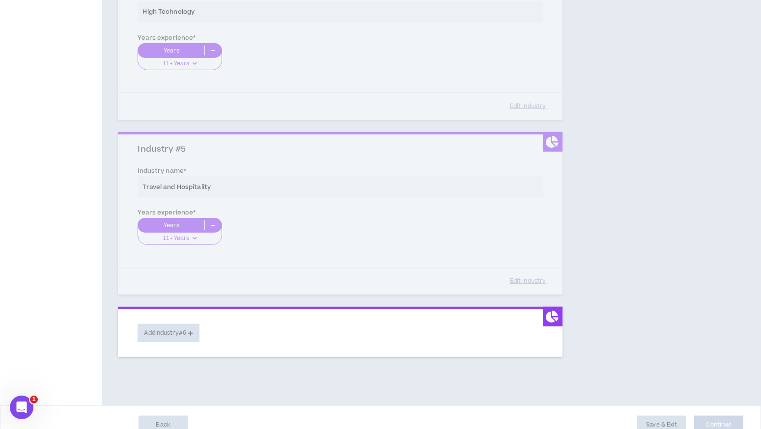
scroll to position [688, 0]
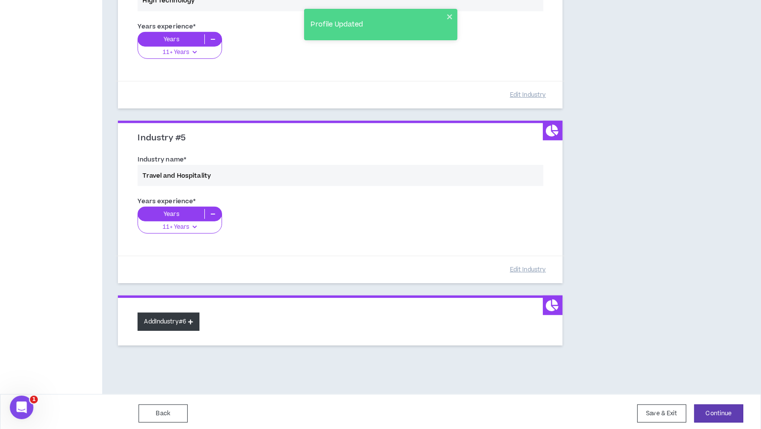
click at [183, 315] on button "Add Industry #6" at bounding box center [169, 322] width 62 height 18
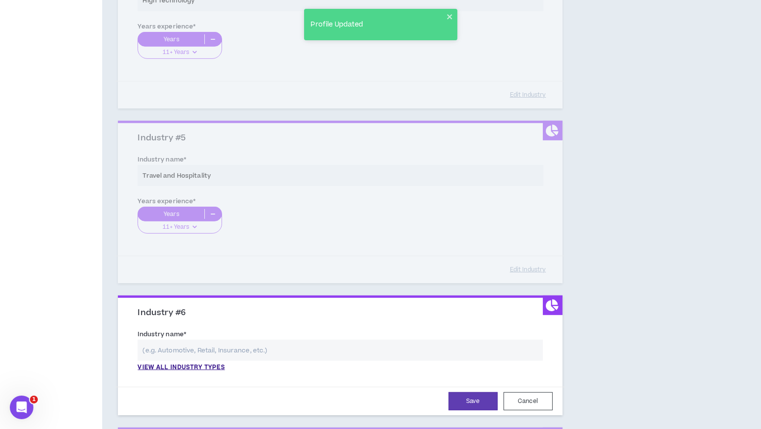
scroll to position [819, 0]
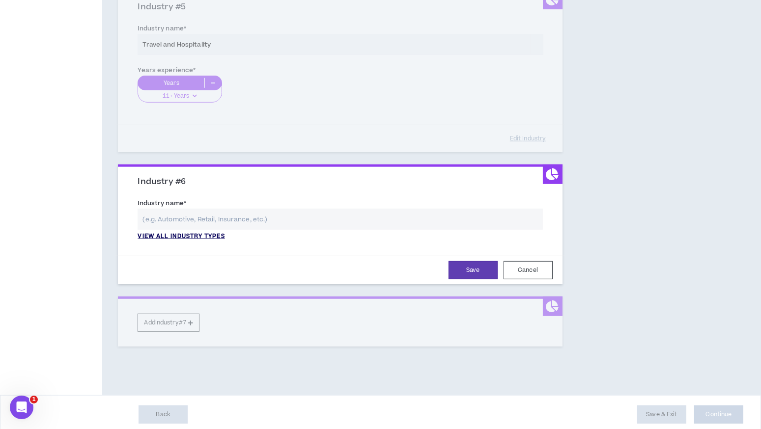
click at [208, 233] on p "View all industry types" at bounding box center [181, 236] width 87 height 9
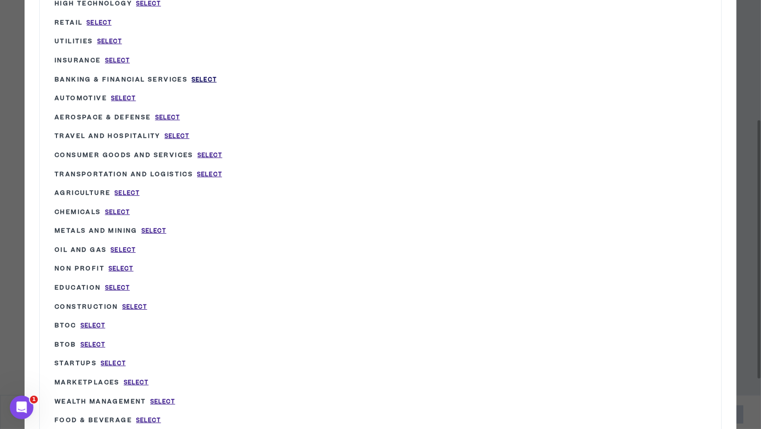
click at [206, 76] on span "Select" at bounding box center [204, 80] width 25 height 8
type input "Banking & Financial Services"
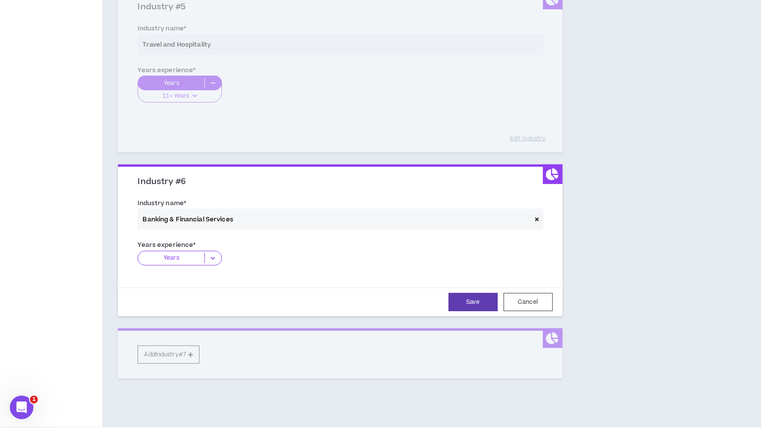
click at [209, 256] on icon at bounding box center [213, 258] width 16 height 10
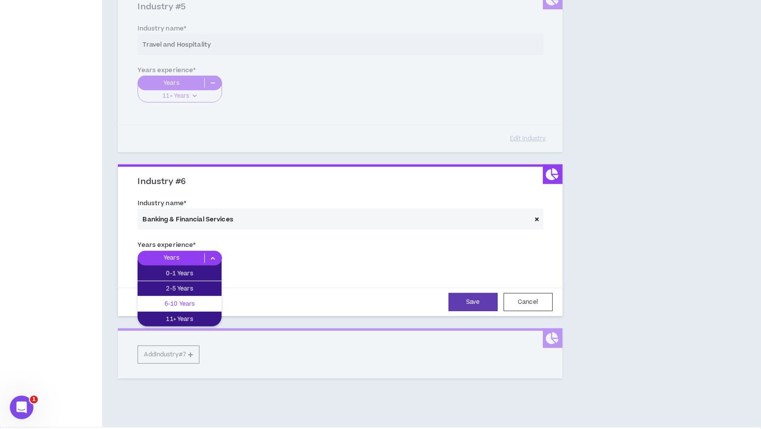
click at [189, 303] on p "6-10 Years" at bounding box center [180, 304] width 84 height 11
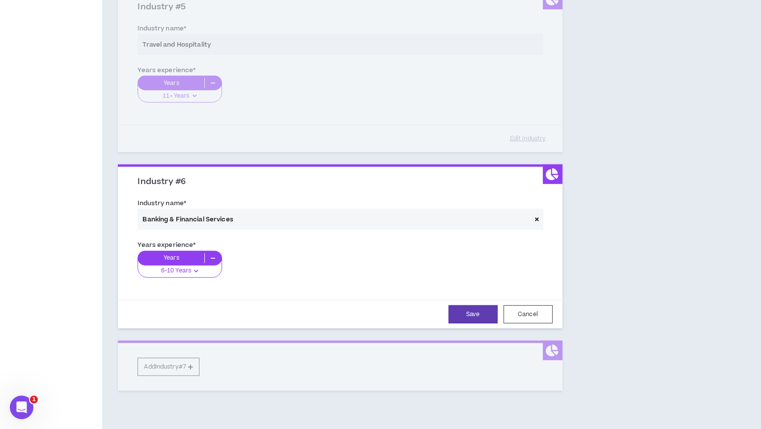
scroll to position [863, 0]
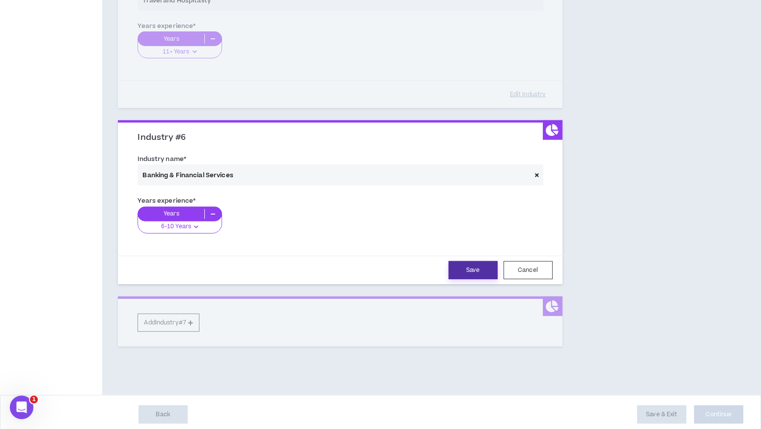
click at [470, 261] on button "Save" at bounding box center [472, 270] width 49 height 18
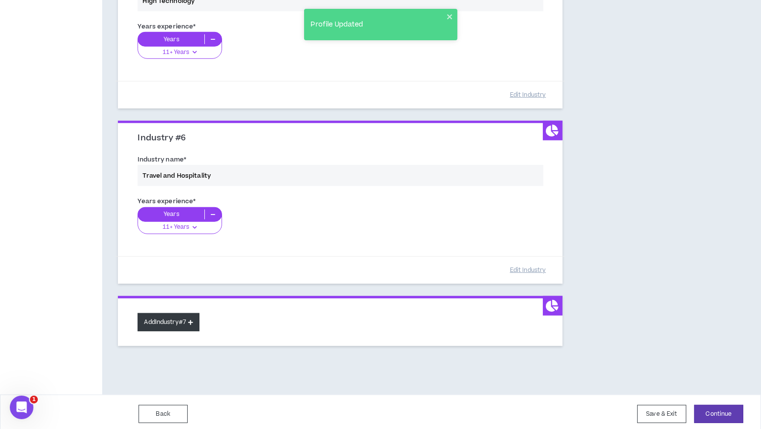
click at [185, 320] on button "Add Industry #7" at bounding box center [169, 322] width 62 height 18
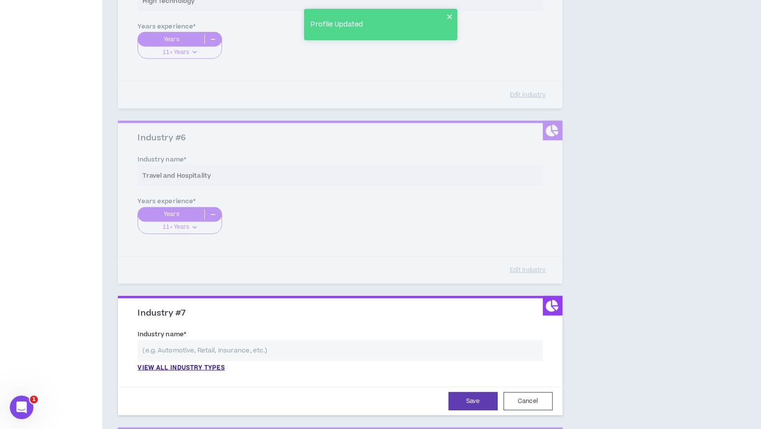
scroll to position [994, 0]
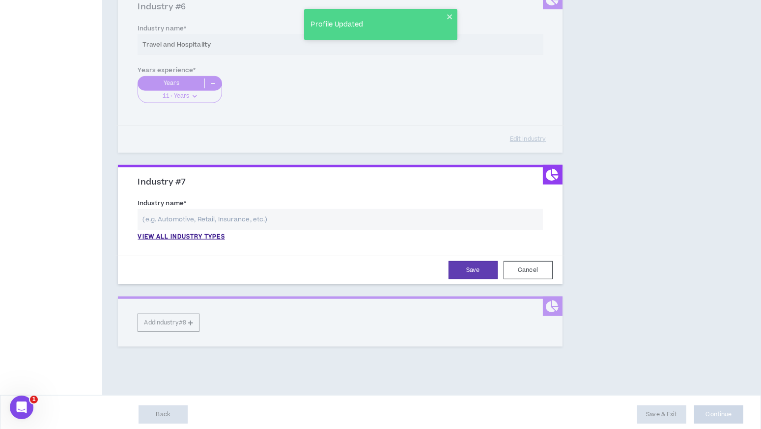
click at [247, 210] on input "text" at bounding box center [340, 219] width 405 height 21
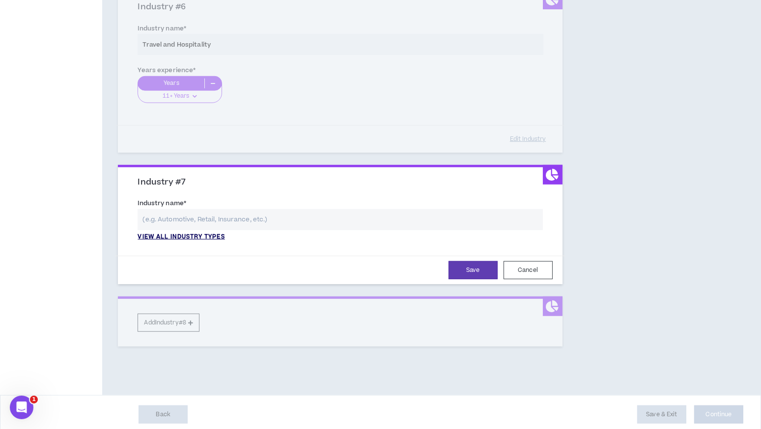
click at [190, 233] on p "View all industry types" at bounding box center [181, 237] width 87 height 9
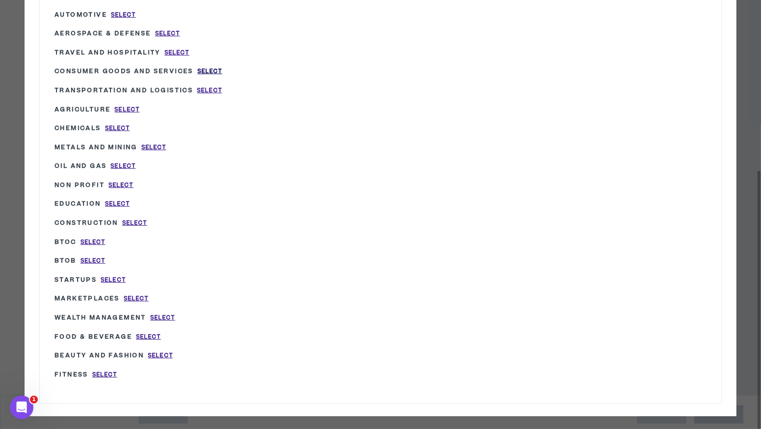
click at [206, 68] on span "Select" at bounding box center [209, 71] width 25 height 8
type input "Consumer Goods and Services"
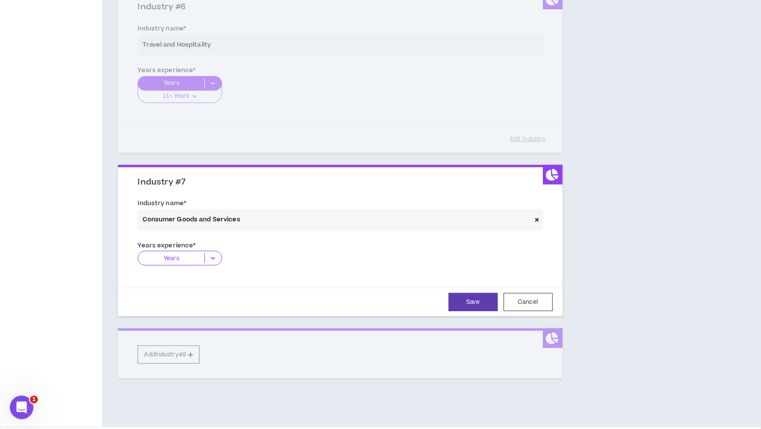
click at [199, 256] on p "Years" at bounding box center [171, 258] width 66 height 10
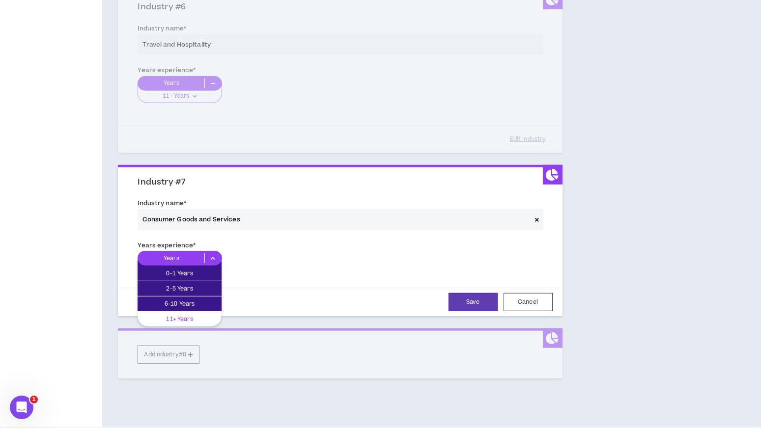
click at [191, 314] on p "11+ Years" at bounding box center [180, 319] width 84 height 11
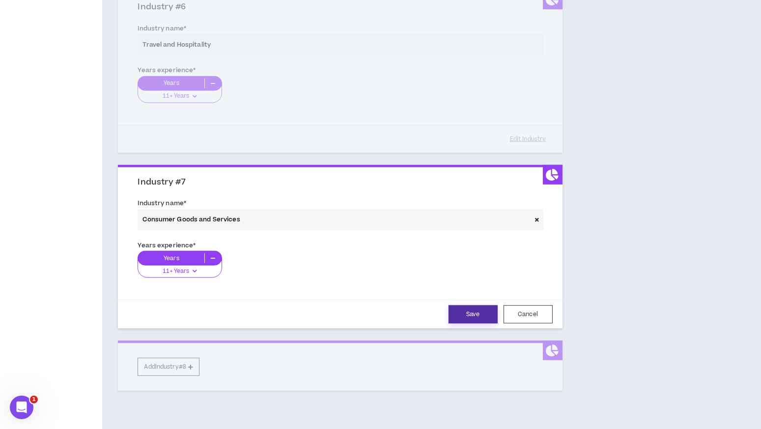
click at [465, 316] on button "Save" at bounding box center [472, 314] width 49 height 18
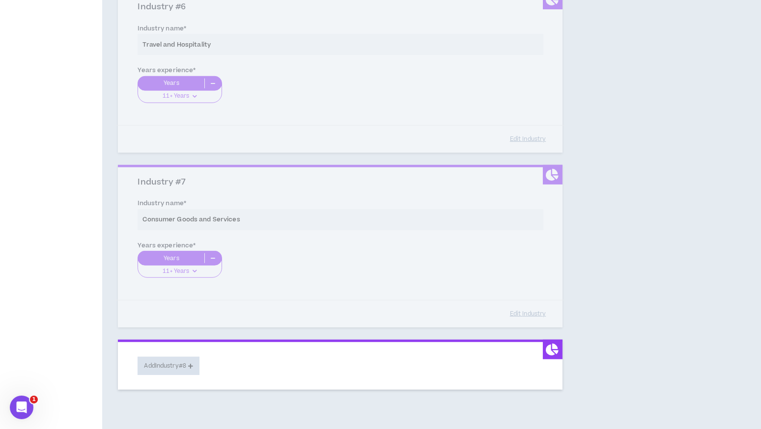
scroll to position [1038, 0]
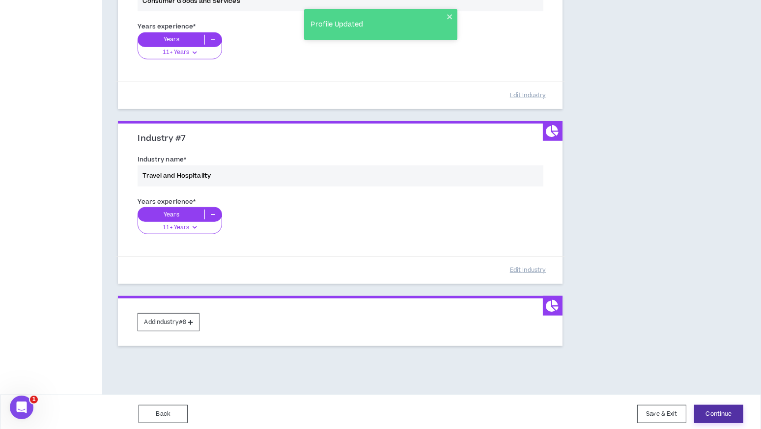
click at [721, 411] on button "Continue" at bounding box center [718, 414] width 49 height 18
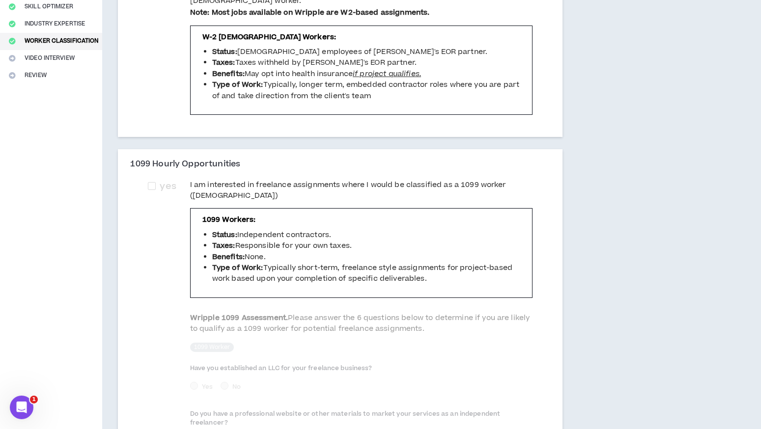
scroll to position [190, 0]
click at [150, 182] on span at bounding box center [152, 186] width 8 height 8
checkbox input "****"
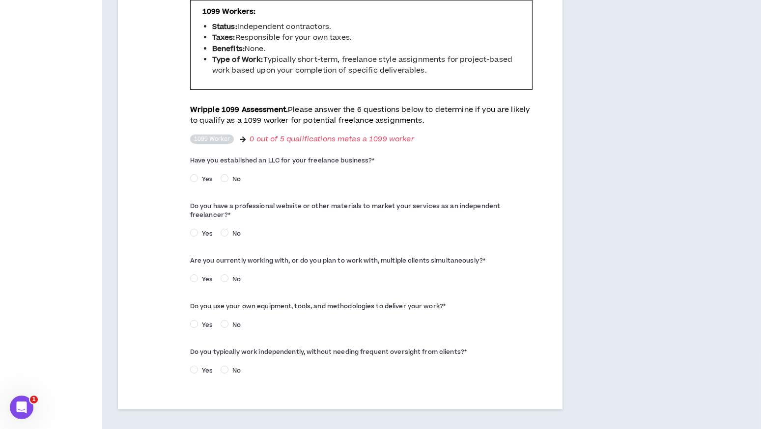
scroll to position [402, 0]
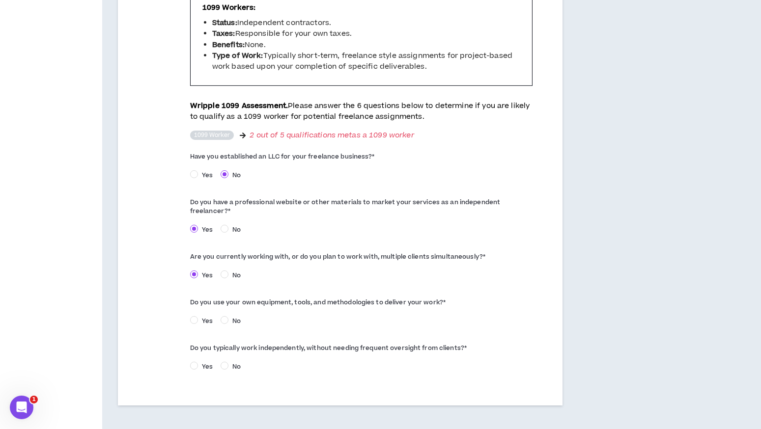
click at [199, 317] on span "Yes" at bounding box center [207, 321] width 19 height 9
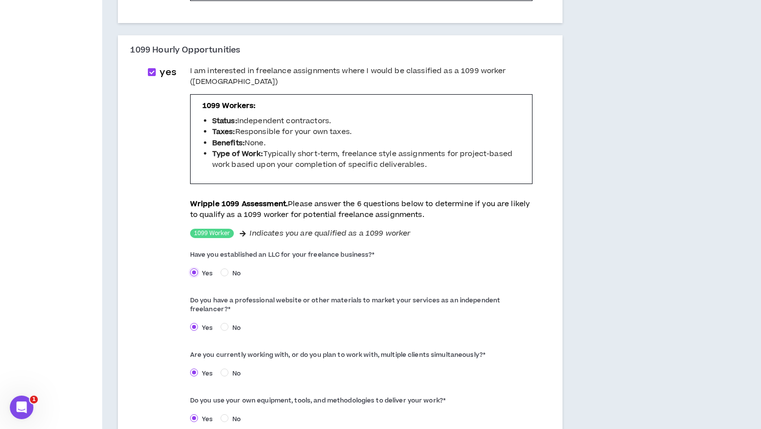
scroll to position [430, 0]
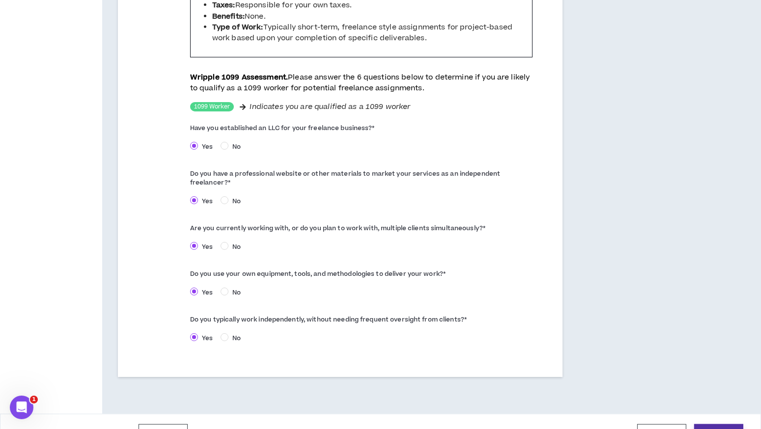
click at [718, 424] on button "Continue" at bounding box center [718, 433] width 49 height 18
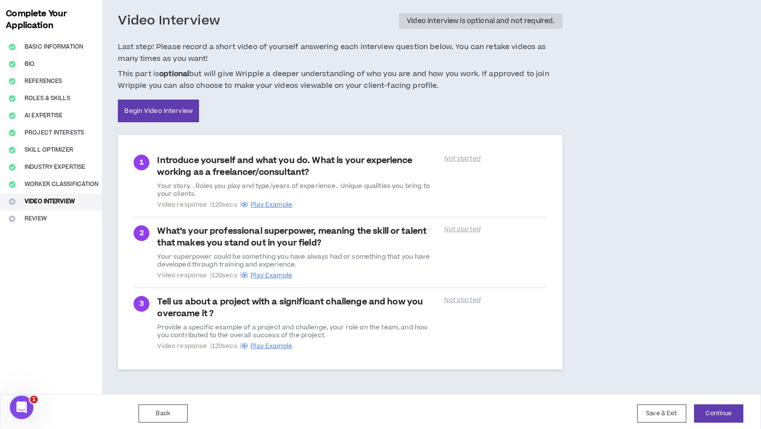
scroll to position [48, 0]
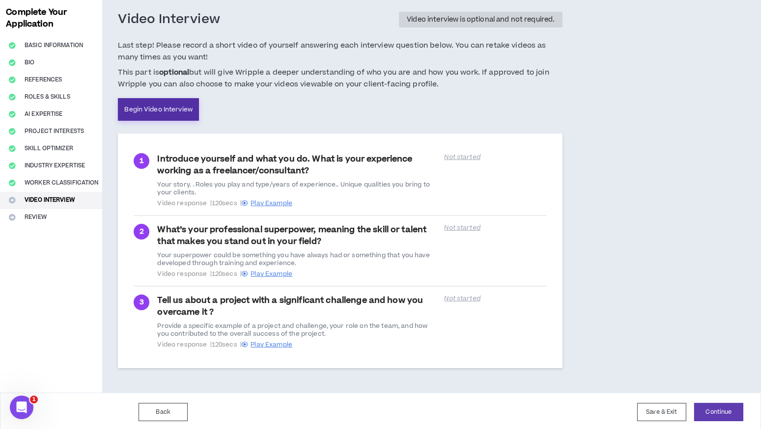
click at [168, 107] on link "Begin Video Interview" at bounding box center [158, 109] width 81 height 23
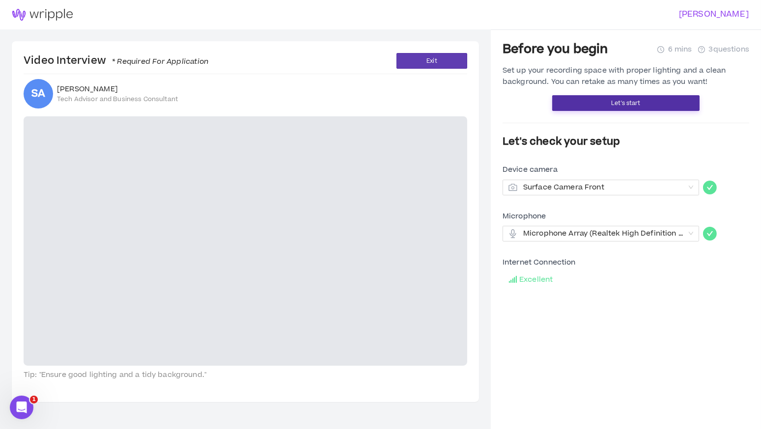
click at [637, 101] on span "Let's start" at bounding box center [625, 103] width 29 height 9
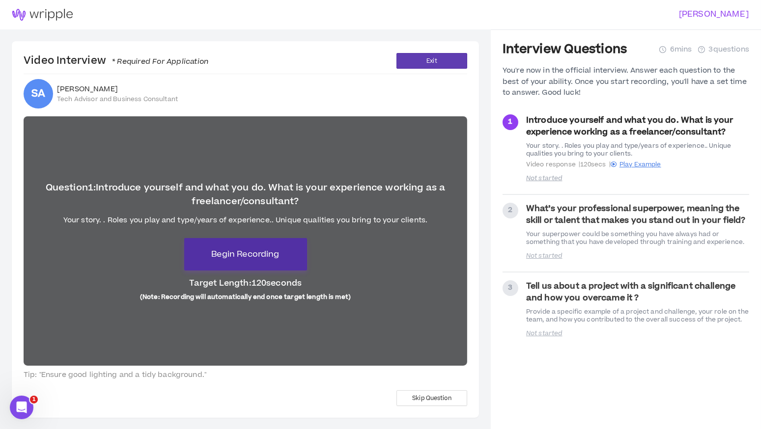
click at [264, 259] on span "Begin Recording" at bounding box center [245, 255] width 68 height 12
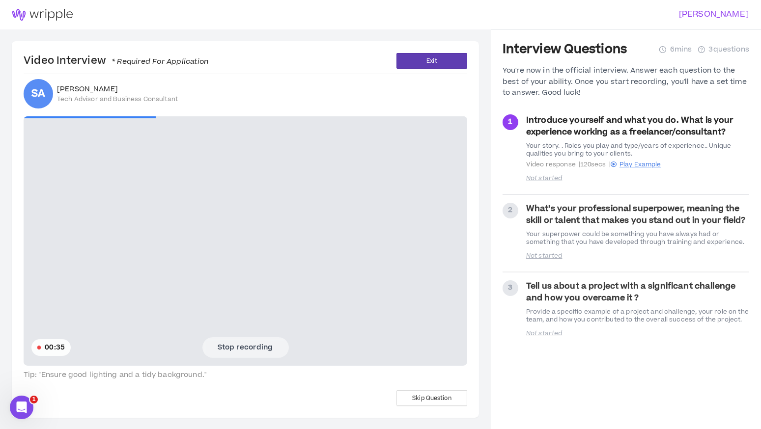
click at [260, 348] on button "Stop recording" at bounding box center [245, 347] width 86 height 21
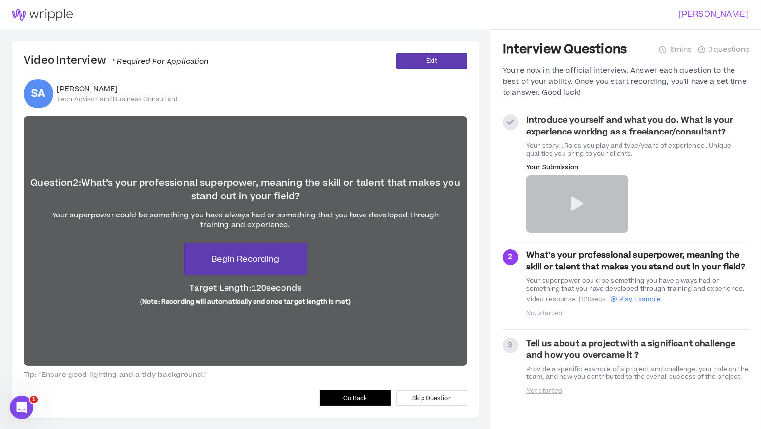
click at [352, 397] on span "Go Back" at bounding box center [355, 398] width 24 height 9
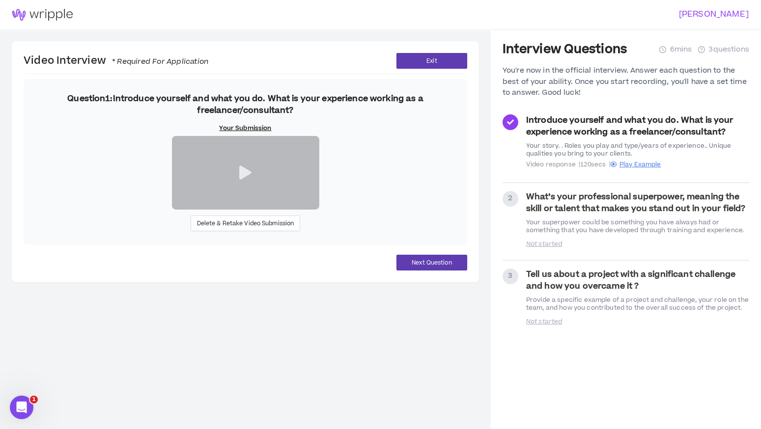
click at [243, 180] on icon at bounding box center [245, 173] width 12 height 14
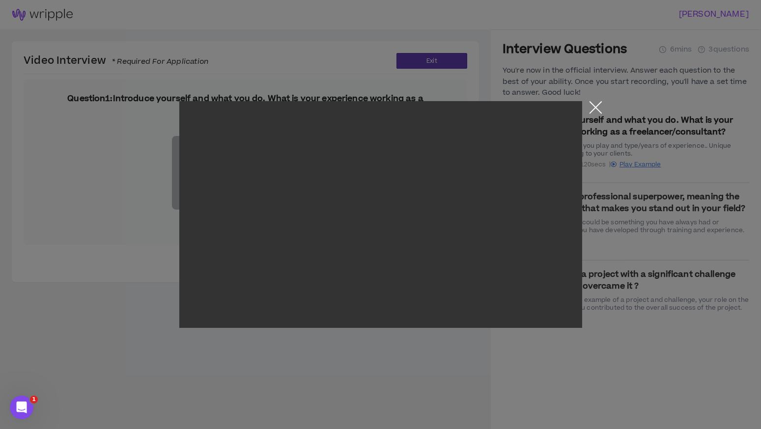
click at [591, 112] on button "Close the modal by clicking here" at bounding box center [595, 109] width 17 height 17
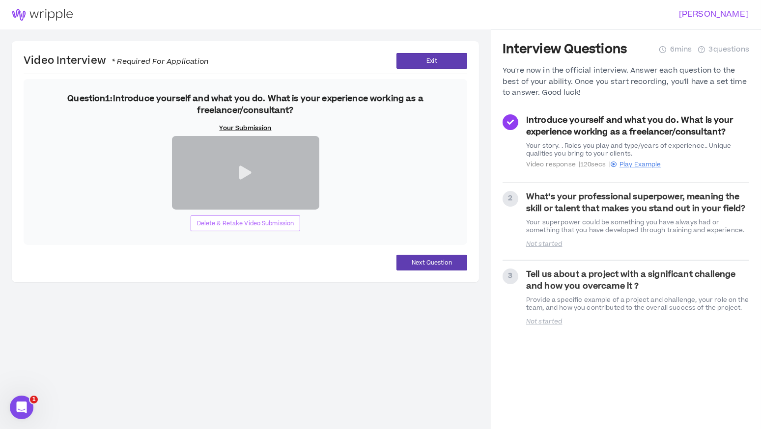
click at [258, 228] on span "Delete & Retake Video Submission" at bounding box center [245, 223] width 97 height 9
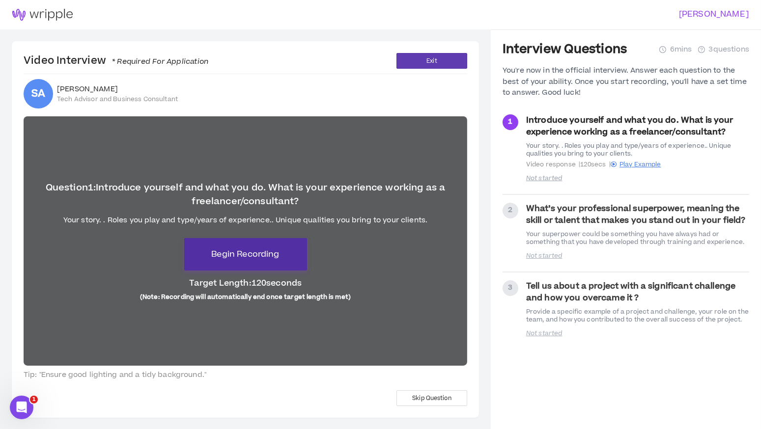
click at [279, 256] on span "Begin Recording" at bounding box center [245, 255] width 68 height 12
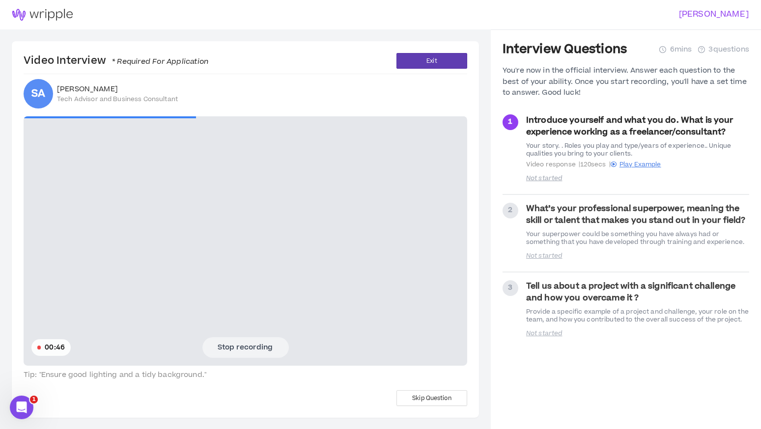
click at [248, 346] on button "Stop recording" at bounding box center [245, 347] width 86 height 21
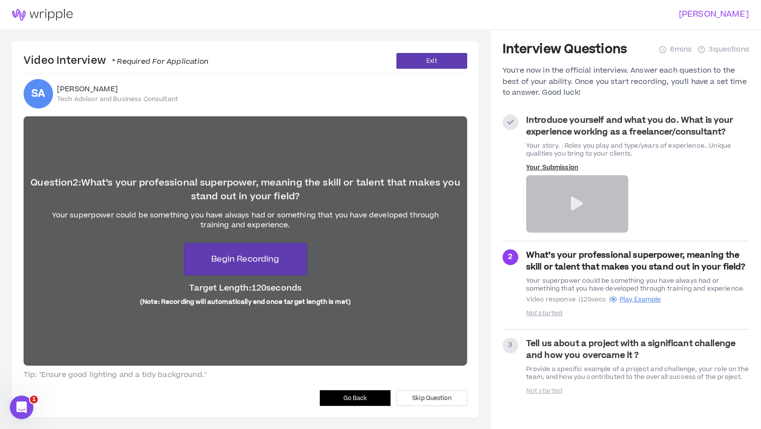
click at [578, 199] on icon at bounding box center [577, 204] width 12 height 14
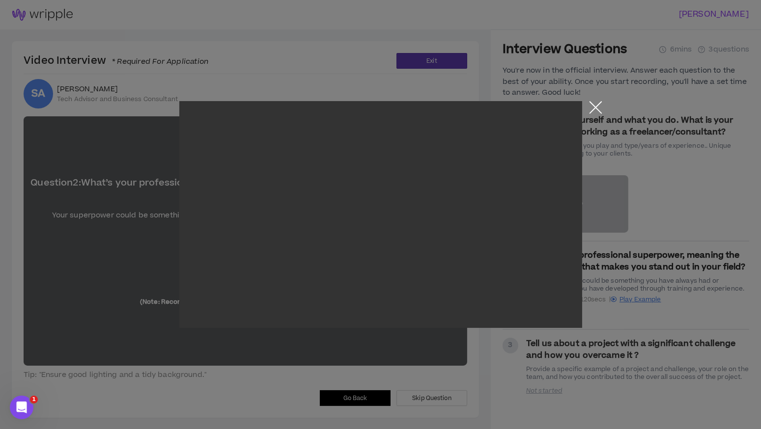
click at [598, 110] on button "Close the modal by clicking here" at bounding box center [595, 109] width 17 height 17
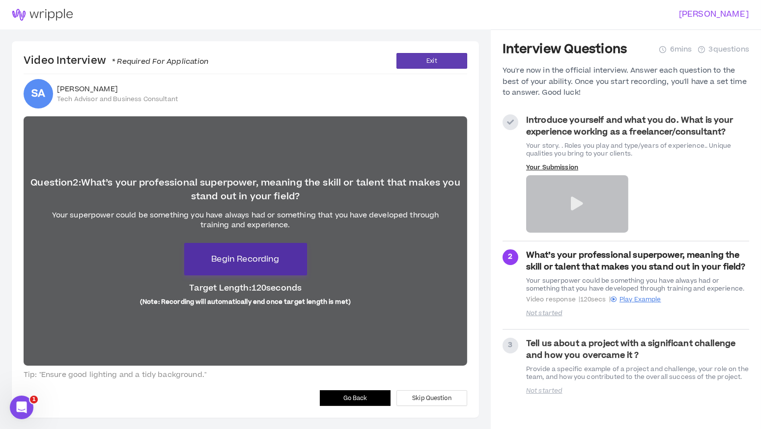
click at [257, 262] on span "Begin Recording" at bounding box center [245, 259] width 68 height 12
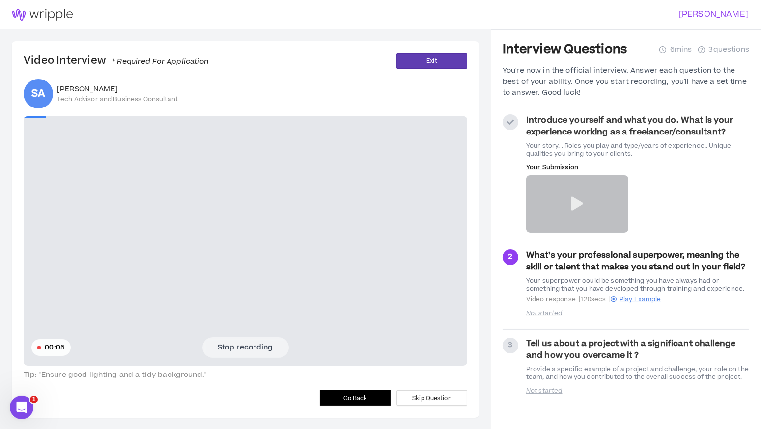
click at [254, 346] on button "Stop recording" at bounding box center [245, 347] width 86 height 21
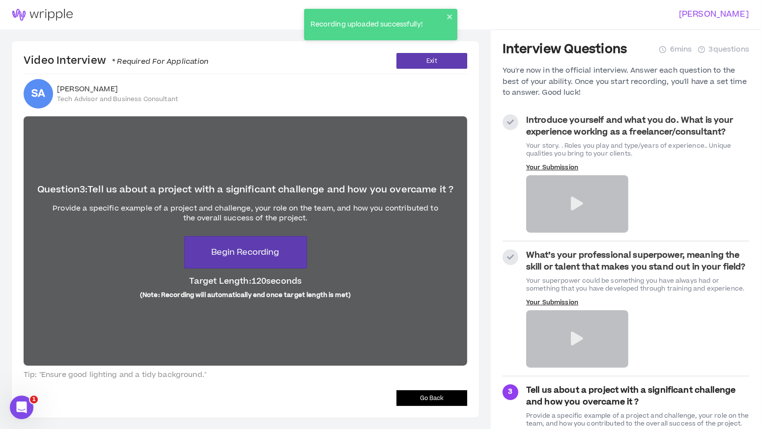
click at [427, 392] on button "Go Back" at bounding box center [431, 398] width 71 height 16
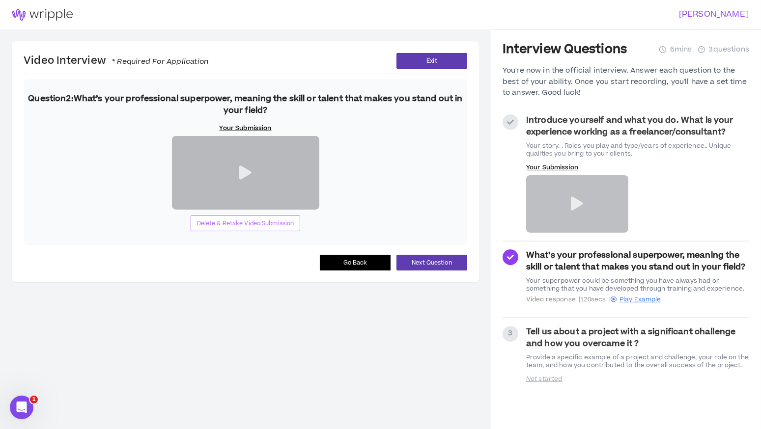
click at [252, 228] on span "Delete & Retake Video Submission" at bounding box center [245, 223] width 97 height 9
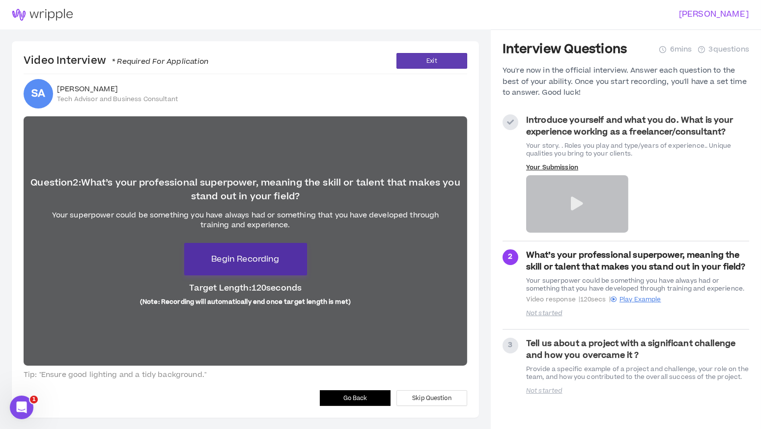
click at [265, 257] on span "Begin Recording" at bounding box center [245, 259] width 68 height 12
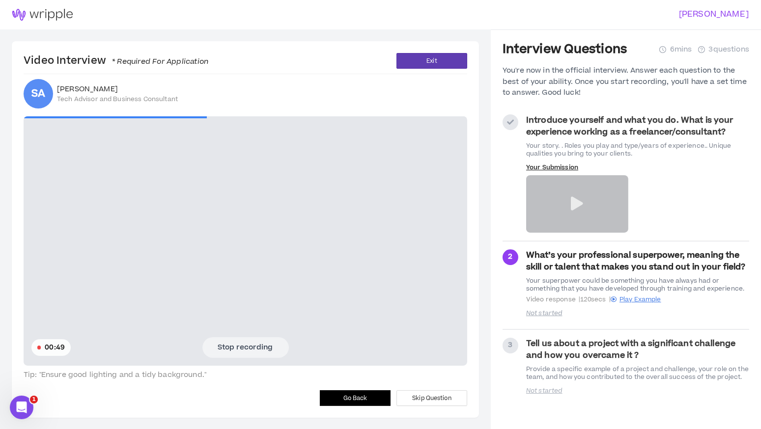
click at [262, 347] on button "Stop recording" at bounding box center [245, 347] width 86 height 21
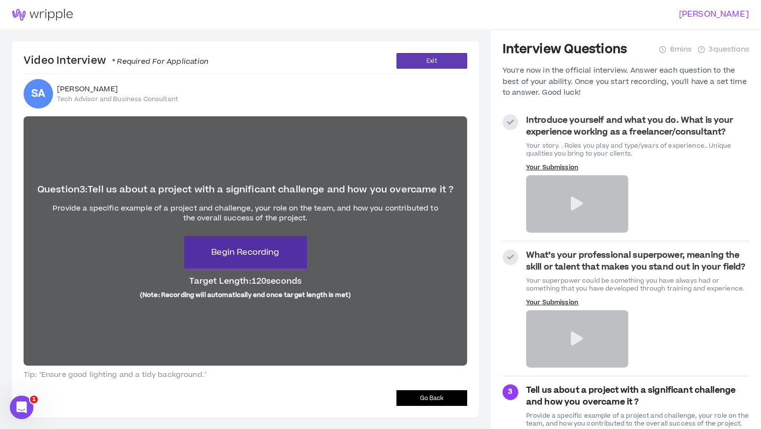
click at [275, 254] on span "Begin Recording" at bounding box center [245, 253] width 68 height 12
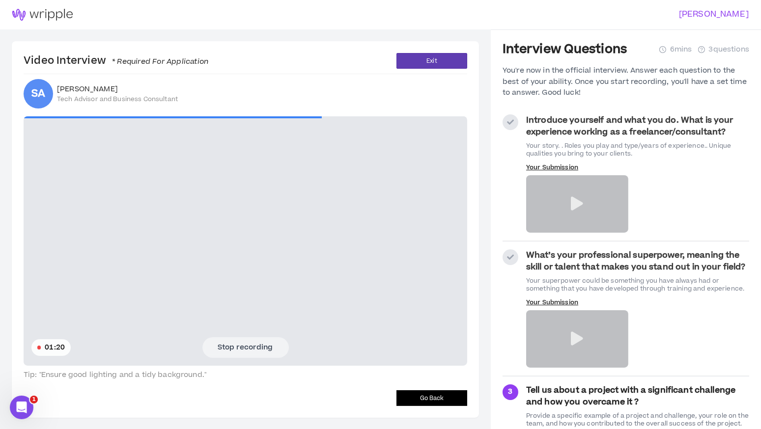
click at [268, 352] on button "Stop recording" at bounding box center [245, 347] width 86 height 21
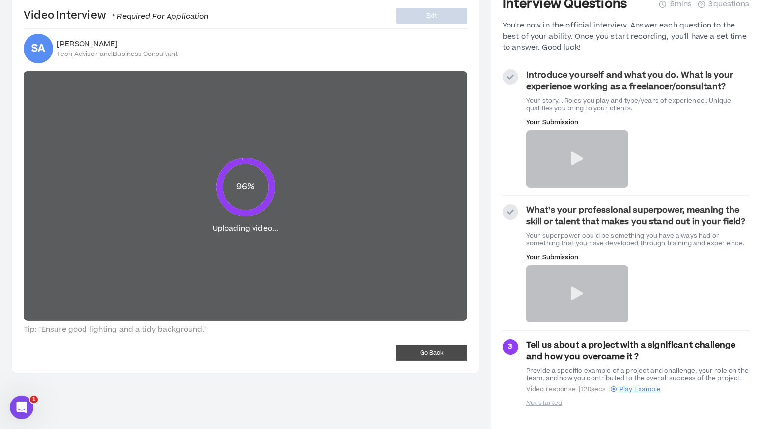
scroll to position [33, 0]
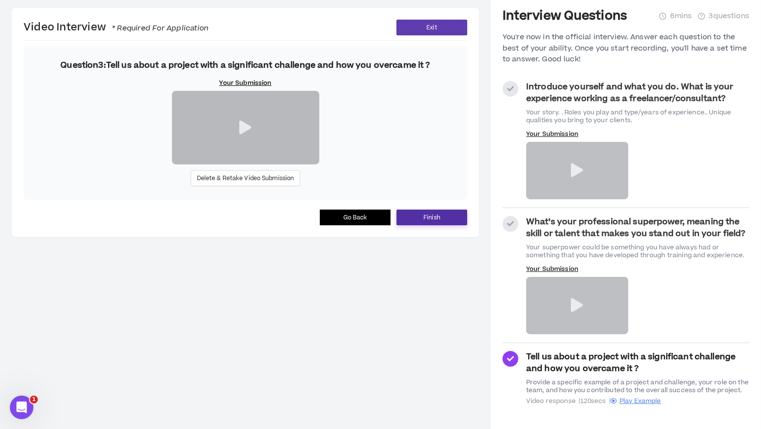
click at [441, 225] on button "Finish" at bounding box center [431, 218] width 71 height 16
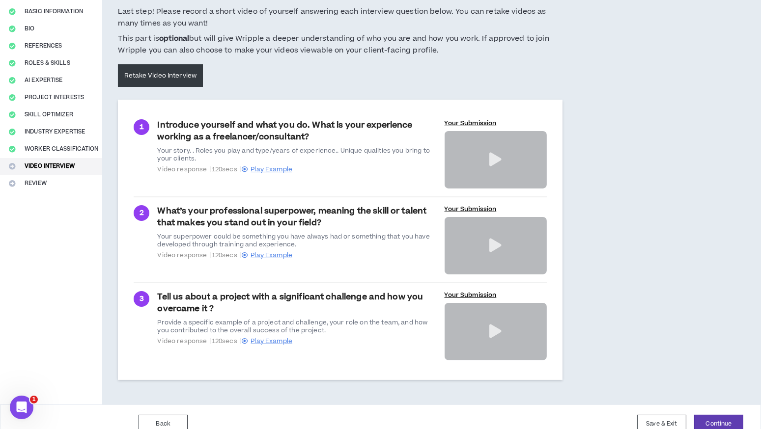
scroll to position [93, 0]
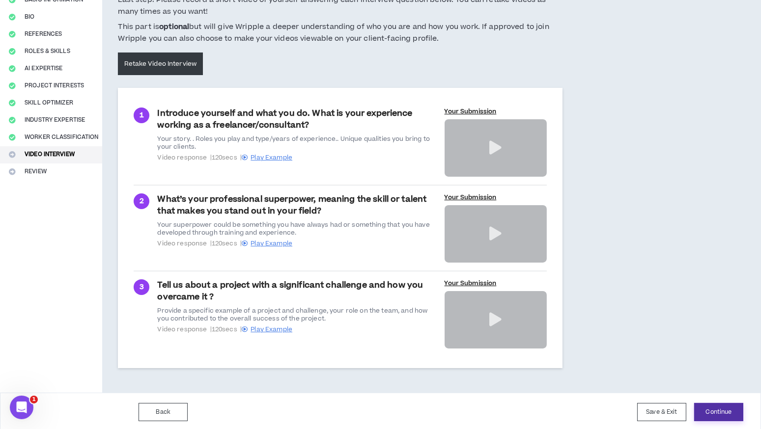
click at [721, 407] on button "Continue" at bounding box center [718, 412] width 49 height 18
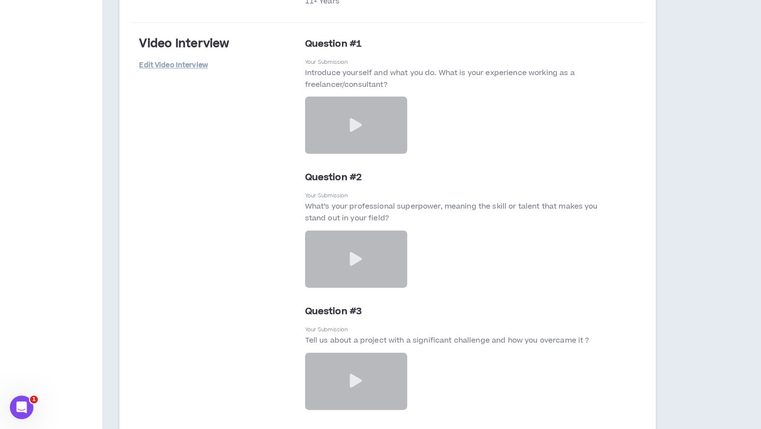
scroll to position [2754, 0]
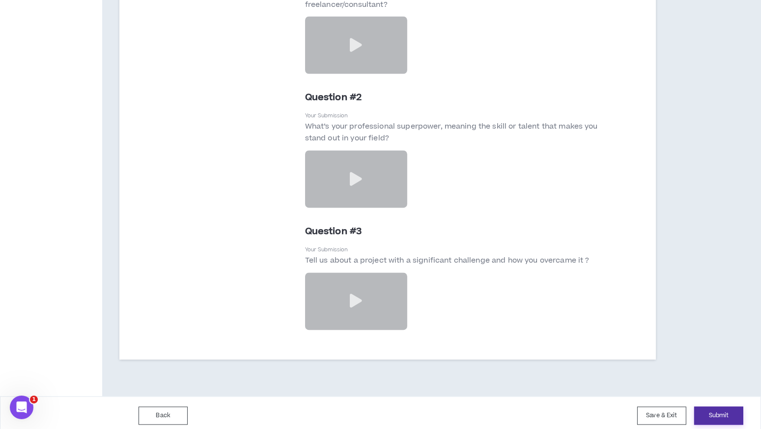
click at [725, 411] on button "Submit" at bounding box center [718, 416] width 49 height 18
